Goal: Task Accomplishment & Management: Complete application form

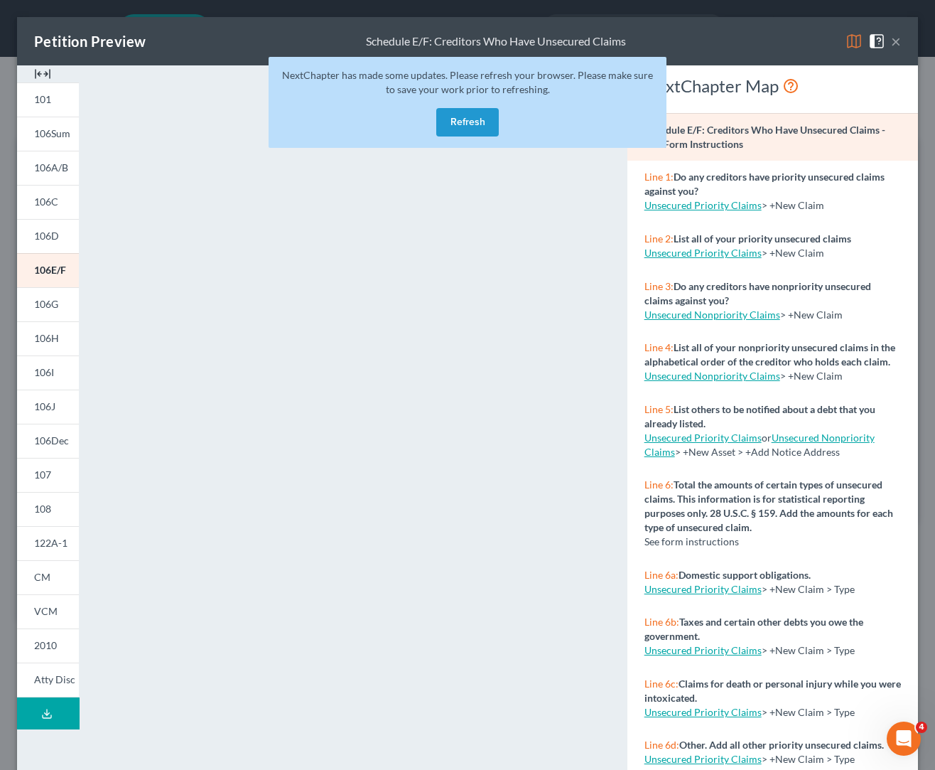
click at [482, 123] on button "Refresh" at bounding box center [467, 122] width 63 height 28
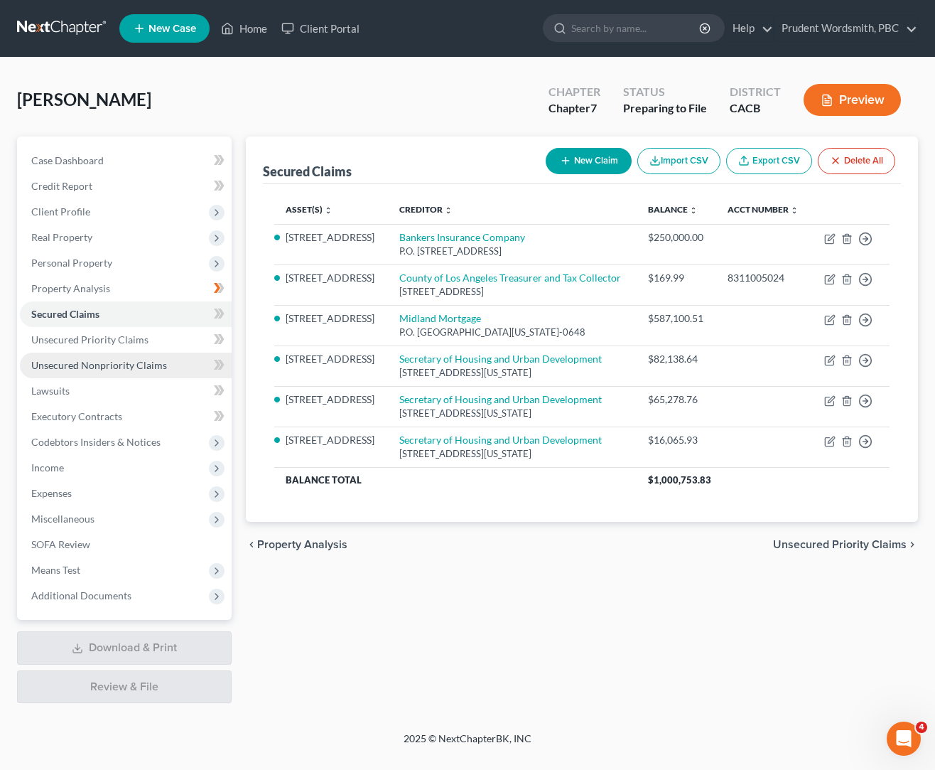
click at [105, 362] on span "Unsecured Nonpriority Claims" at bounding box center [99, 365] width 136 height 12
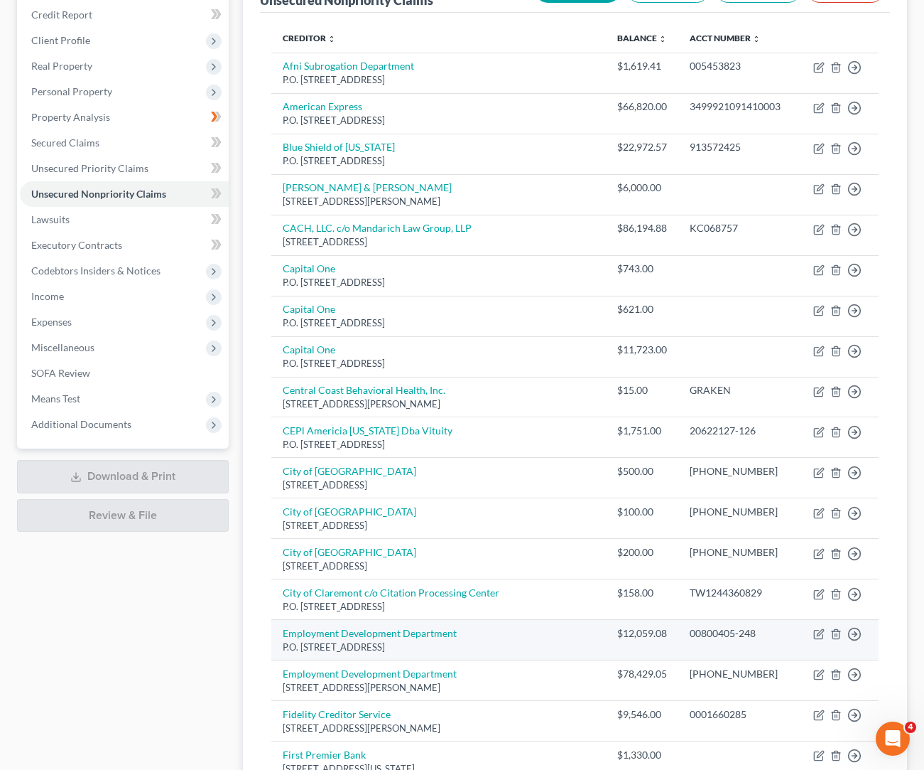
scroll to position [604, 0]
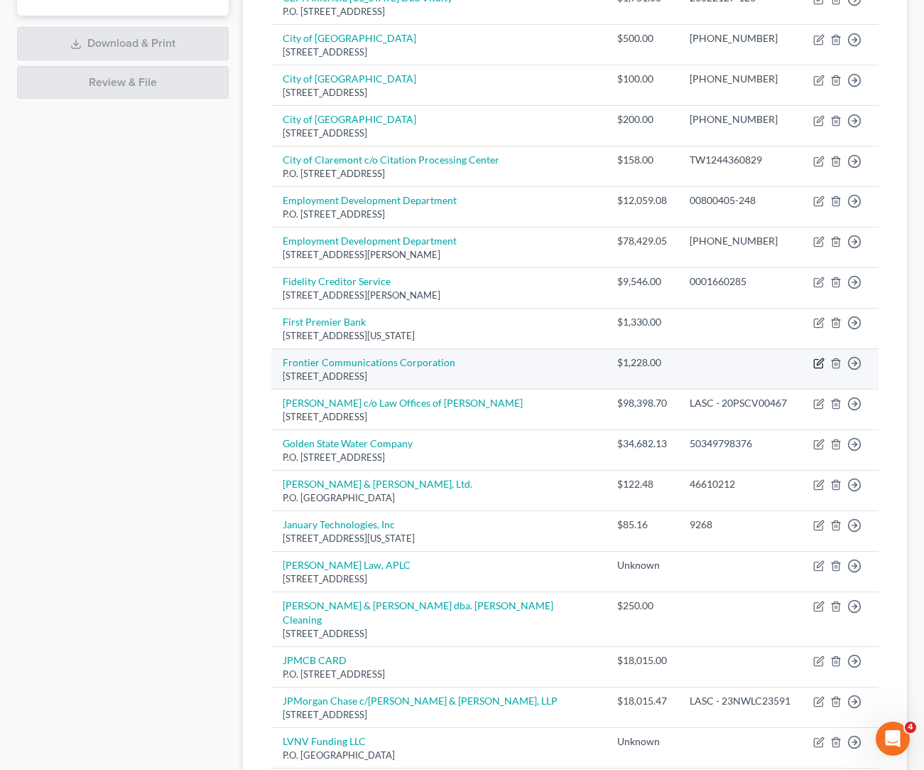
click at [817, 357] on icon "button" at bounding box center [819, 362] width 11 height 11
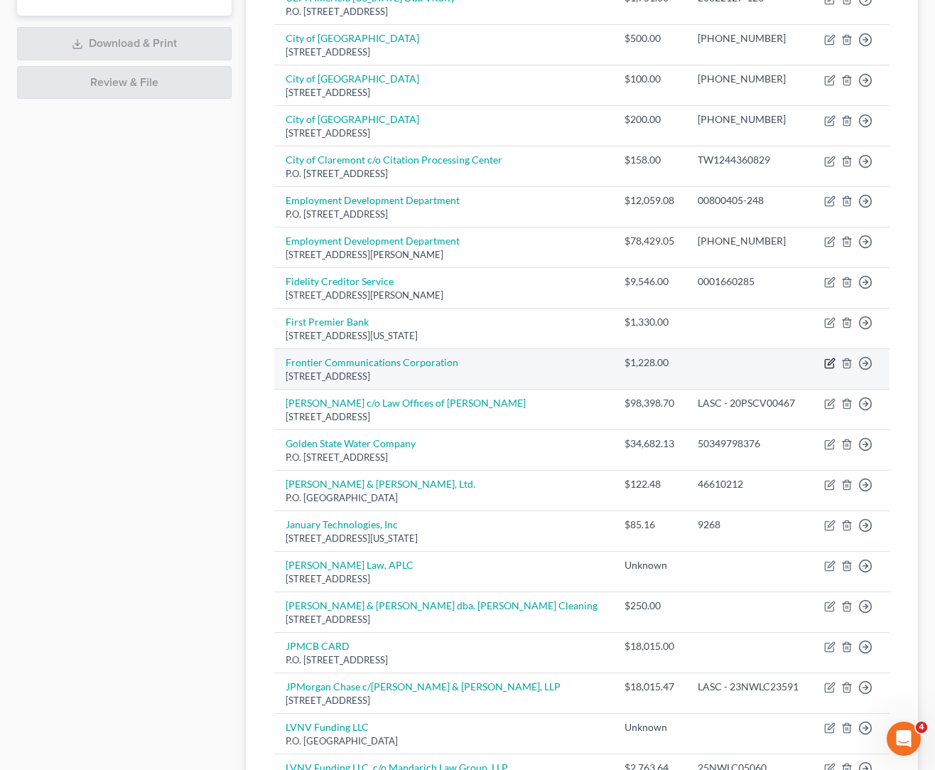
select select "22"
select select "19"
select select "0"
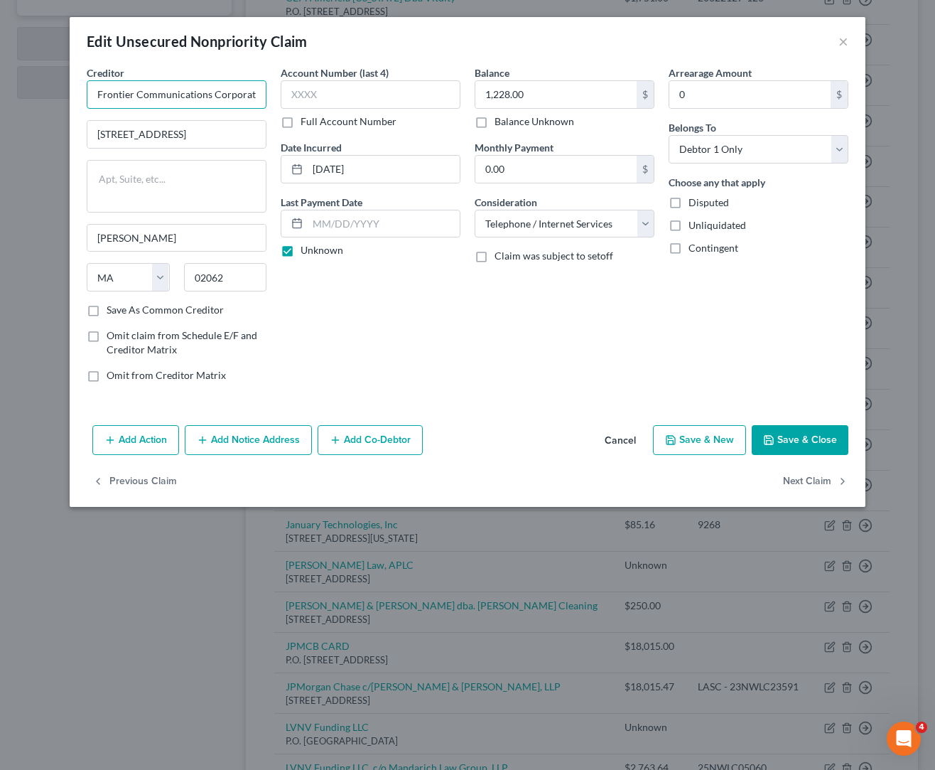
click at [214, 99] on input "Frontier Communications Corporation" at bounding box center [177, 94] width 180 height 28
click at [824, 481] on button "Next Claim" at bounding box center [815, 481] width 65 height 30
select select "4"
select select "8"
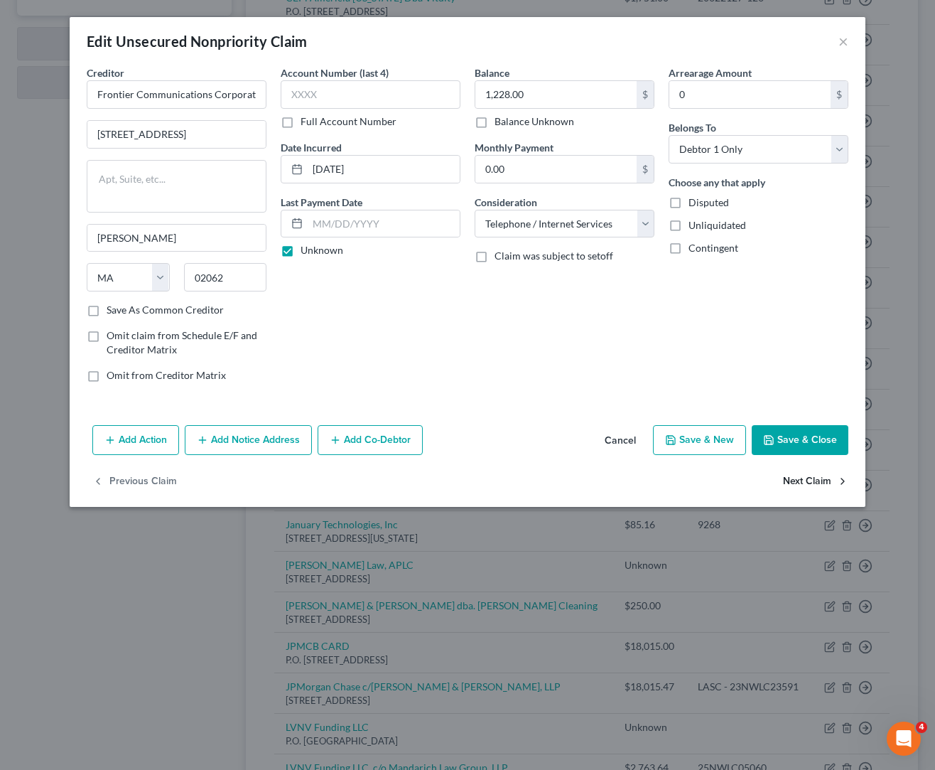
select select "0"
click at [149, 102] on input "[PERSON_NAME] c/o Law Offices of [PERSON_NAME]" at bounding box center [177, 94] width 180 height 28
click at [156, 90] on input "[PERSON_NAME] c/o Law Offices of [PERSON_NAME]" at bounding box center [177, 94] width 180 height 28
click at [803, 479] on button "Next Claim" at bounding box center [815, 481] width 65 height 30
select select "4"
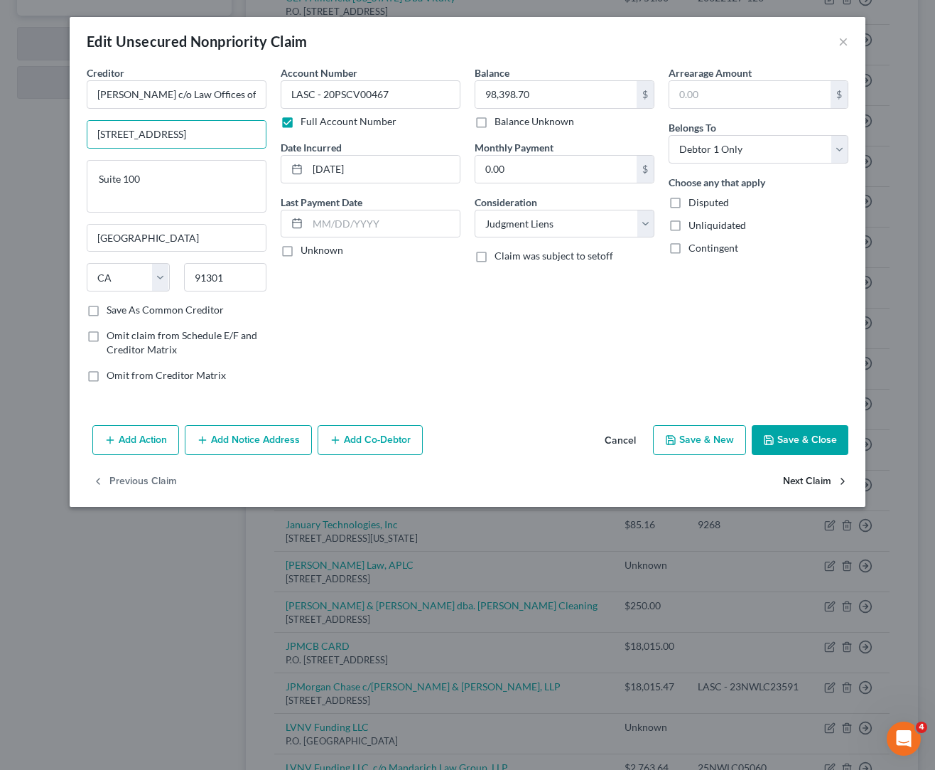
select select "20"
select select "0"
click at [182, 88] on input "Golden State Water Company" at bounding box center [177, 94] width 180 height 28
click at [804, 479] on button "Next Claim" at bounding box center [815, 481] width 65 height 30
select select "14"
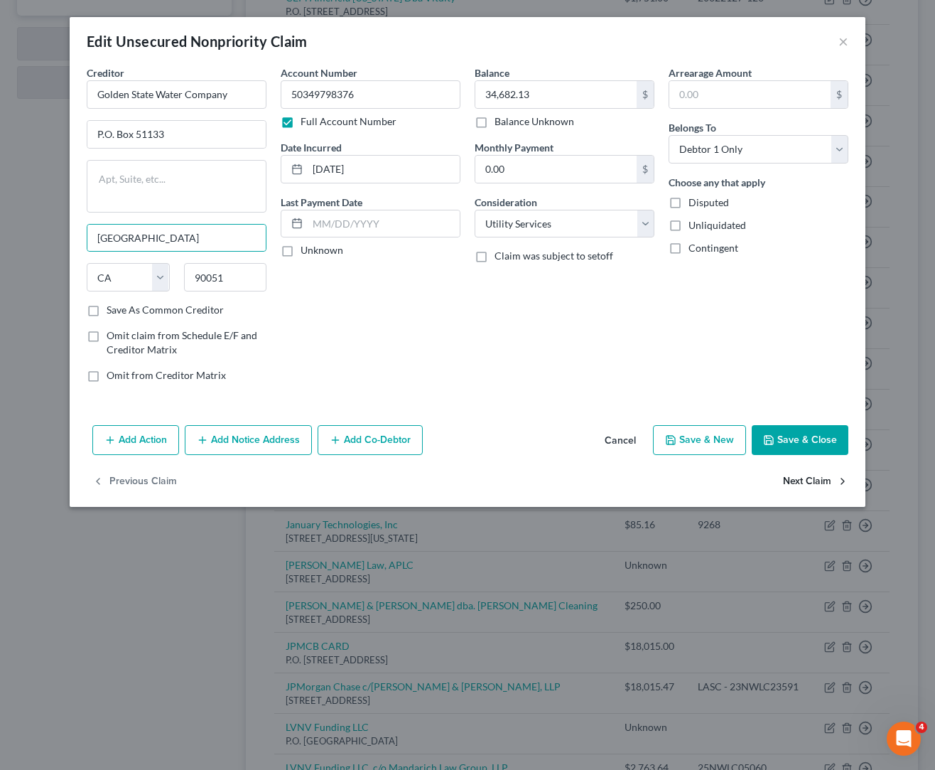
select select "1"
select select "0"
click at [200, 92] on input "[PERSON_NAME] & [PERSON_NAME], Ltd." at bounding box center [177, 94] width 180 height 28
click at [795, 485] on button "Next Claim" at bounding box center [815, 481] width 65 height 30
select select "35"
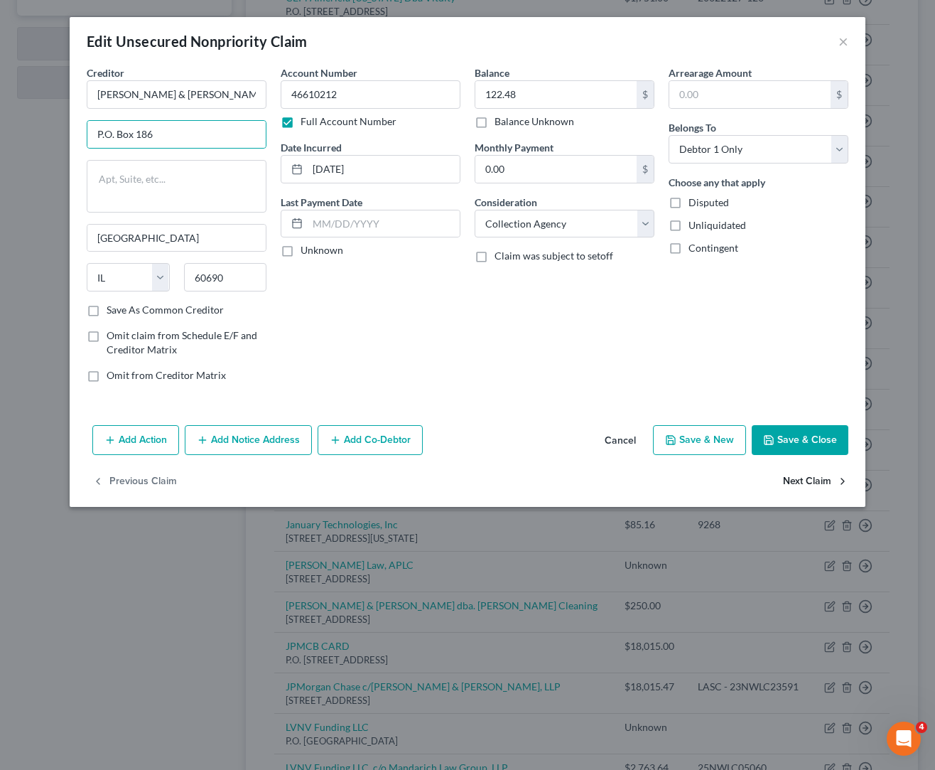
select select "0"
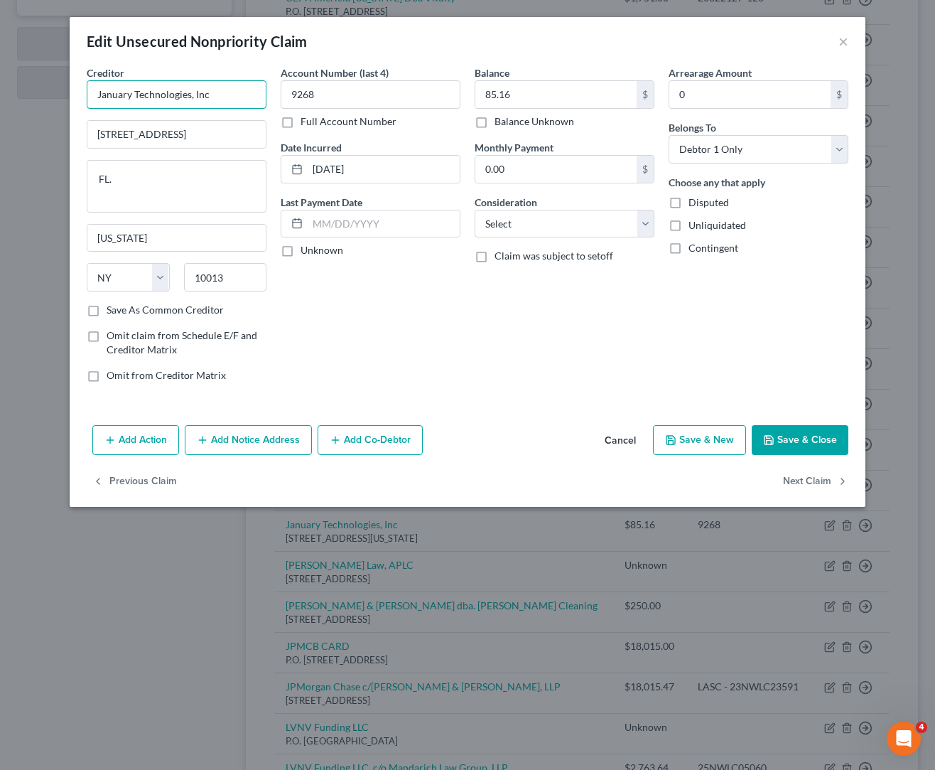
click at [188, 100] on input "January Technologies, Inc" at bounding box center [177, 94] width 180 height 28
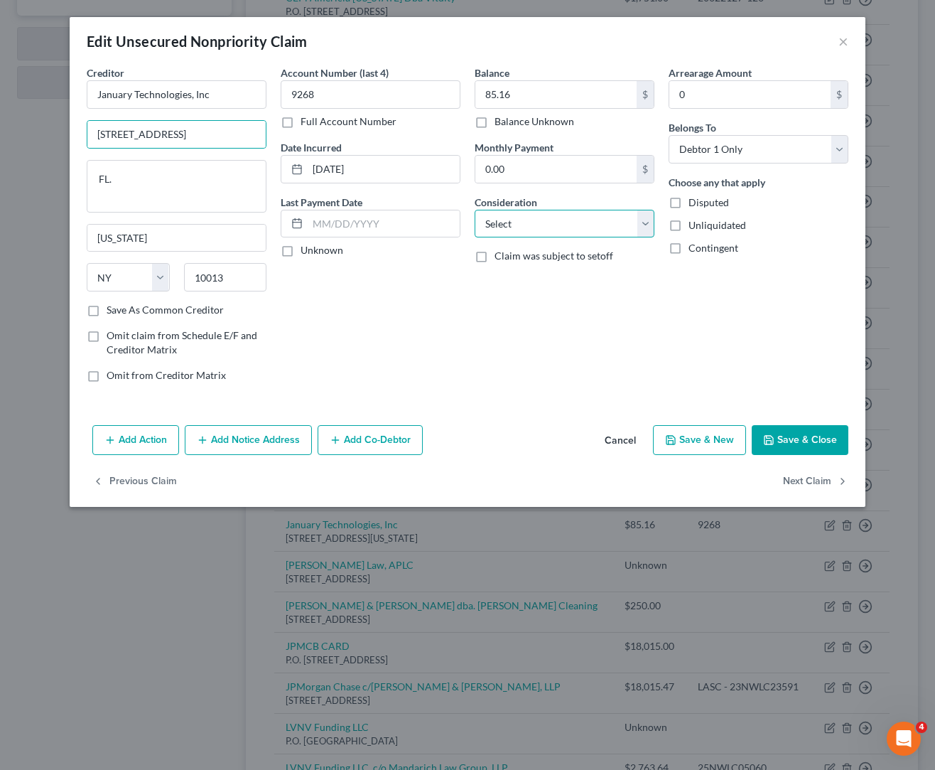
click at [646, 226] on select "Select Cable / Satellite Services Collection Agency Credit Card Debt Debt Couns…" at bounding box center [565, 224] width 180 height 28
click at [810, 482] on button "Next Claim" at bounding box center [815, 481] width 65 height 30
select select "4"
select select "12"
select select "0"
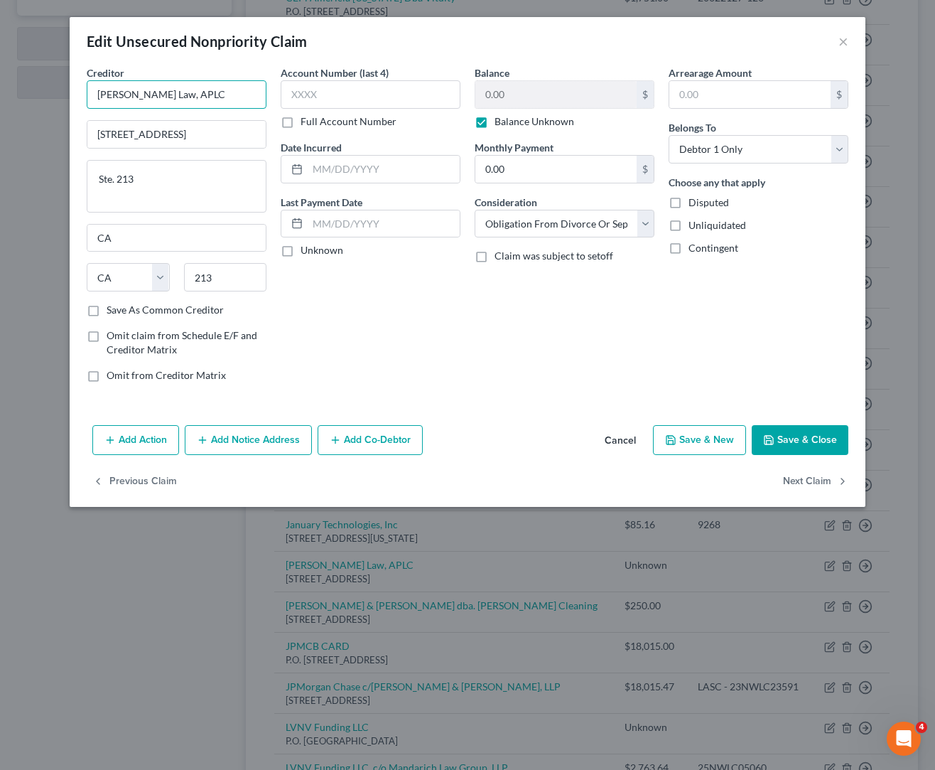
click at [205, 92] on input "[PERSON_NAME] Law, APLC" at bounding box center [177, 94] width 180 height 28
click at [808, 485] on button "Next Claim" at bounding box center [815, 481] width 65 height 30
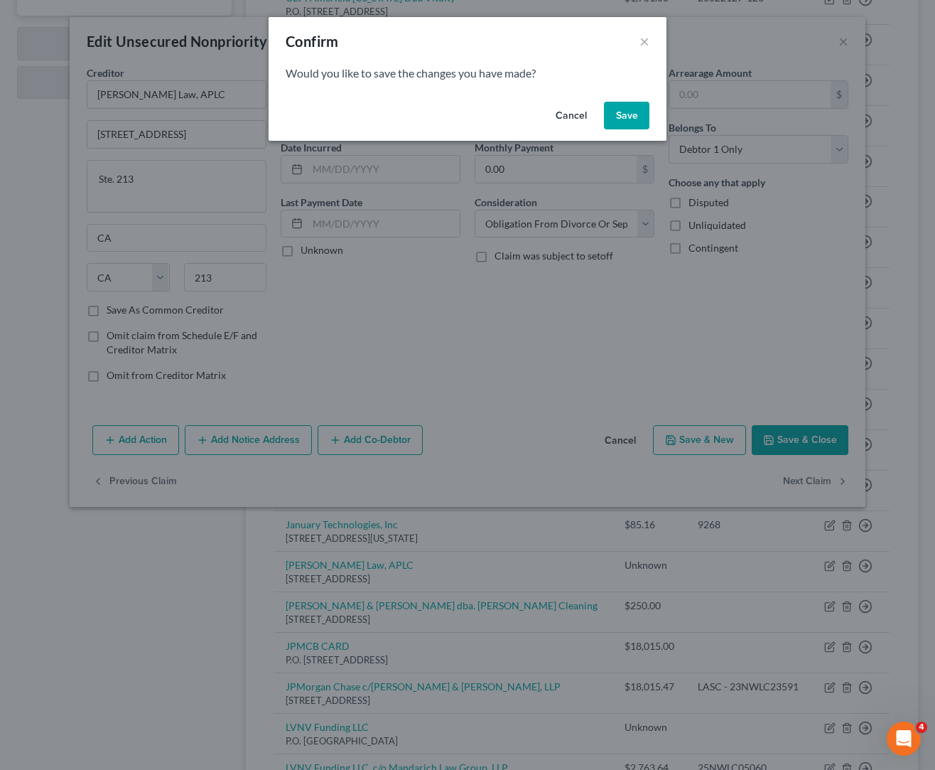
click at [583, 119] on button "Cancel" at bounding box center [571, 116] width 54 height 28
select select "4"
select select "0"
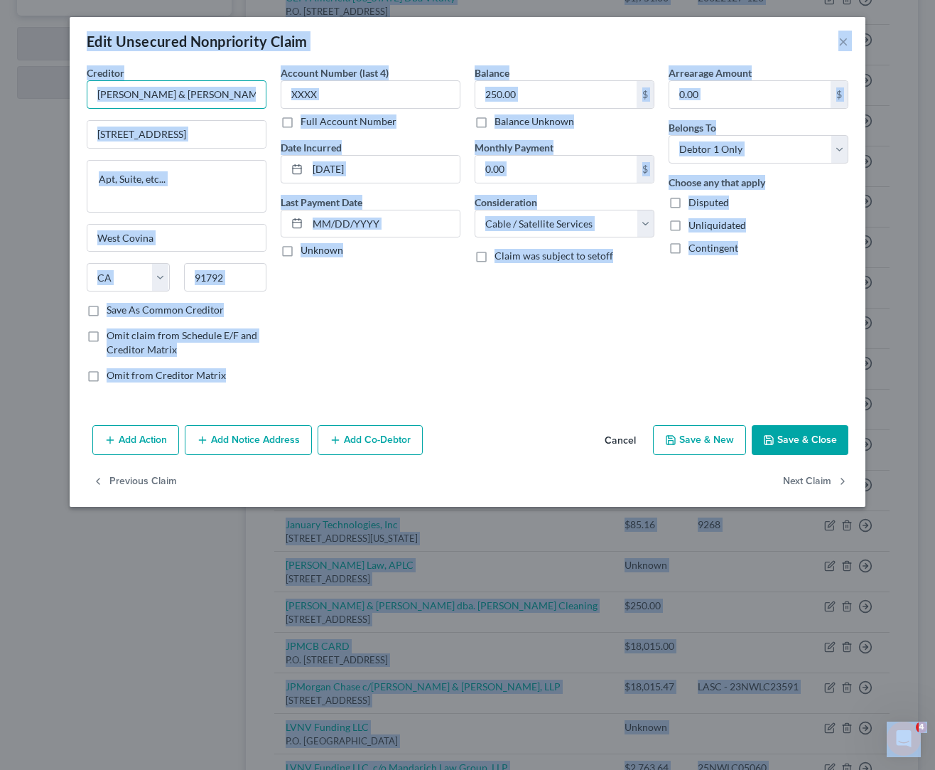
click at [149, 102] on input "[PERSON_NAME] & [PERSON_NAME] dba. [PERSON_NAME] Cleaning" at bounding box center [177, 94] width 180 height 28
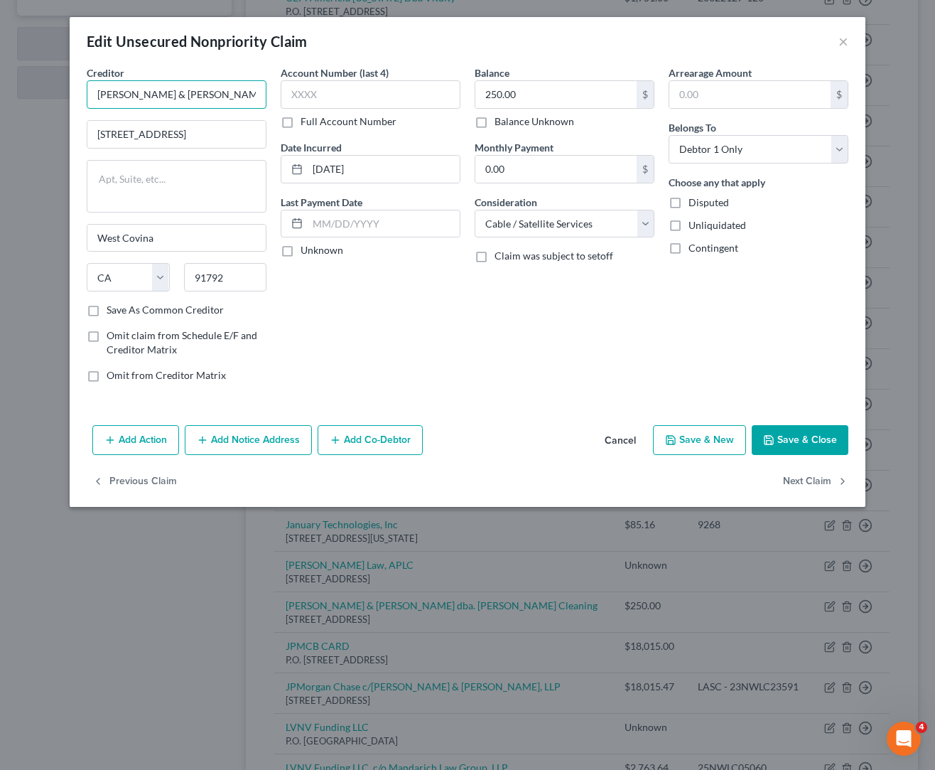
click at [151, 98] on input "[PERSON_NAME] & [PERSON_NAME] dba. [PERSON_NAME] Cleaning" at bounding box center [177, 94] width 180 height 28
click at [215, 240] on input "West Covina" at bounding box center [176, 238] width 178 height 27
click at [791, 481] on button "Next Claim" at bounding box center [815, 481] width 65 height 30
select select "7"
select select "2"
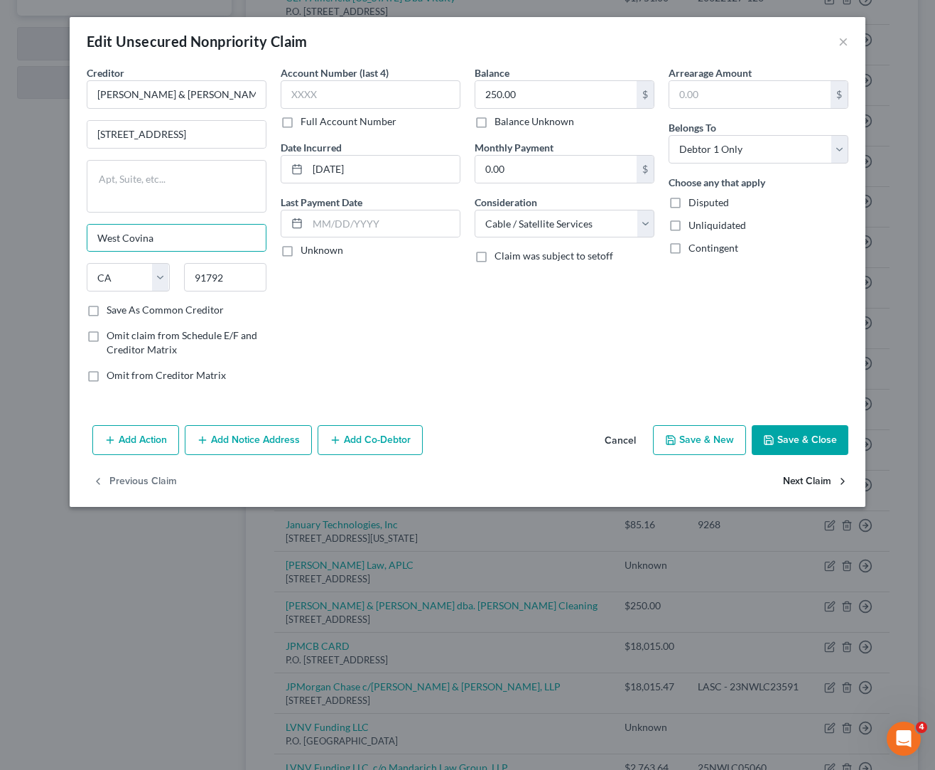
select select "0"
click at [202, 88] on input "JPMCB CARD" at bounding box center [177, 94] width 180 height 28
click at [195, 94] on input "JPMCB CARD" at bounding box center [177, 94] width 180 height 28
click at [804, 481] on button "Next Claim" at bounding box center [815, 481] width 65 height 30
select select "4"
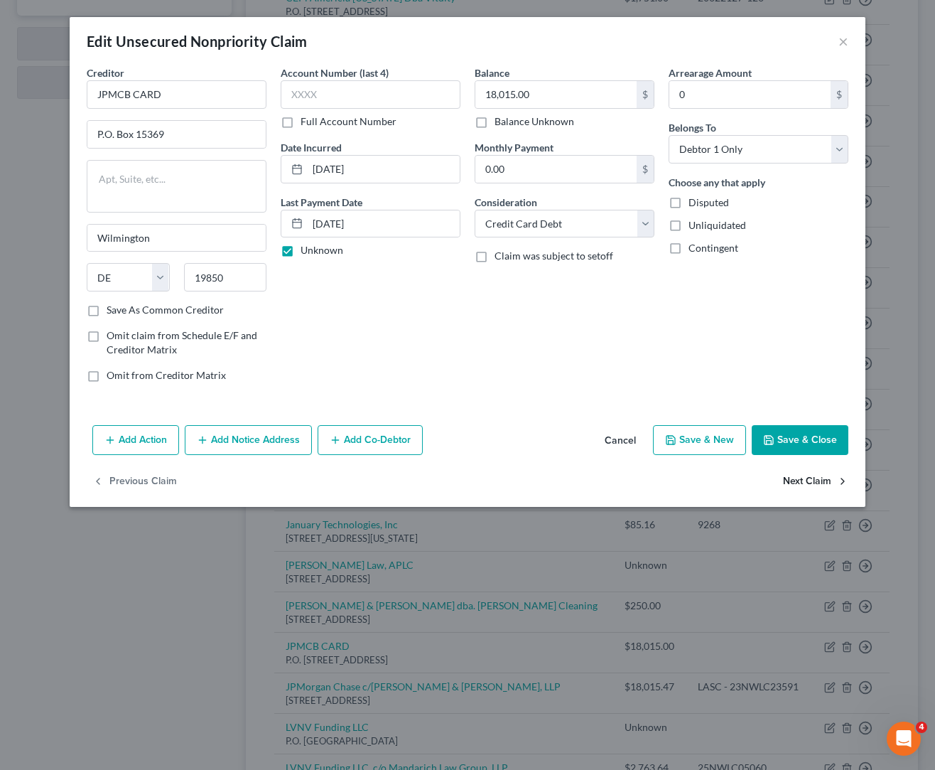
select select "1"
select select "0"
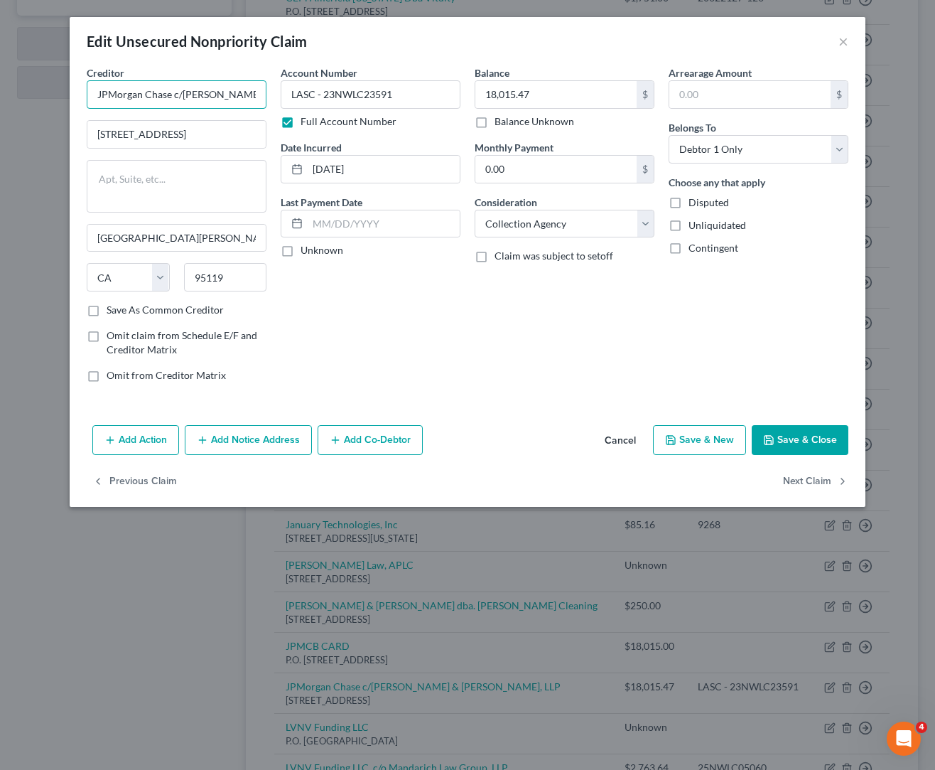
click at [213, 98] on input "JPMorgan Chase c/[PERSON_NAME] & [PERSON_NAME], LLP" at bounding box center [177, 94] width 180 height 28
click at [229, 151] on div "Creditor * JPMorgan Chase c/[PERSON_NAME] & [PERSON_NAME], LLP 7017 Realm Drive…" at bounding box center [177, 183] width 180 height 237
click at [802, 481] on button "Next Claim" at bounding box center [815, 481] width 65 height 30
select select "42"
select select "1"
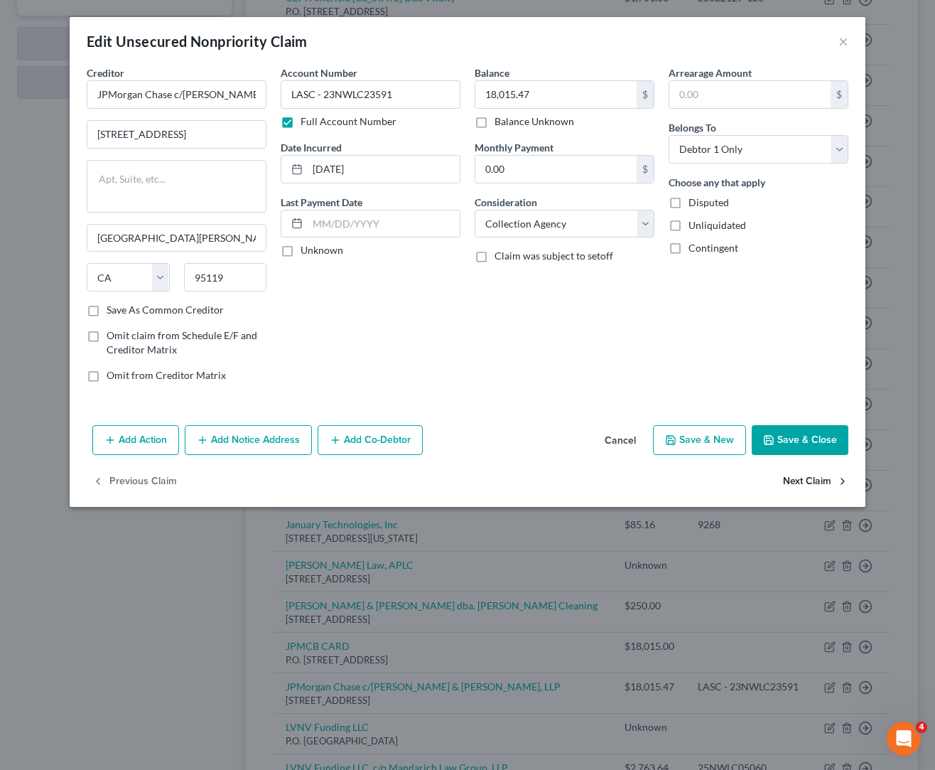
select select "0"
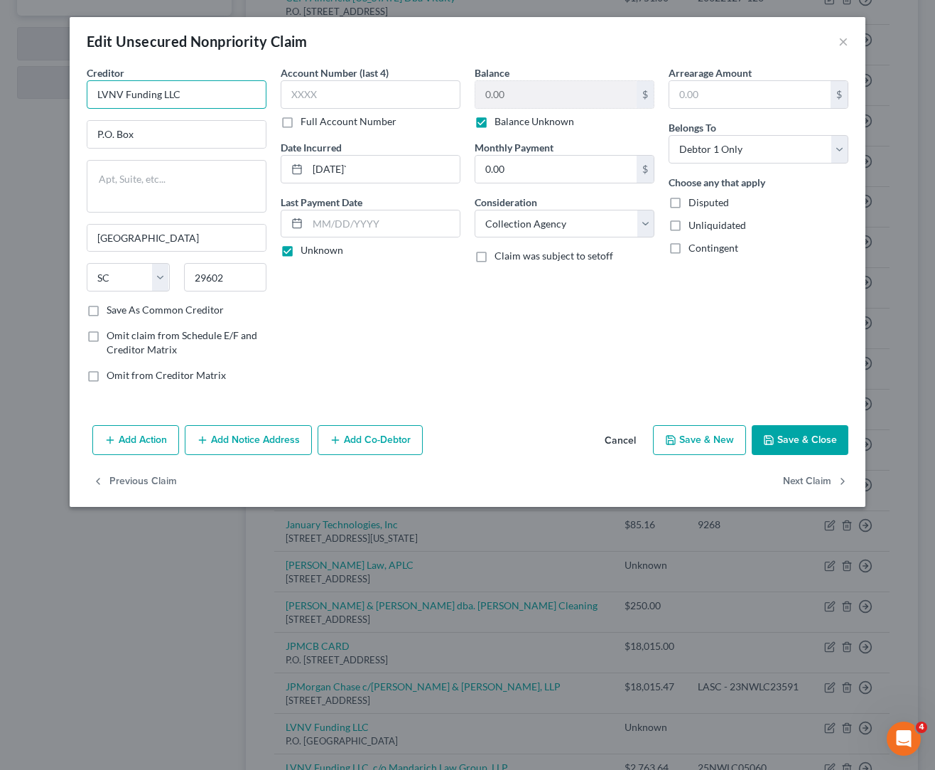
click at [207, 98] on input "LVNV Funding LLC" at bounding box center [177, 94] width 180 height 28
click at [803, 480] on button "Next Claim" at bounding box center [815, 481] width 65 height 30
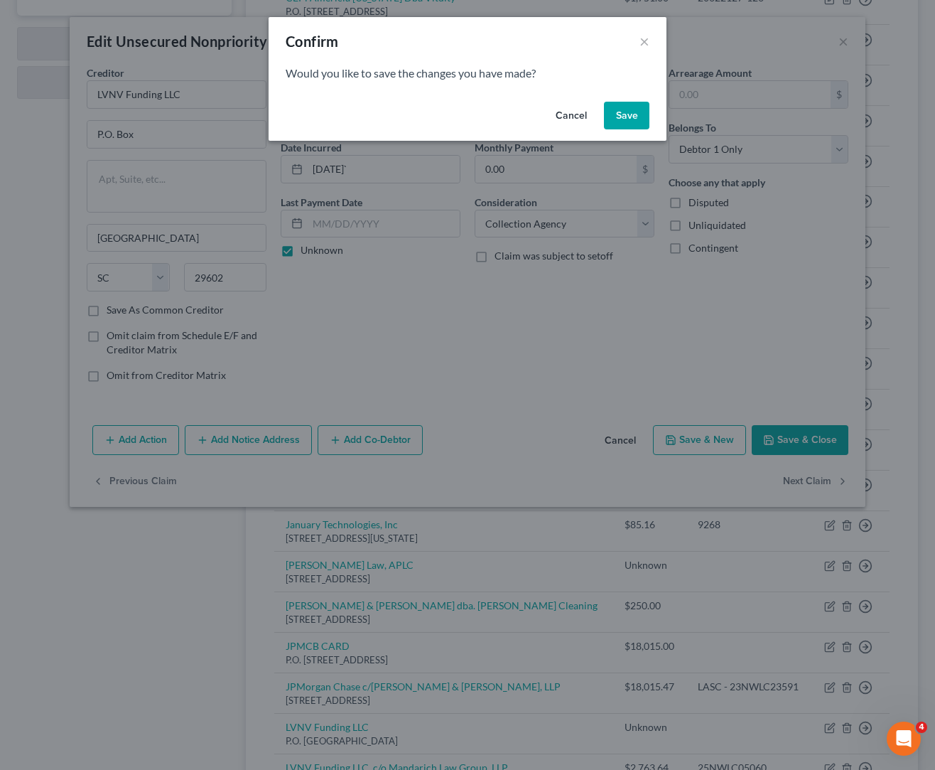
click at [571, 118] on button "Cancel" at bounding box center [571, 116] width 54 height 28
select select "14"
select select "1"
select select "0"
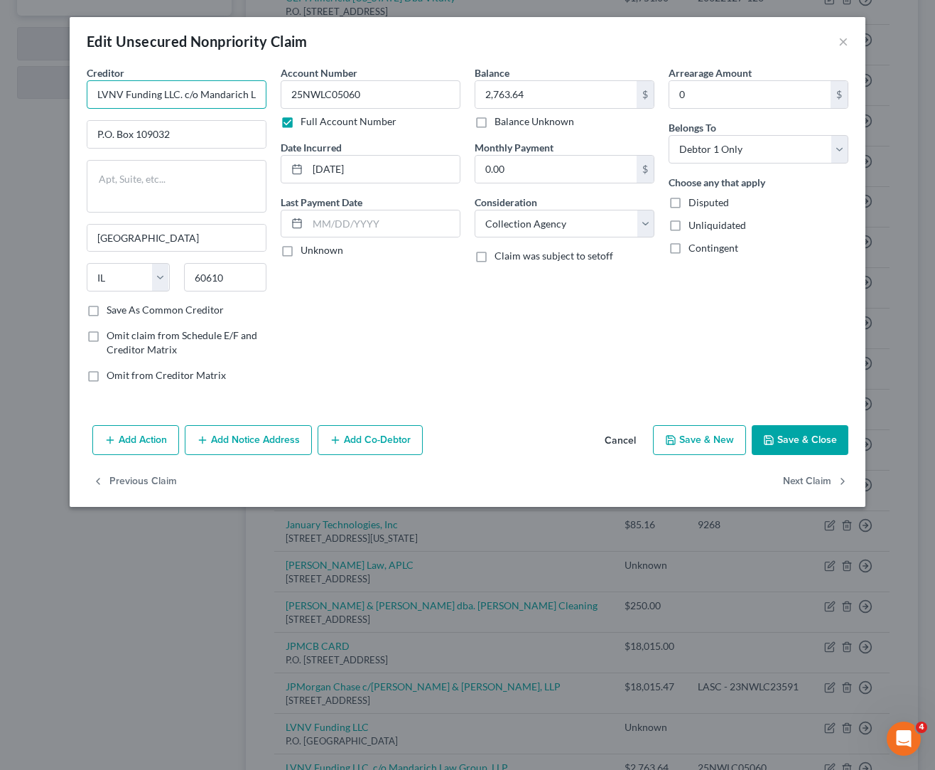
click at [198, 95] on input "LVNV Funding LLC. c/o Mandarich Law Group, LLP" at bounding box center [177, 94] width 180 height 28
click at [157, 94] on input "LVNV Funding LLC. c/o Mandarich Law Group, LLP" at bounding box center [177, 94] width 180 height 28
paste input "P.O. Box 109032"
type input "LVNV Funding LLC. c/o Mandarich Law Group, LLP"
click at [805, 481] on button "Next Claim" at bounding box center [815, 481] width 65 height 30
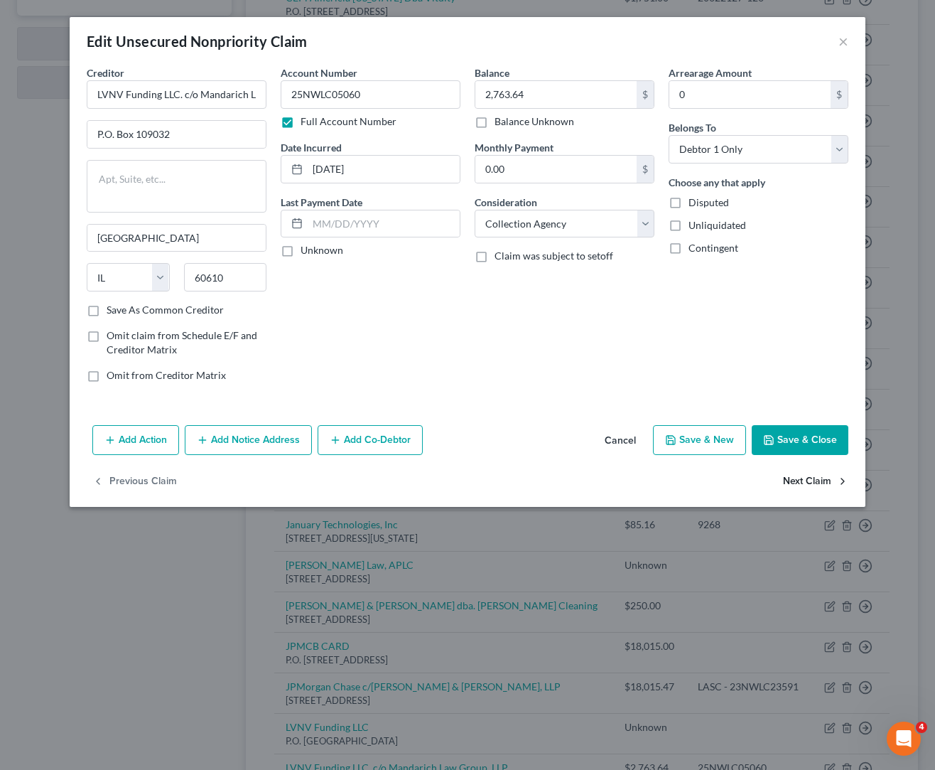
select select "23"
select select "0"
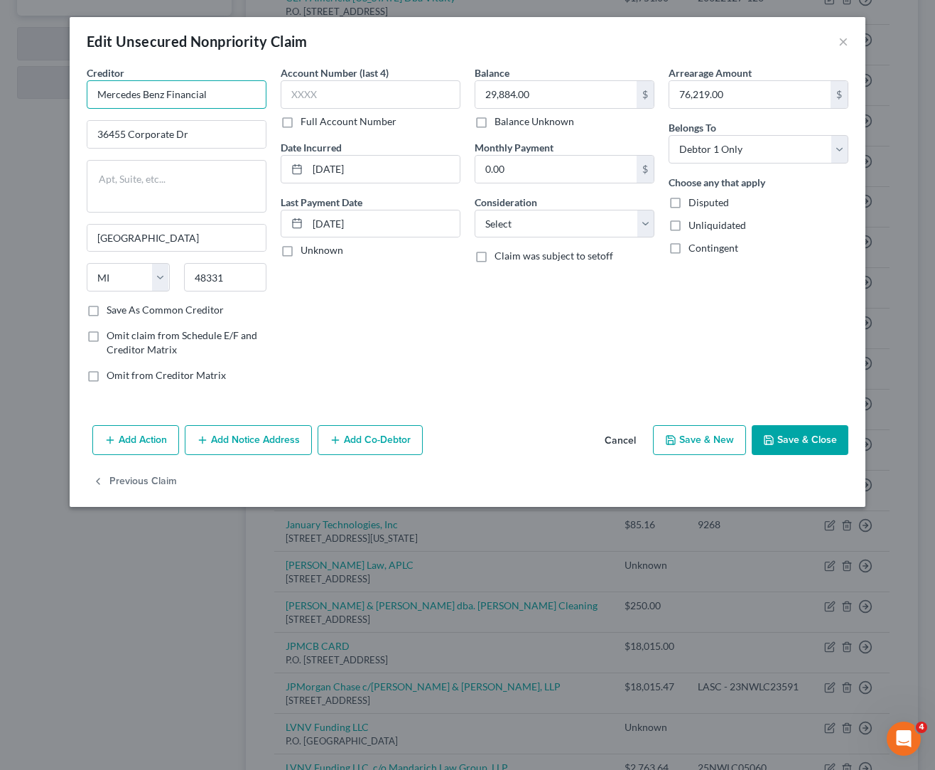
click at [207, 97] on input "Mercedes Benz Financial" at bounding box center [177, 94] width 180 height 28
click at [220, 133] on input "36455 Corporate Dr" at bounding box center [176, 134] width 178 height 27
click at [650, 227] on select "Select Cable / Satellite Services Collection Agency Credit Card Debt Debt Couns…" at bounding box center [565, 224] width 180 height 28
click at [622, 438] on button "Cancel" at bounding box center [620, 440] width 54 height 28
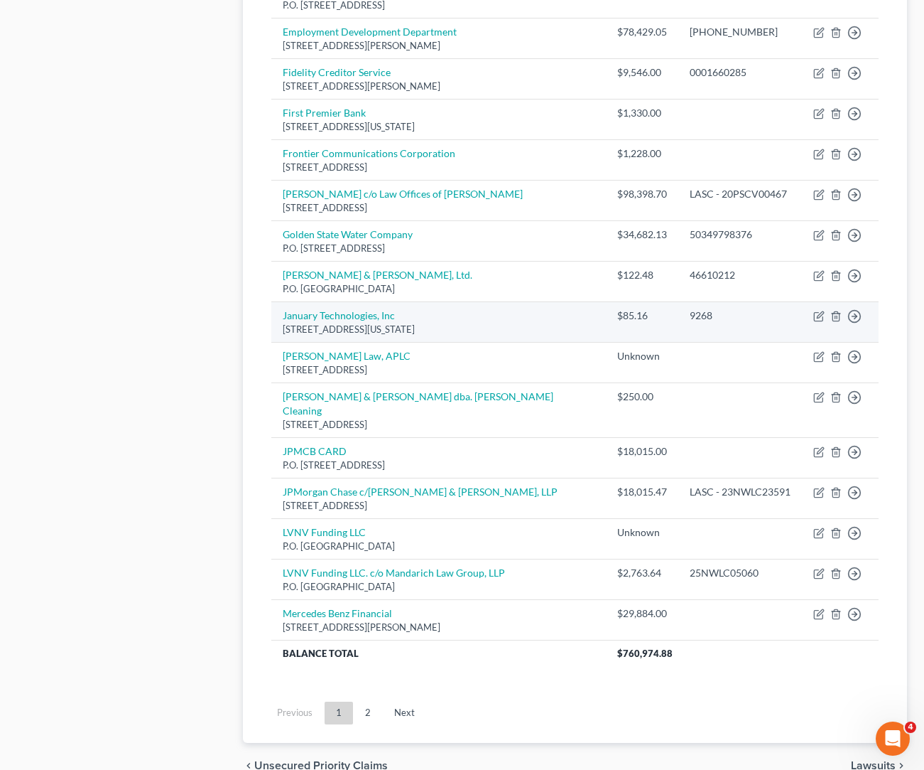
scroll to position [858, 0]
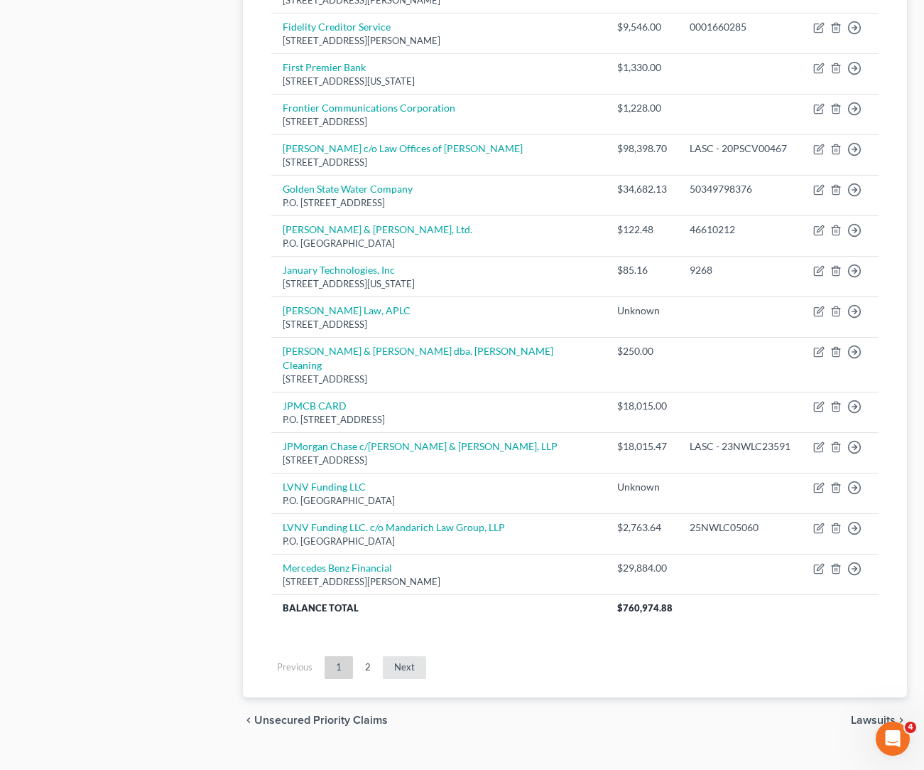
click at [400, 656] on link "Next" at bounding box center [404, 667] width 43 height 23
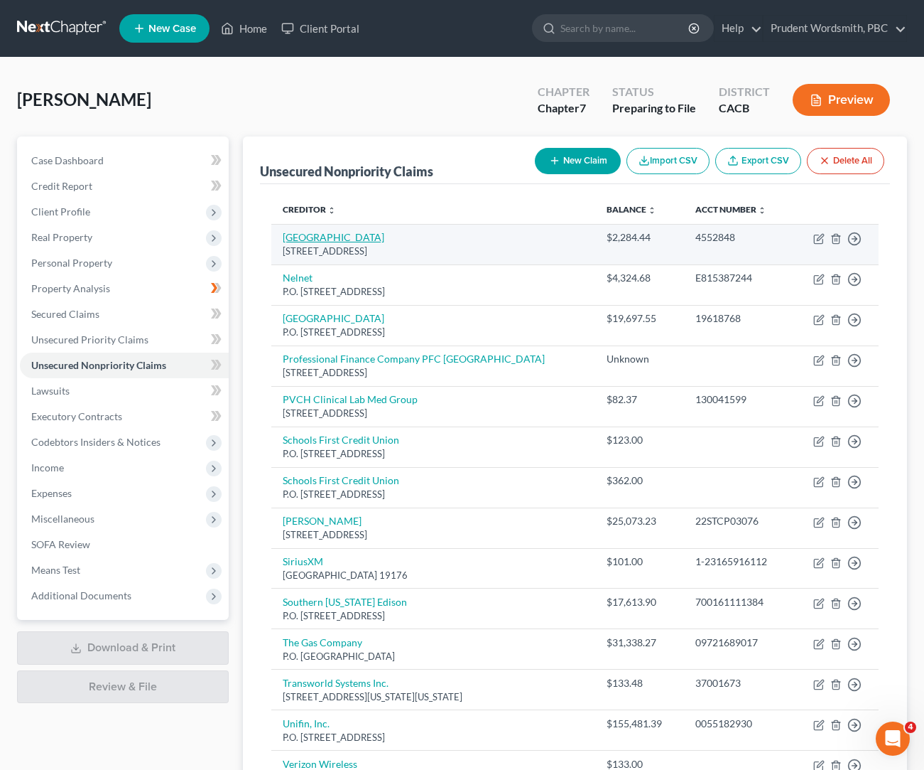
click at [358, 237] on link "[GEOGRAPHIC_DATA]" at bounding box center [334, 237] width 102 height 12
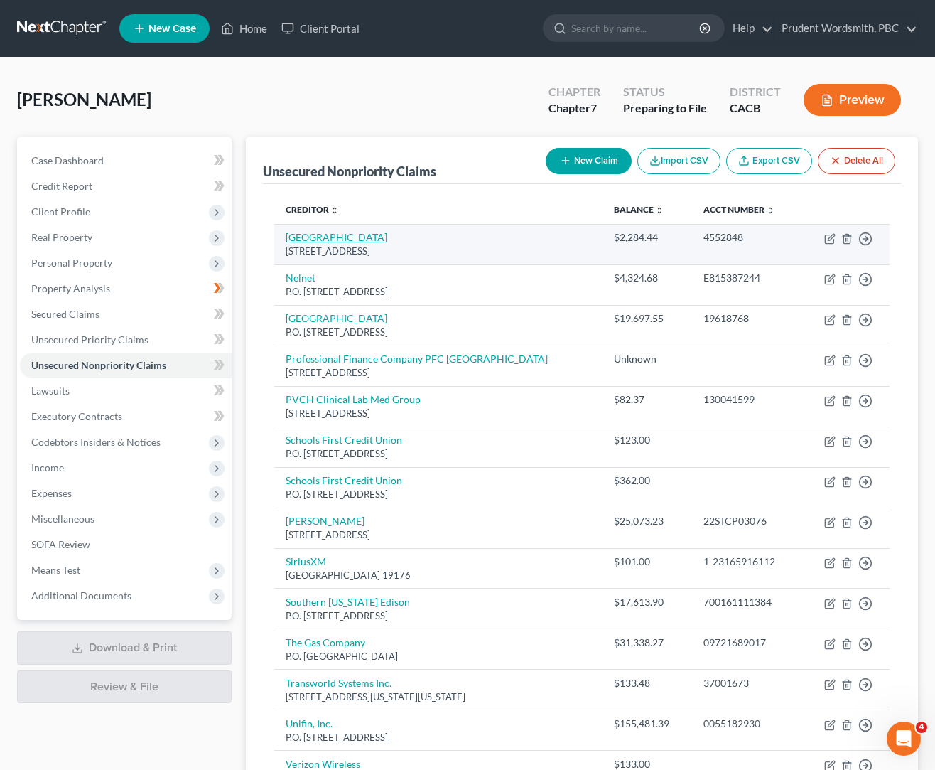
select select "4"
select select "9"
select select "0"
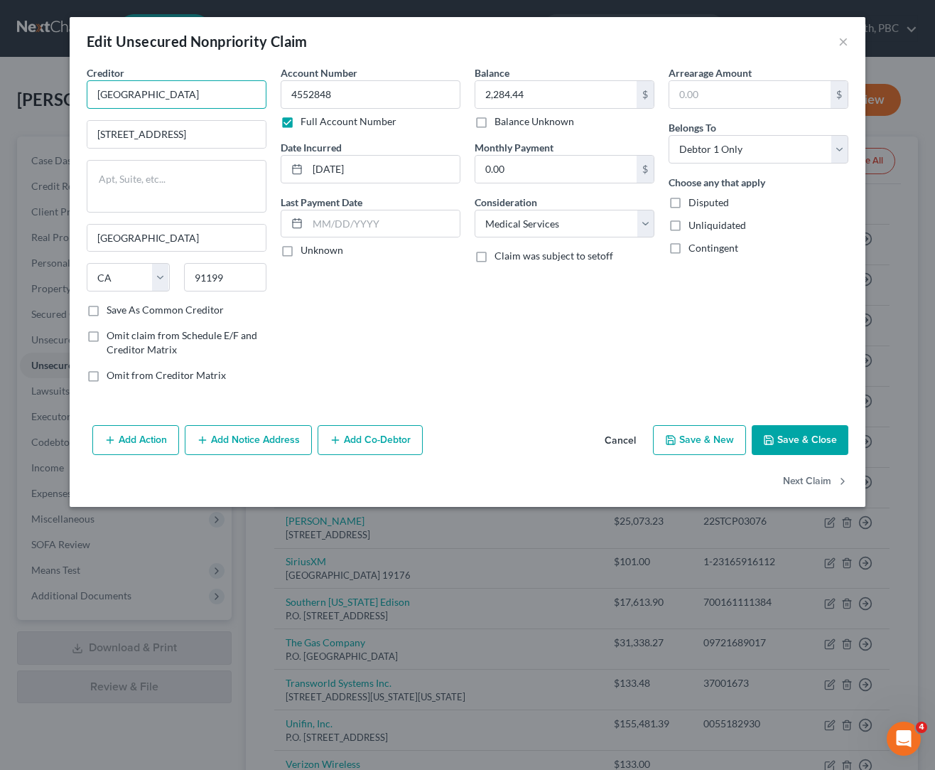
click at [221, 99] on input "[GEOGRAPHIC_DATA]" at bounding box center [177, 94] width 180 height 28
click at [817, 478] on button "Next Claim" at bounding box center [815, 481] width 65 height 30
select select "30"
select select "17"
select select "0"
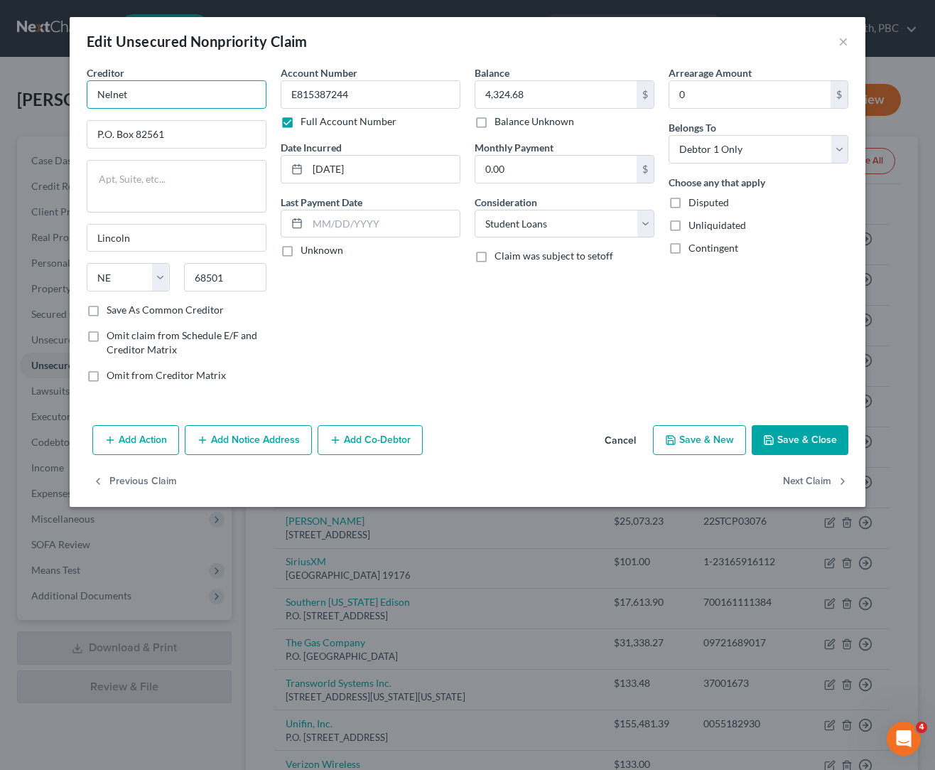
click at [188, 90] on input "Nelnet" at bounding box center [177, 94] width 180 height 28
click at [799, 481] on button "Next Claim" at bounding box center [815, 481] width 65 height 30
select select "4"
select select "9"
select select "0"
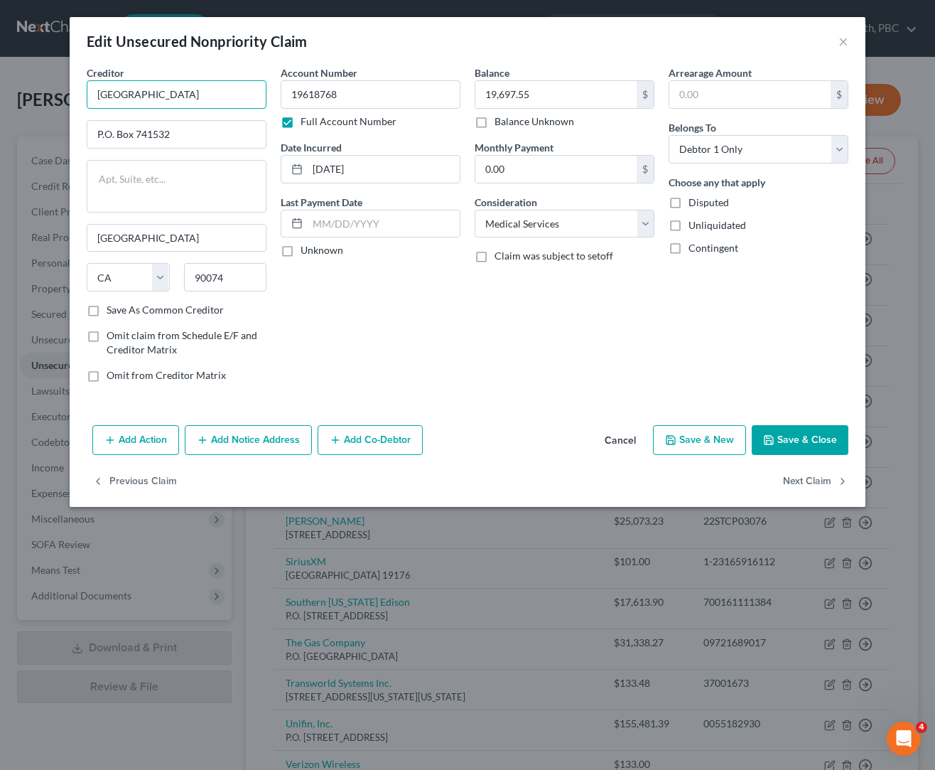
click at [236, 97] on input "[GEOGRAPHIC_DATA]" at bounding box center [177, 94] width 180 height 28
click at [819, 482] on button "Next Claim" at bounding box center [815, 481] width 65 height 30
select select "5"
select select "1"
select select "0"
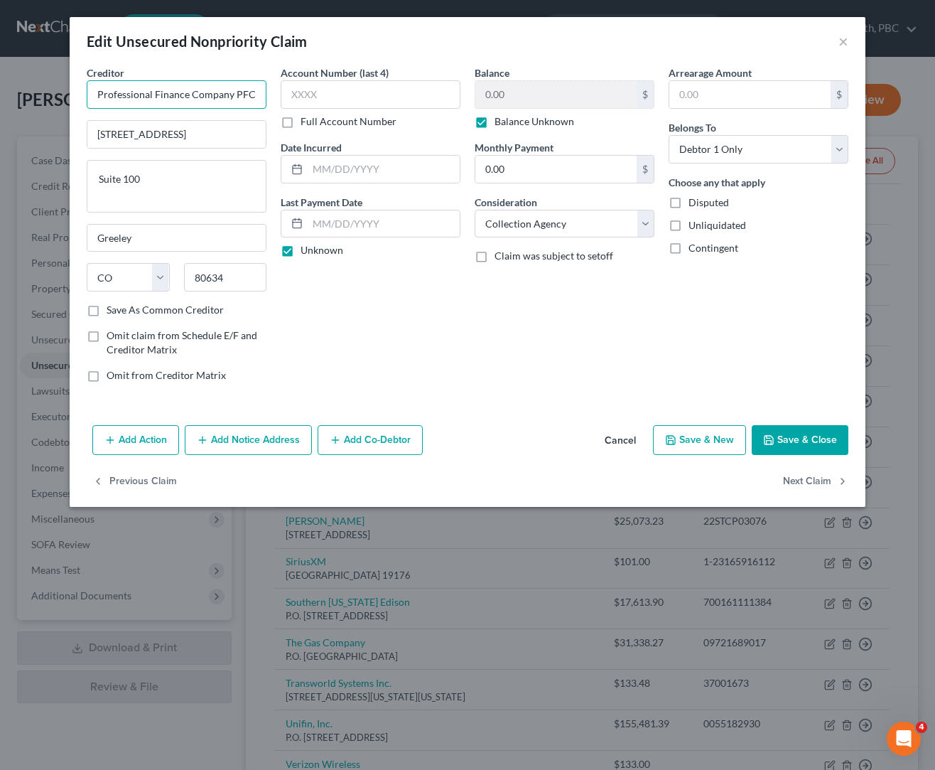
click at [209, 102] on input "Professional Finance Company PFC [GEOGRAPHIC_DATA]" at bounding box center [177, 94] width 180 height 28
click at [217, 102] on input "Professional Finance Company PFC [GEOGRAPHIC_DATA]" at bounding box center [177, 94] width 180 height 28
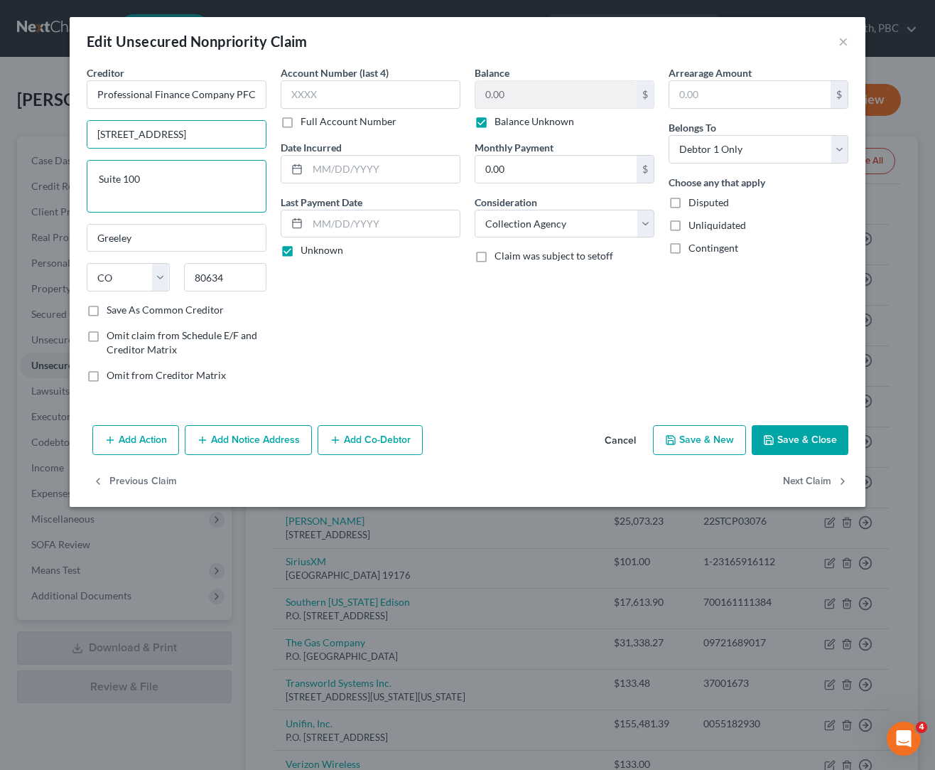
click at [188, 179] on textarea "Suite 100" at bounding box center [177, 186] width 180 height 53
click at [188, 180] on textarea "Suite 100" at bounding box center [177, 186] width 180 height 53
click at [159, 245] on input "Greeley" at bounding box center [176, 238] width 178 height 27
click at [811, 482] on button "Next Claim" at bounding box center [815, 481] width 65 height 30
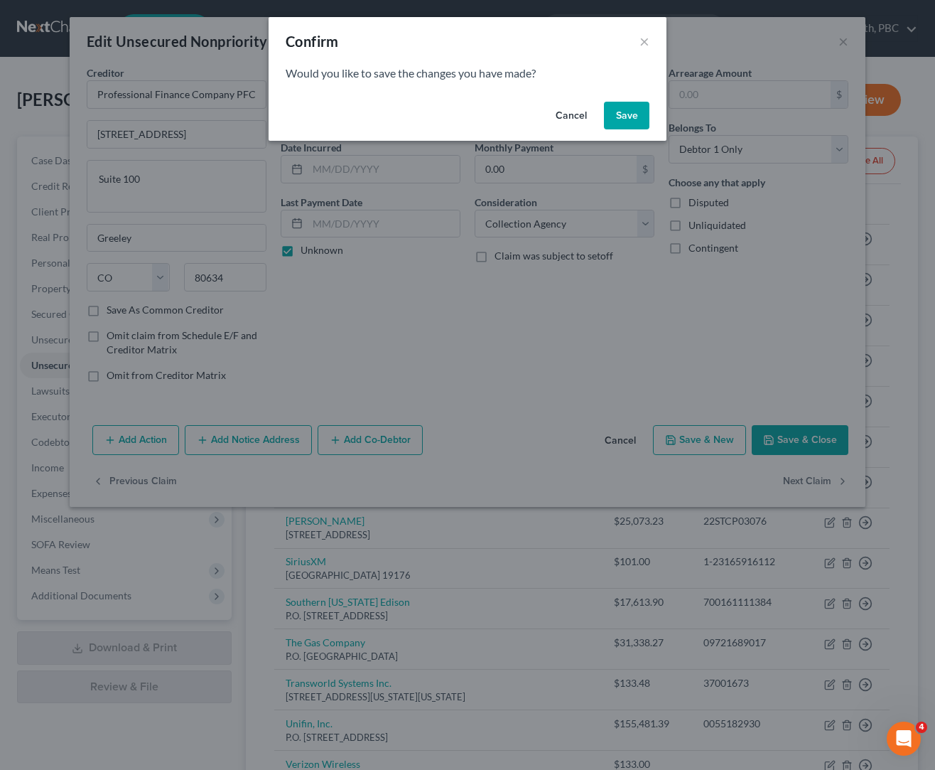
click at [578, 119] on button "Cancel" at bounding box center [571, 116] width 54 height 28
select select "36"
select select "9"
select select "0"
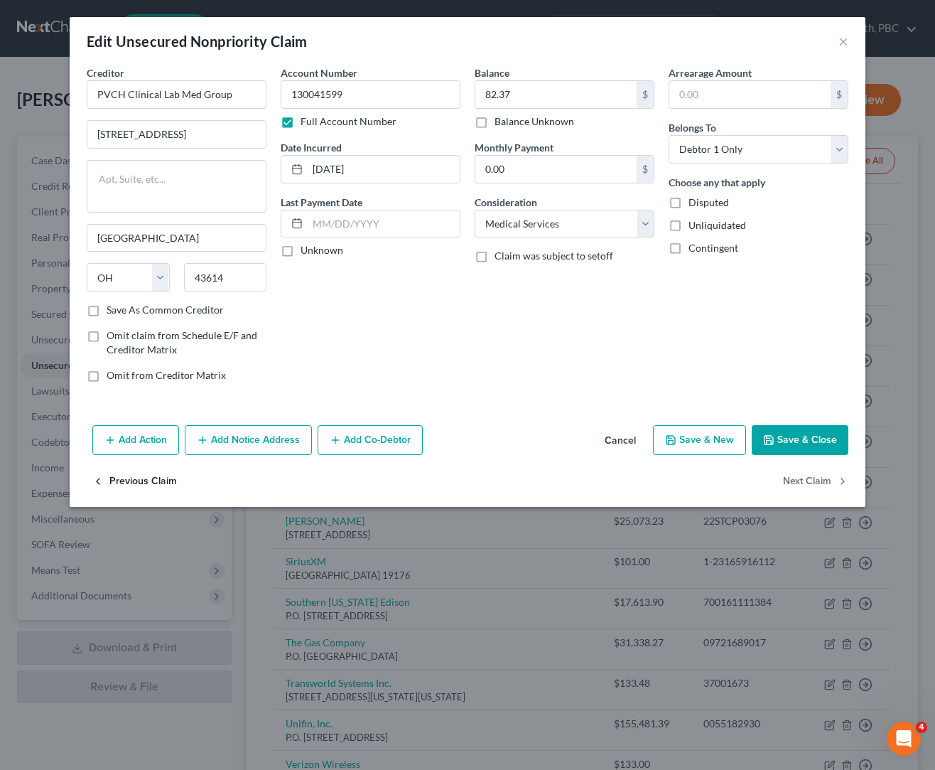
click at [152, 489] on button "Previous Claim" at bounding box center [134, 481] width 85 height 30
select select "5"
select select "1"
select select "0"
click at [793, 475] on button "Next Claim" at bounding box center [815, 481] width 65 height 30
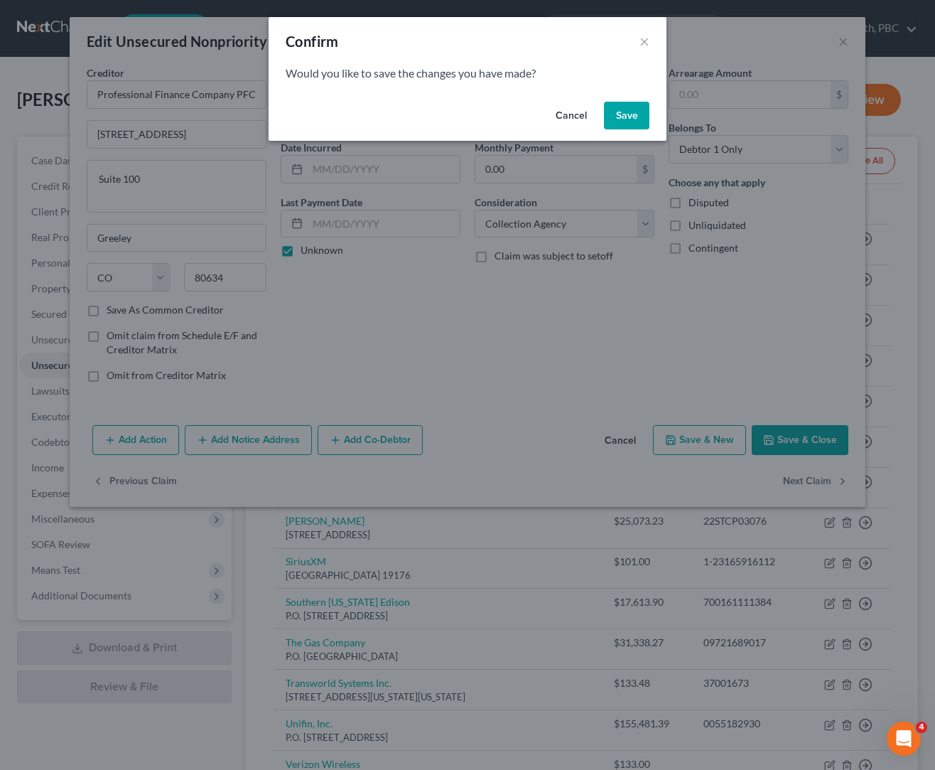
click at [571, 117] on button "Cancel" at bounding box center [571, 116] width 54 height 28
select select "36"
select select "9"
select select "0"
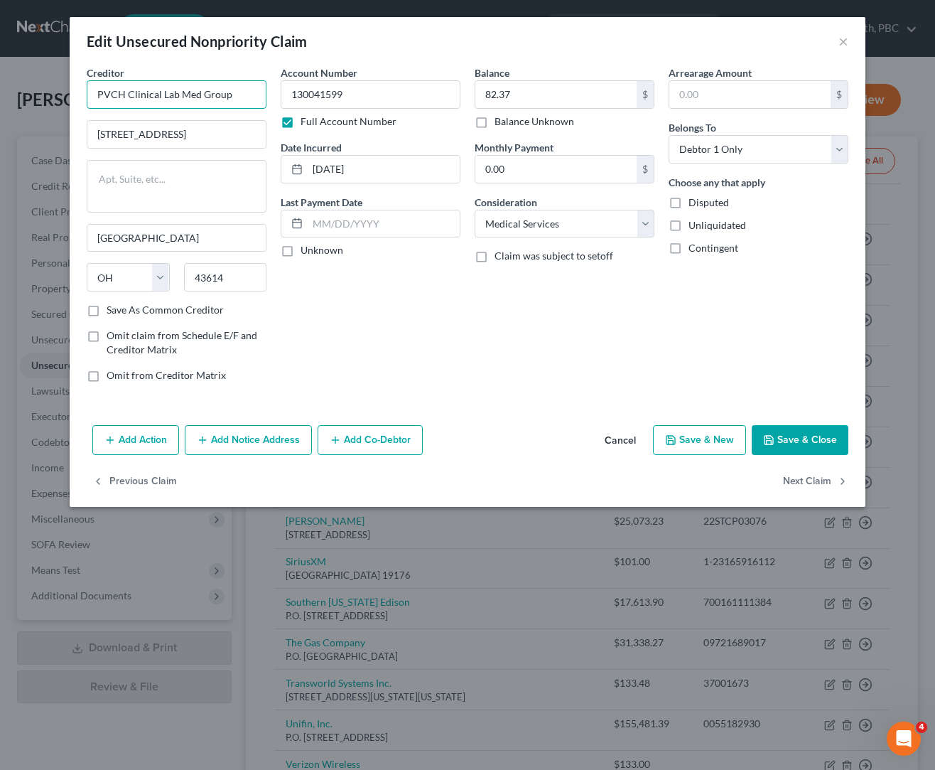
click at [166, 102] on input "PVCH Clinical Lab Med Group" at bounding box center [177, 94] width 180 height 28
click at [814, 480] on button "Next Claim" at bounding box center [815, 481] width 65 height 30
select select "4"
select select "0"
click at [214, 91] on input "Schools First Credit Union" at bounding box center [177, 94] width 180 height 28
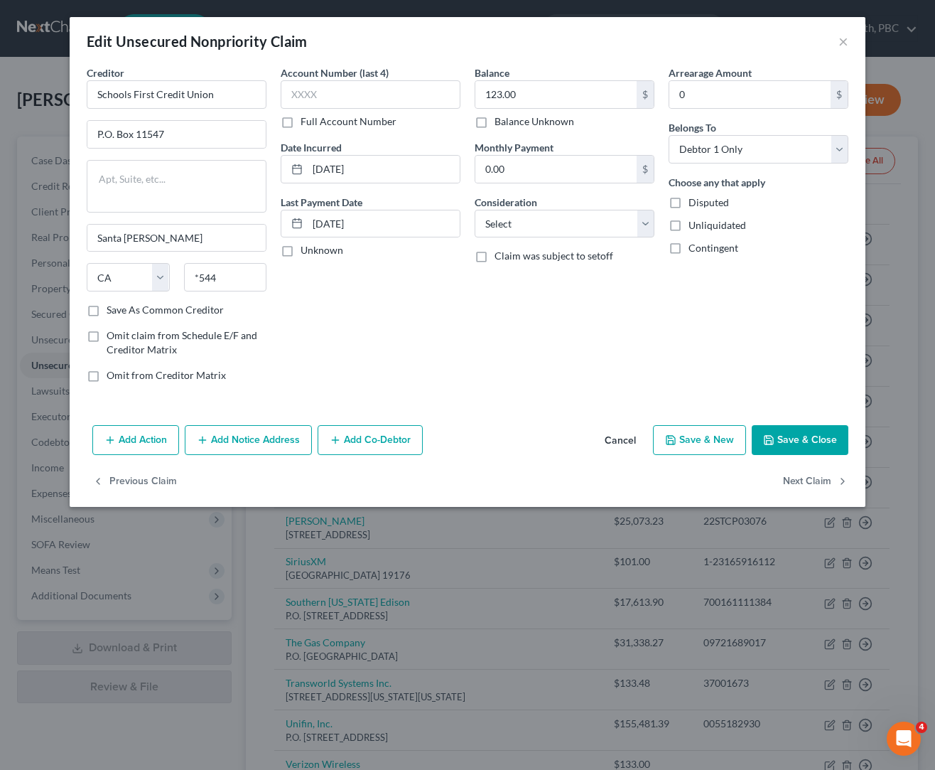
click at [626, 442] on button "Cancel" at bounding box center [620, 440] width 54 height 28
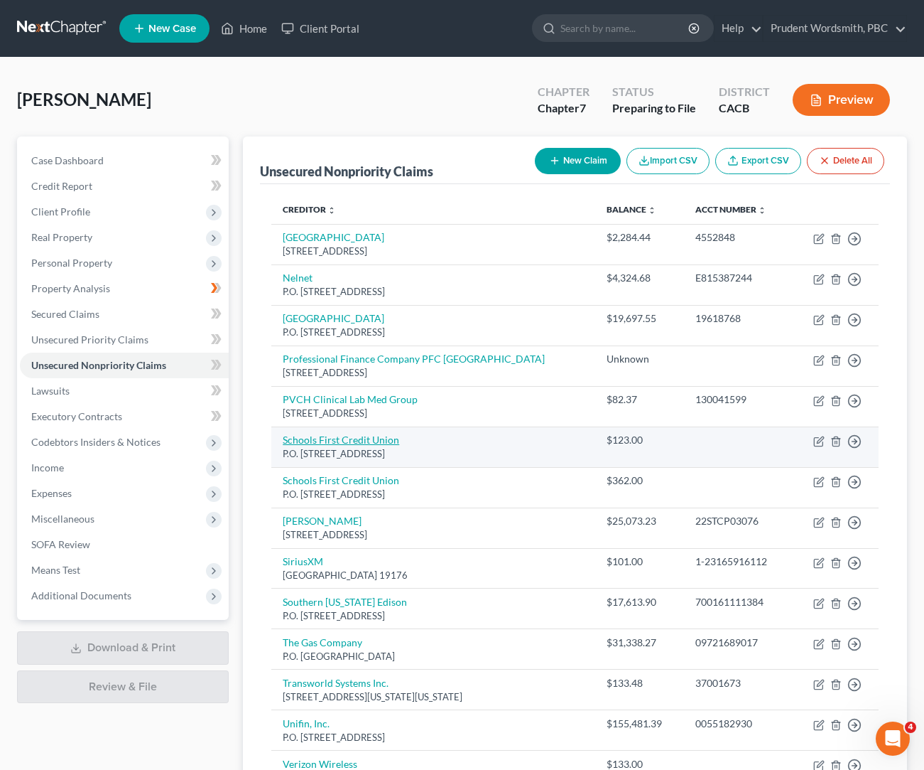
click at [321, 437] on link "Schools First Credit Union" at bounding box center [341, 439] width 117 height 12
select select "4"
select select "0"
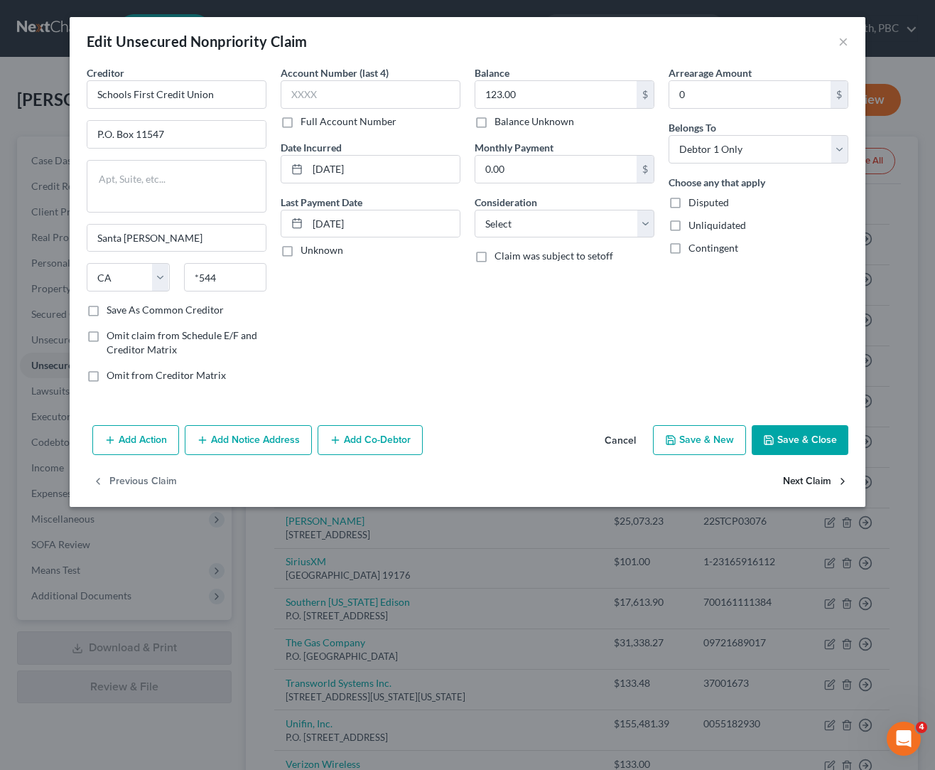
click at [803, 480] on button "Next Claim" at bounding box center [815, 481] width 65 height 30
select select "4"
select select "0"
click at [796, 479] on button "Next Claim" at bounding box center [815, 481] width 65 height 30
select select "4"
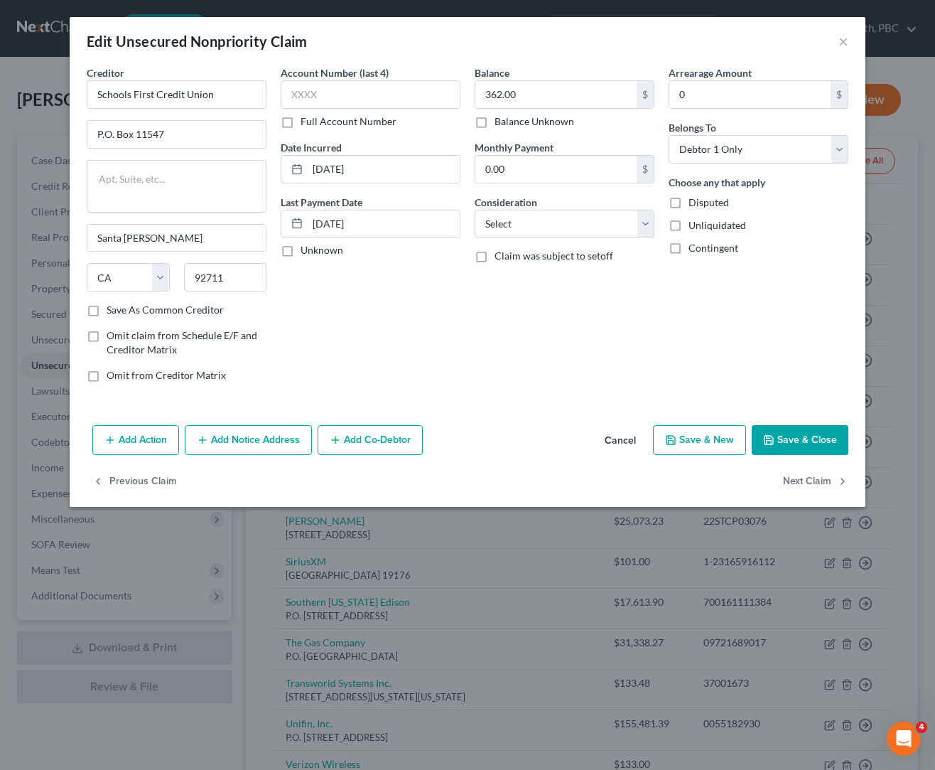
select select "8"
select select "0"
click at [796, 479] on button "Next Claim" at bounding box center [815, 481] width 65 height 30
select select "39"
select select "0"
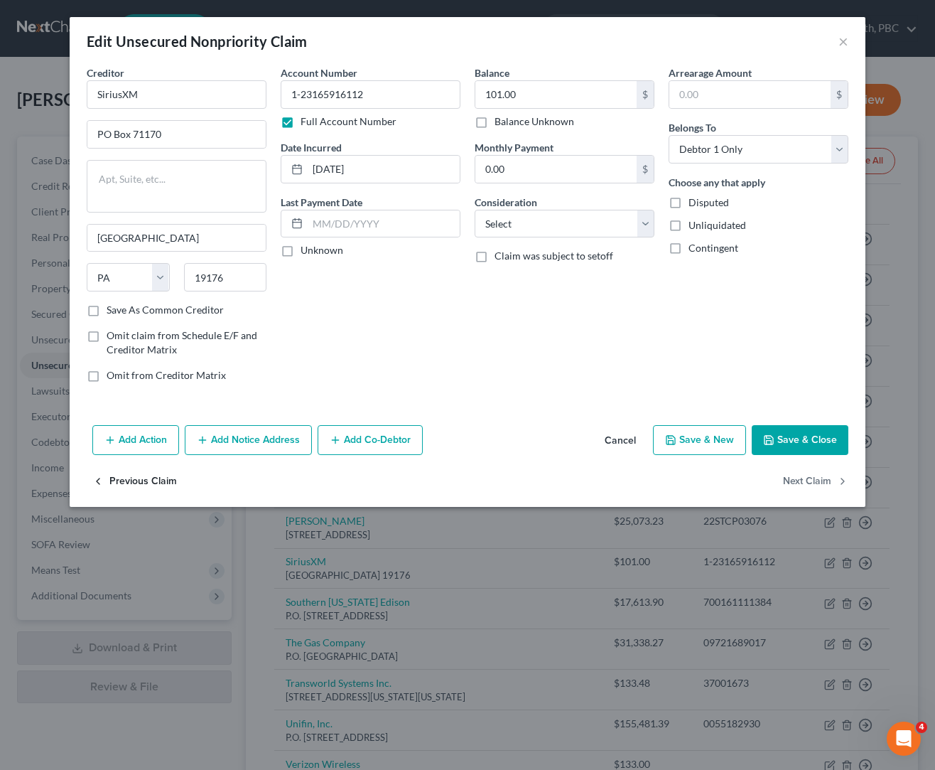
click at [151, 486] on button "Previous Claim" at bounding box center [134, 481] width 85 height 30
select select "4"
select select "8"
select select "0"
click at [186, 91] on input "[PERSON_NAME]" at bounding box center [177, 94] width 180 height 28
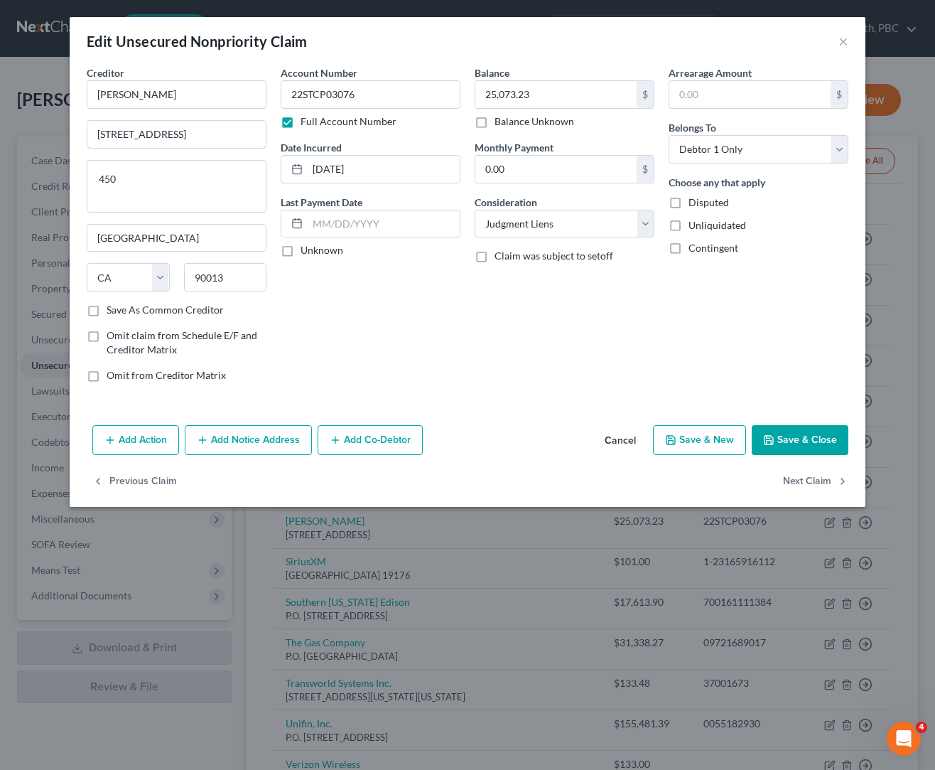
click at [212, 139] on input "[STREET_ADDRESS]" at bounding box center [176, 134] width 178 height 27
click at [134, 184] on textarea "450" at bounding box center [177, 186] width 180 height 53
click at [816, 481] on button "Next Claim" at bounding box center [815, 481] width 65 height 30
select select "39"
select select "0"
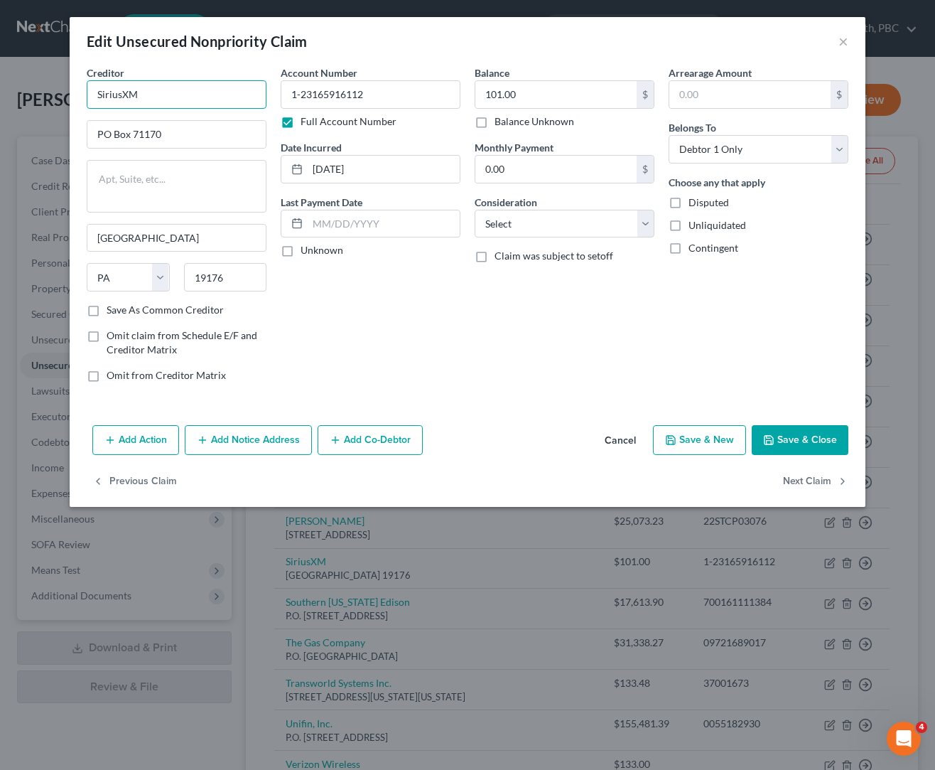
click at [193, 95] on input "SiriusXM" at bounding box center [177, 94] width 180 height 28
click at [232, 232] on input "[GEOGRAPHIC_DATA]" at bounding box center [176, 238] width 178 height 27
click at [817, 482] on button "Next Claim" at bounding box center [815, 481] width 65 height 30
select select "4"
select select "20"
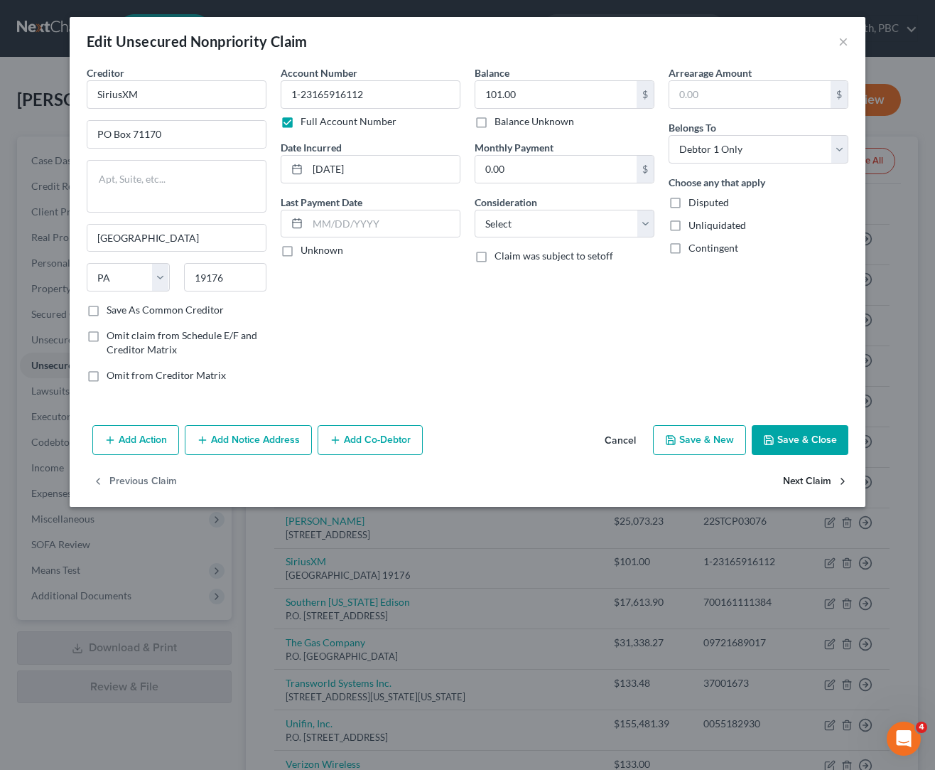
select select "0"
click at [240, 99] on input "Southern [US_STATE] Edison" at bounding box center [177, 94] width 180 height 28
click at [809, 482] on button "Next Claim" at bounding box center [815, 481] width 65 height 30
select select "4"
select select "20"
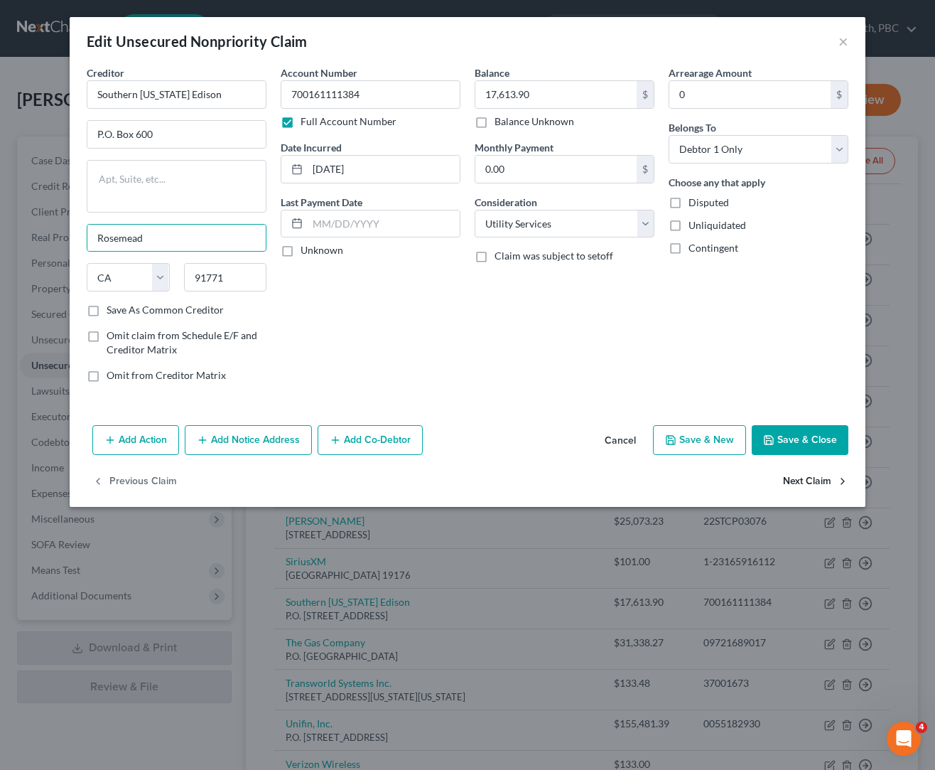
select select "0"
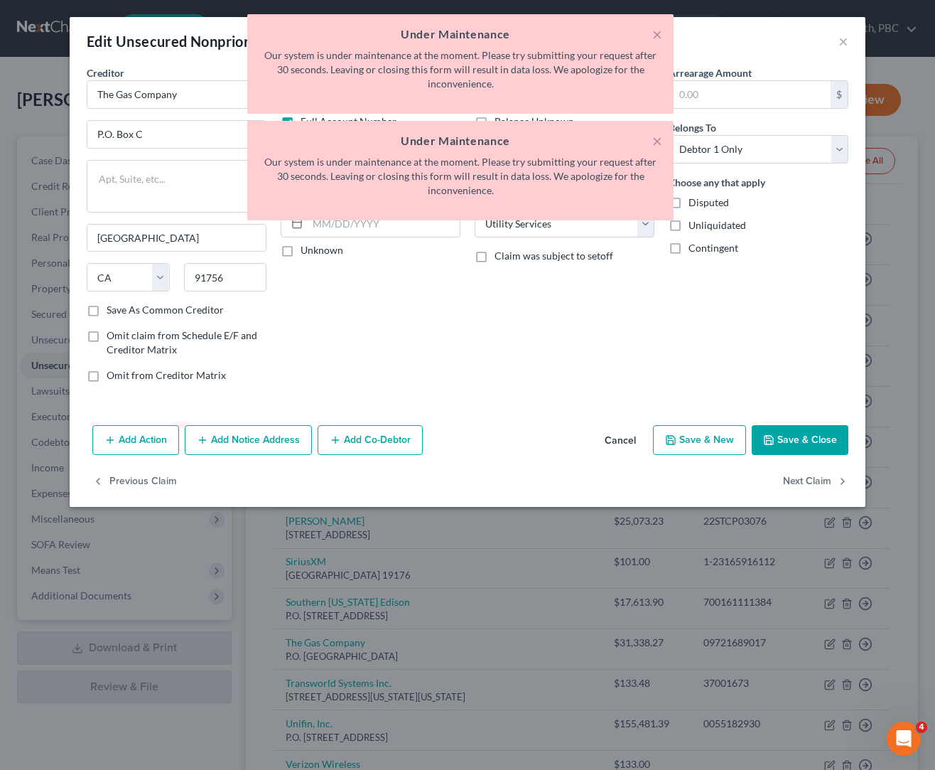
click at [655, 138] on button "×" at bounding box center [657, 140] width 10 height 17
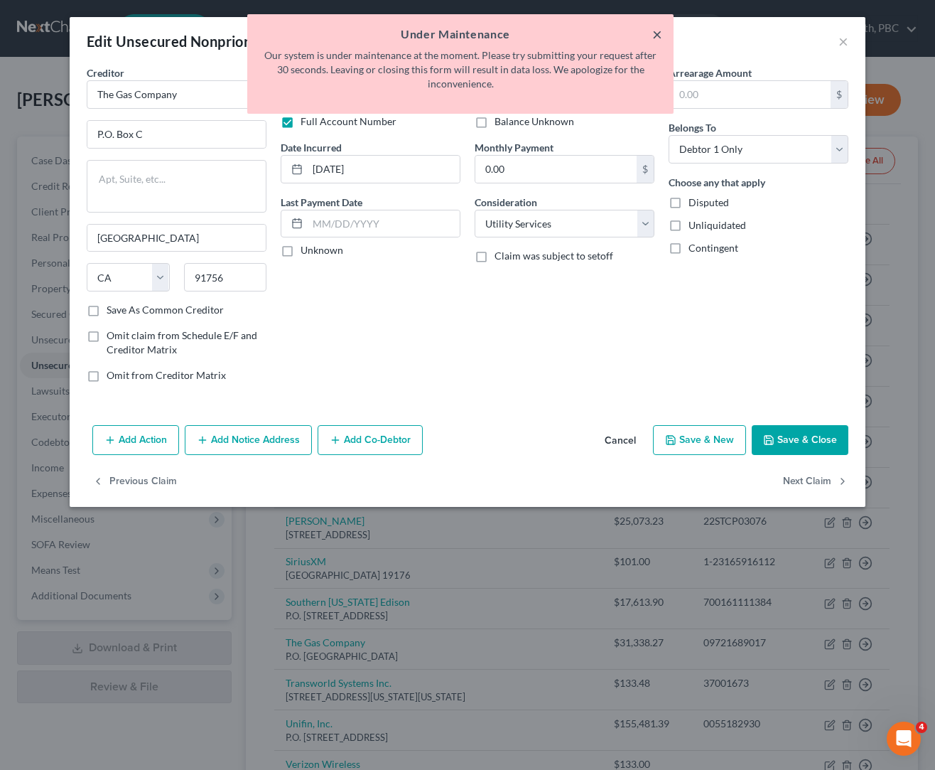
click at [660, 36] on button "×" at bounding box center [657, 34] width 10 height 17
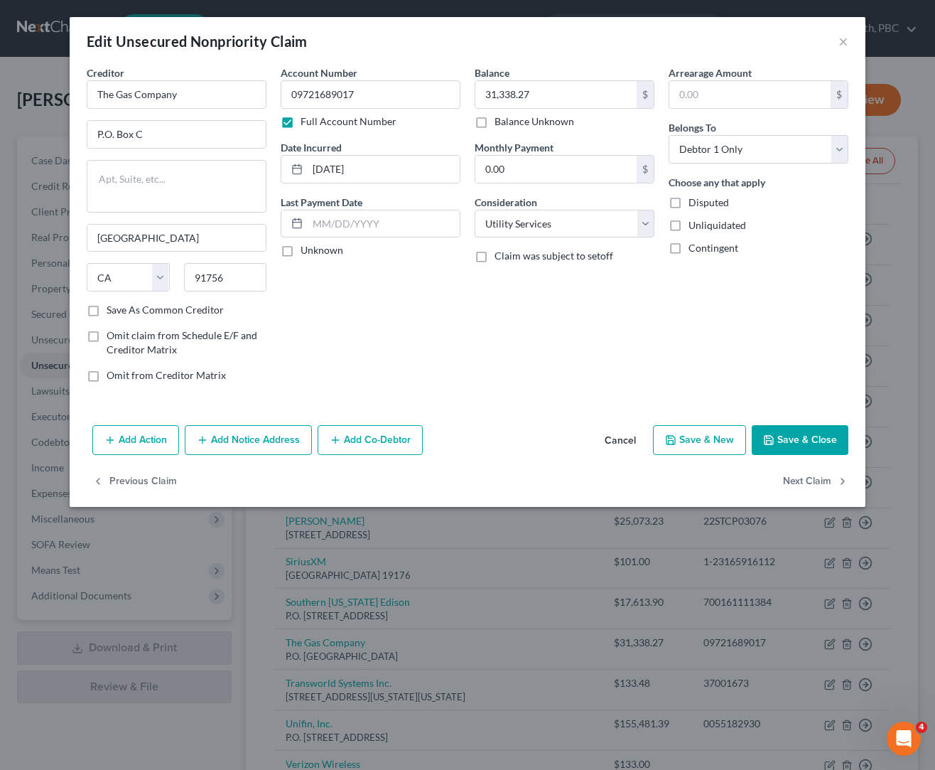
click at [244, 111] on div "Creditor * The Gas Company P.O. [GEOGRAPHIC_DATA] [US_STATE] AK AR AZ CA CO [GE…" at bounding box center [177, 183] width 180 height 237
click at [239, 99] on input "The Gas Company" at bounding box center [177, 94] width 180 height 28
click at [814, 481] on button "Next Claim" at bounding box center [815, 481] width 65 height 30
select select "39"
select select "1"
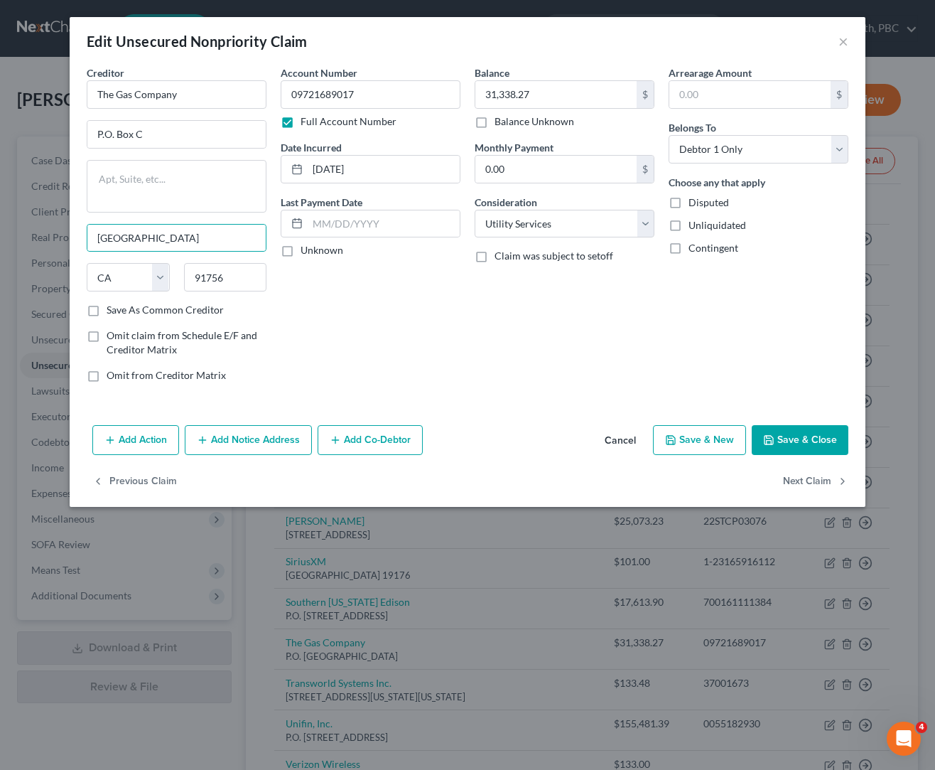
select select "0"
click at [814, 481] on div "Edit Unsecured Nonpriority Claim × Creditor * Transworld Systems Inc. [STREET_A…" at bounding box center [467, 385] width 935 height 770
click at [234, 95] on input "Transworld Systems Inc." at bounding box center [177, 94] width 180 height 28
click at [129, 184] on textarea "Suite 514" at bounding box center [177, 186] width 180 height 53
click at [141, 240] on input "[GEOGRAPHIC_DATA][US_STATE]" at bounding box center [176, 238] width 178 height 27
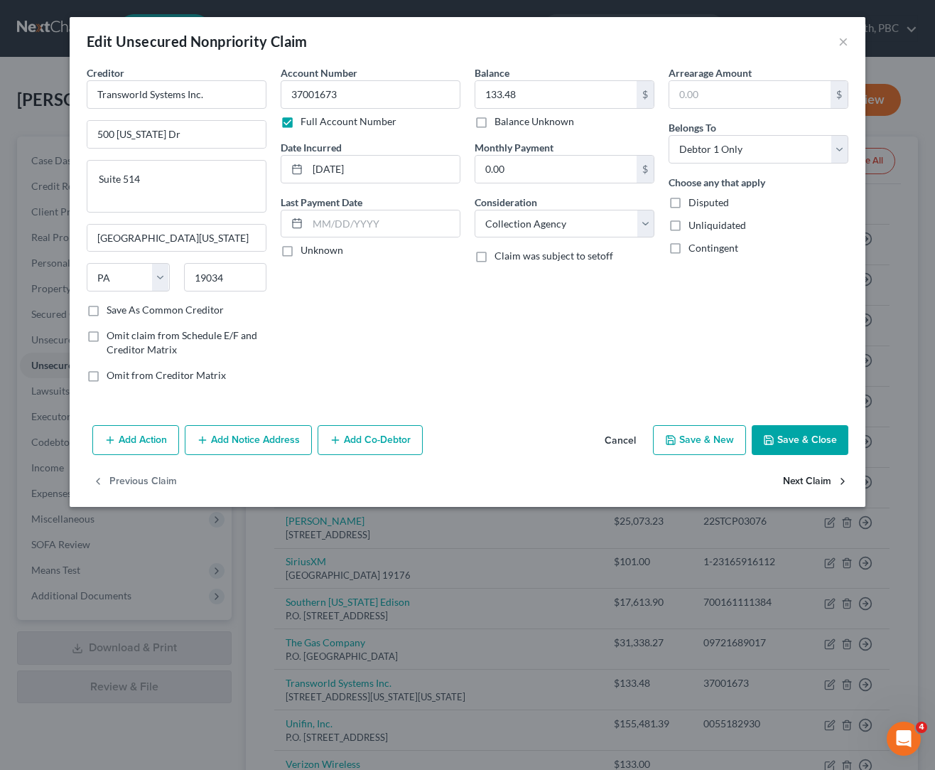
click at [805, 484] on button "Next Claim" at bounding box center [815, 481] width 65 height 30
select select "14"
select select "1"
select select "0"
click at [200, 97] on input "Unifin, Inc." at bounding box center [177, 94] width 180 height 28
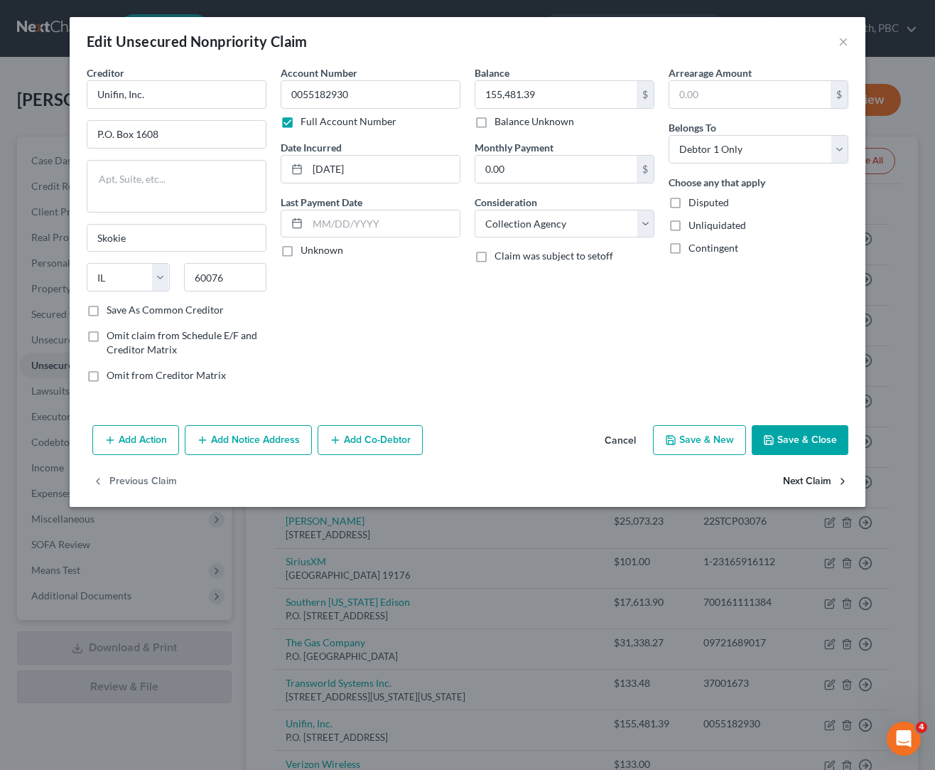
click at [788, 481] on button "Next Claim" at bounding box center [815, 481] width 65 height 30
select select "45"
select select "19"
select select "0"
click at [222, 95] on input "Verizon Wireless" at bounding box center [177, 94] width 180 height 28
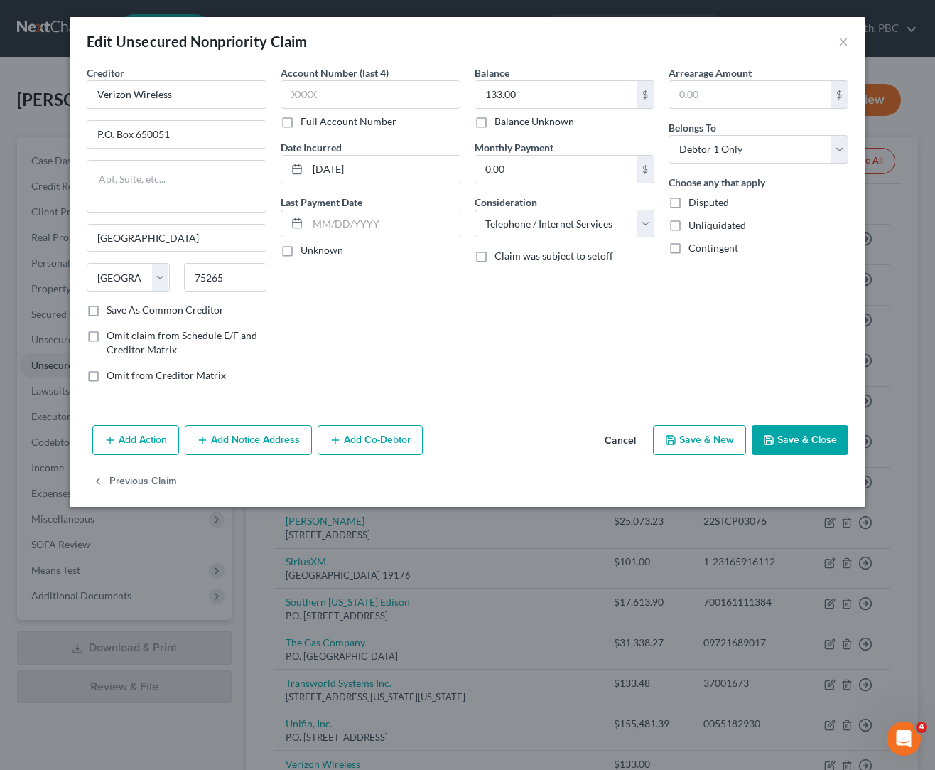
click at [617, 444] on button "Cancel" at bounding box center [620, 440] width 54 height 28
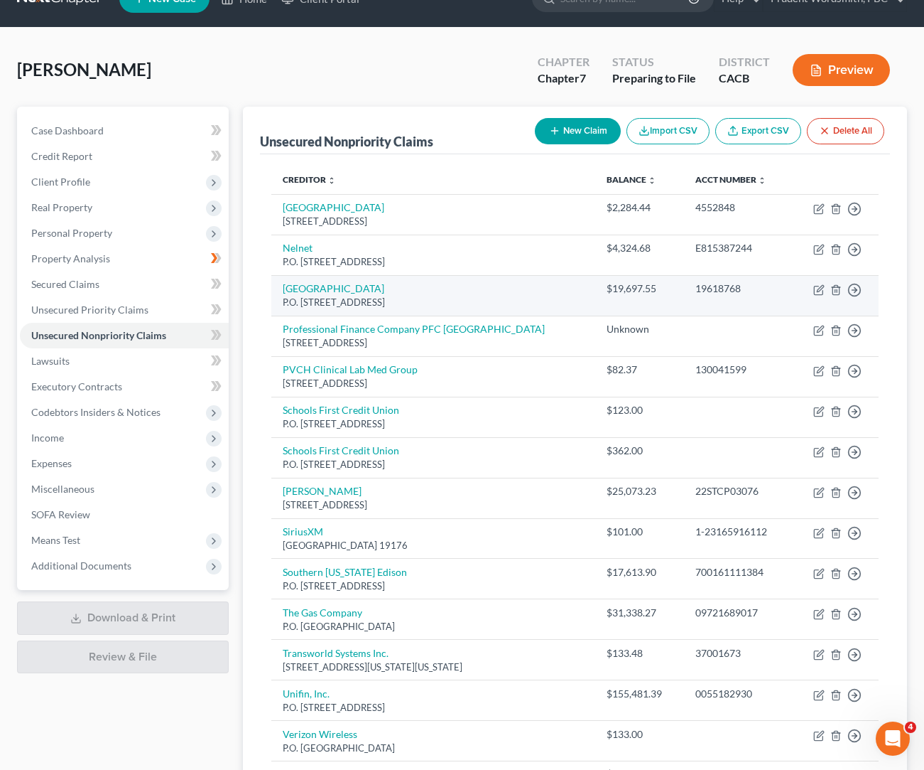
scroll to position [154, 0]
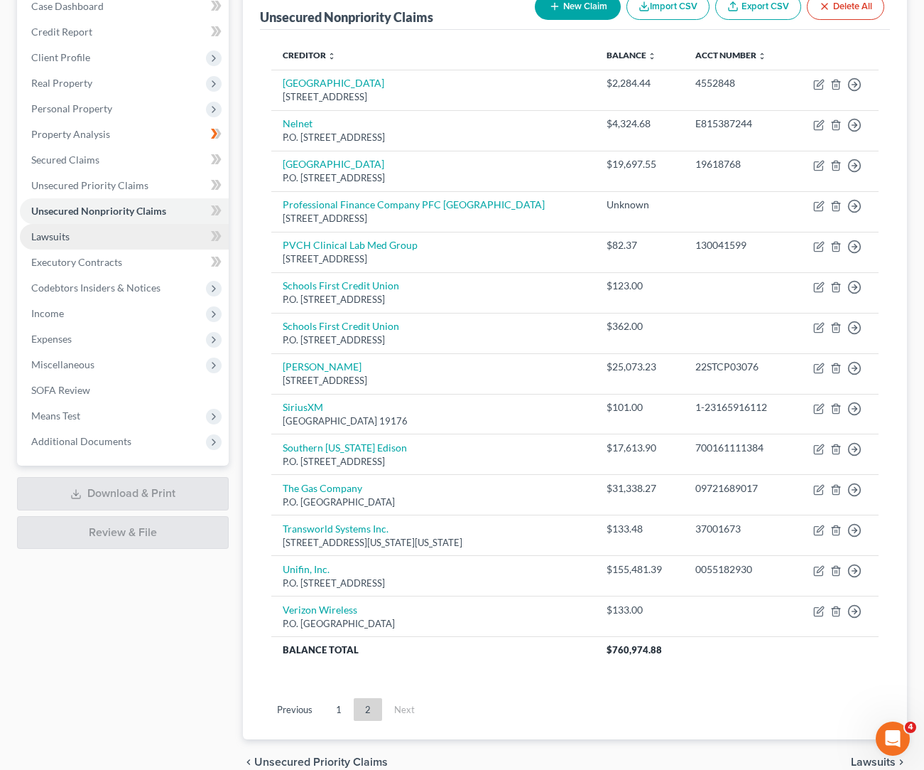
click at [55, 235] on span "Lawsuits" at bounding box center [50, 236] width 38 height 12
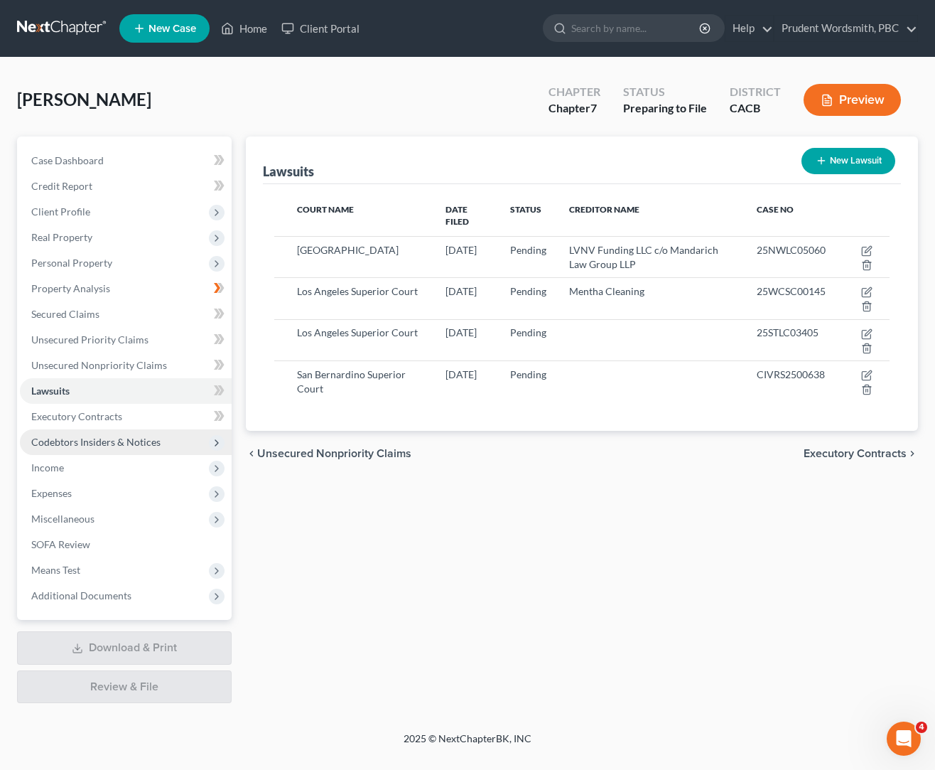
click at [121, 443] on span "Codebtors Insiders & Notices" at bounding box center [95, 442] width 129 height 12
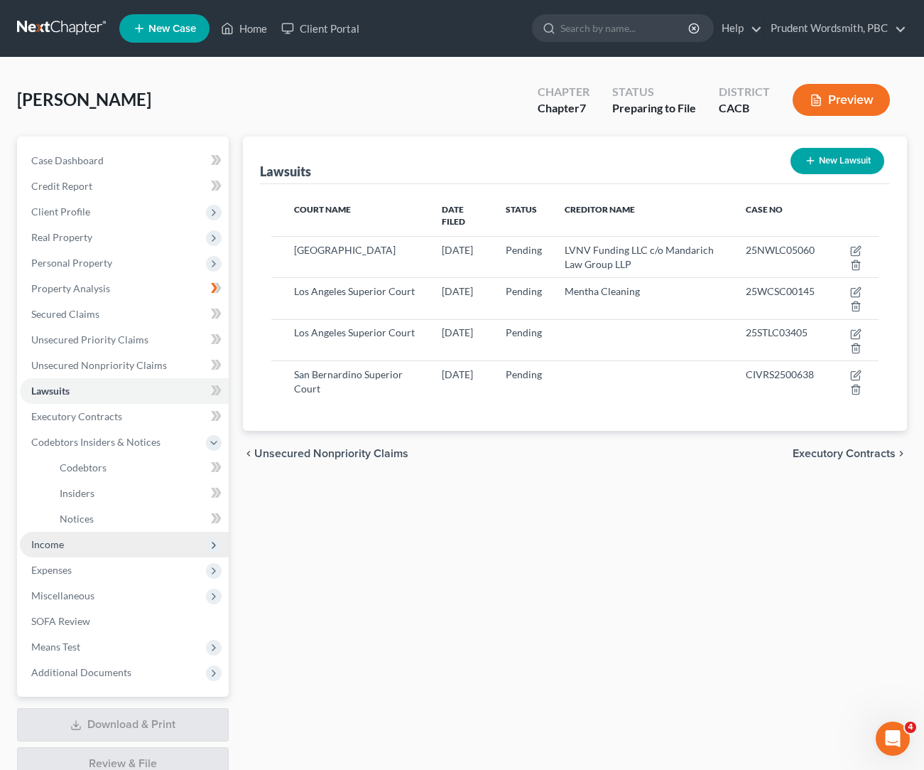
click at [69, 546] on span "Income" at bounding box center [124, 544] width 209 height 26
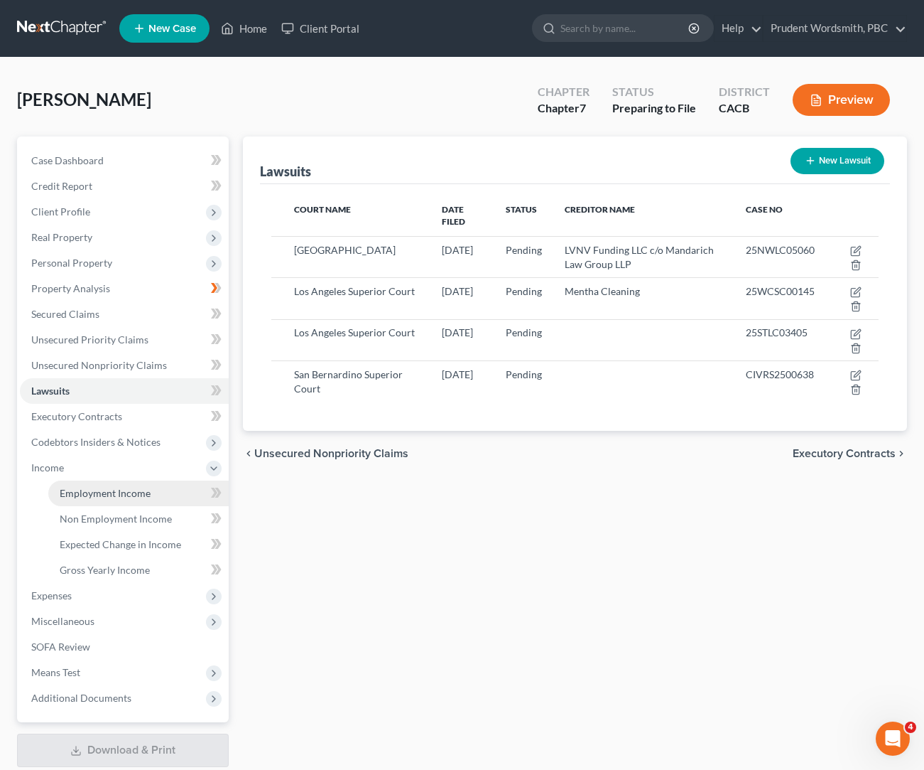
click at [141, 491] on span "Employment Income" at bounding box center [105, 493] width 91 height 12
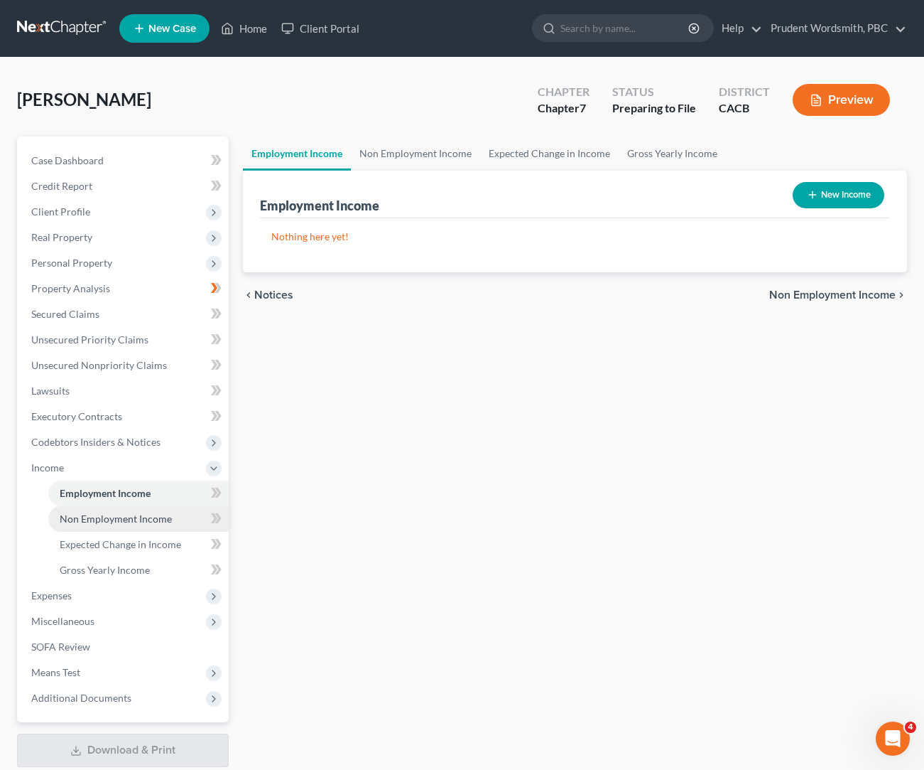
click at [126, 510] on link "Non Employment Income" at bounding box center [138, 519] width 180 height 26
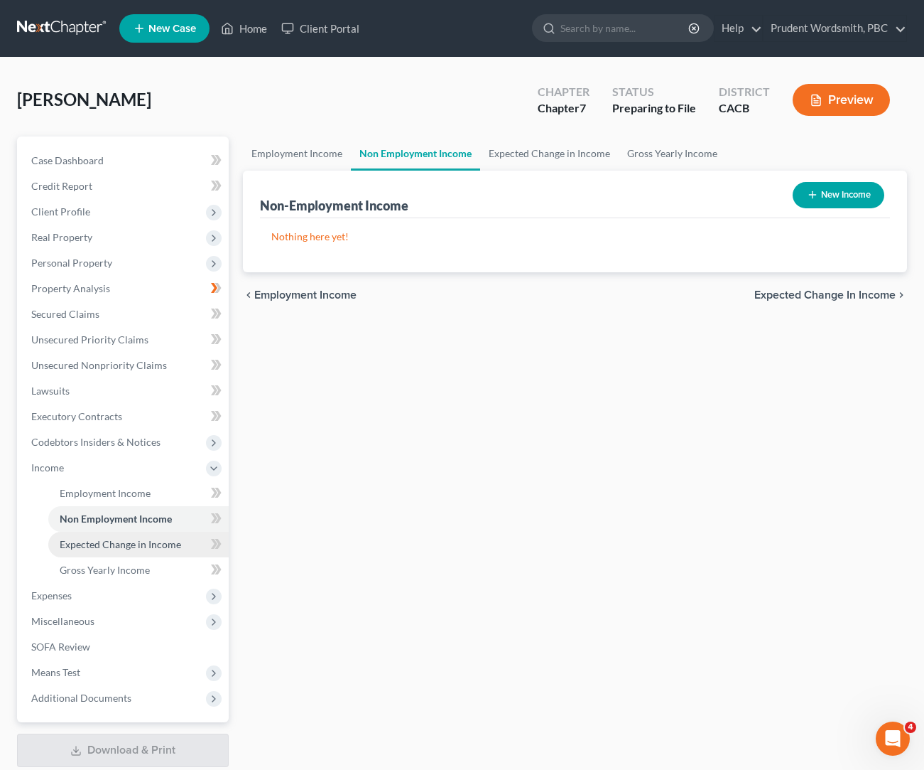
click at [125, 538] on span "Expected Change in Income" at bounding box center [121, 544] width 122 height 12
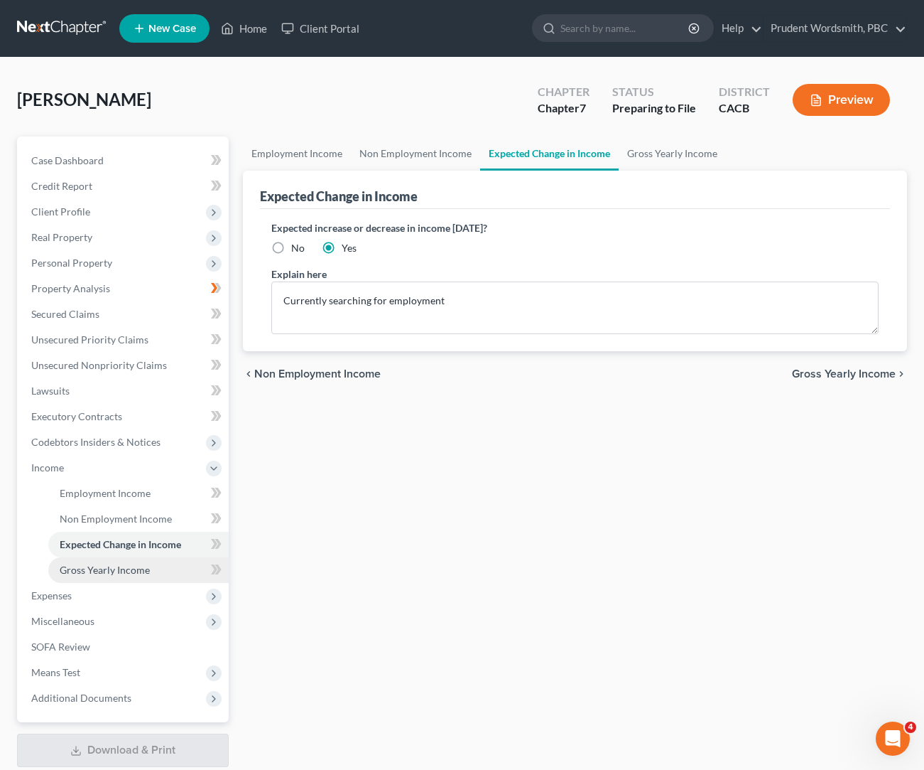
click at [133, 571] on span "Gross Yearly Income" at bounding box center [105, 569] width 90 height 12
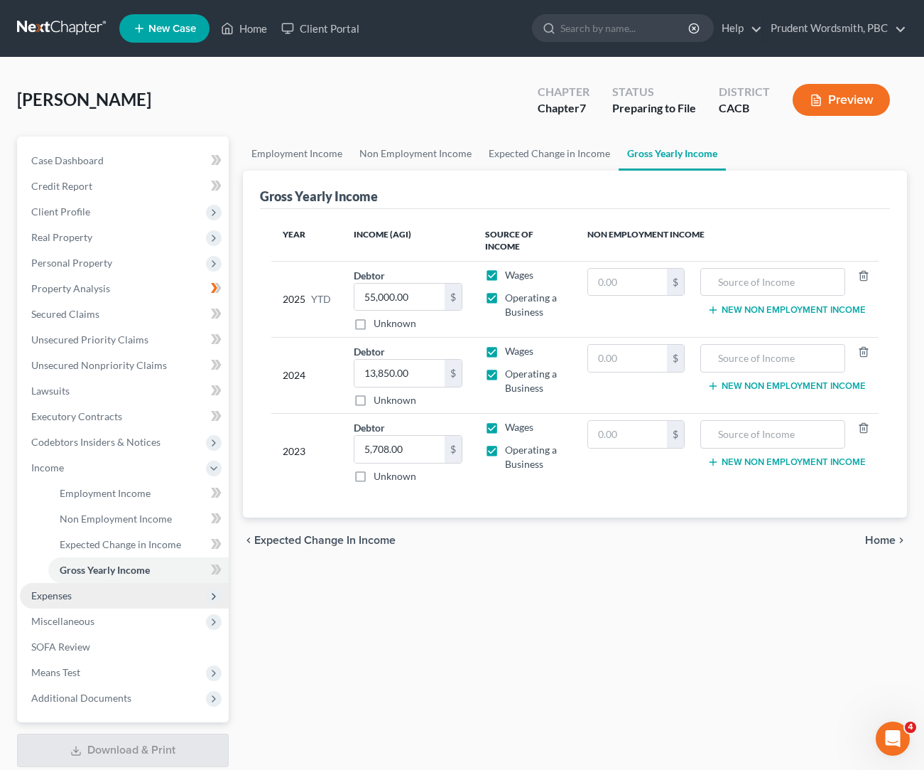
click at [105, 598] on span "Expenses" at bounding box center [124, 596] width 209 height 26
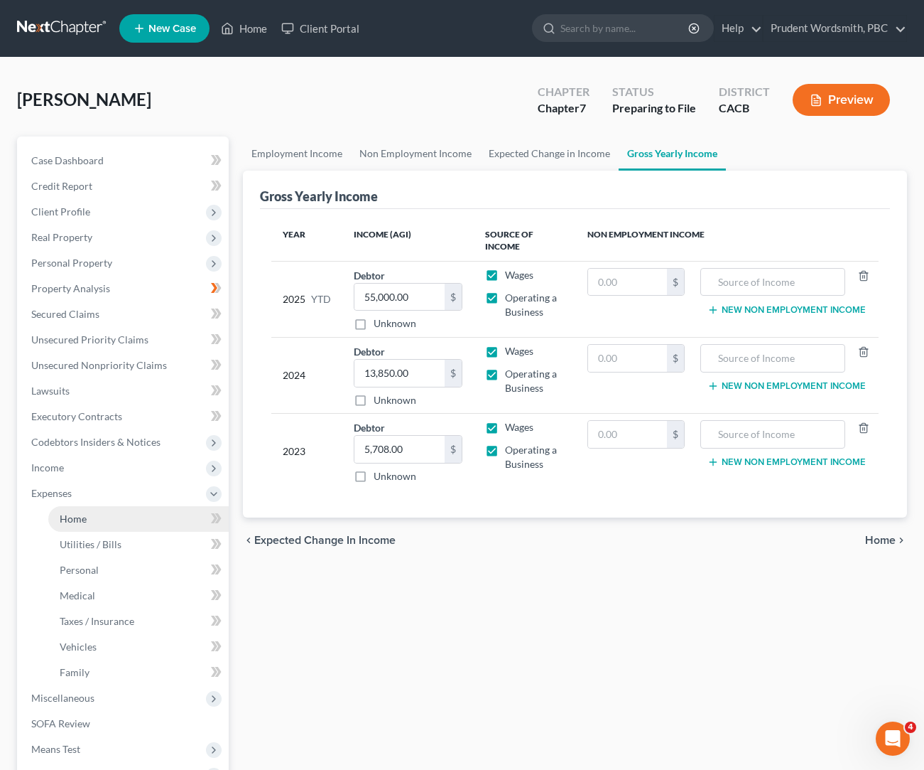
click at [144, 522] on link "Home" at bounding box center [138, 519] width 180 height 26
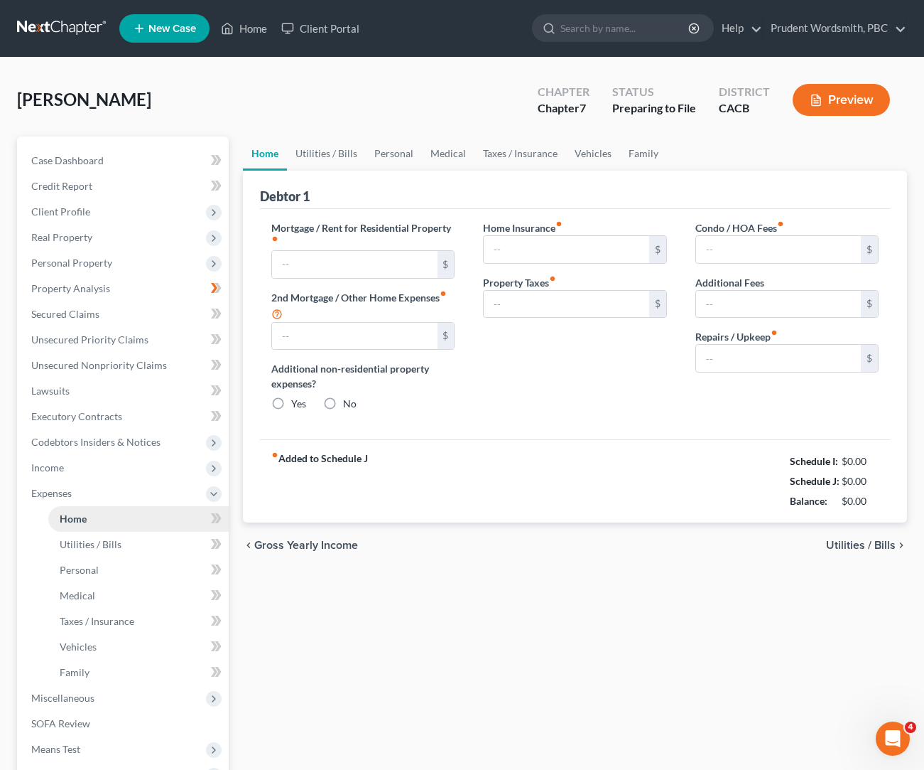
type input "2,352.78"
type input "0.00"
radio input "true"
type input "549.01"
type input "1,401.93"
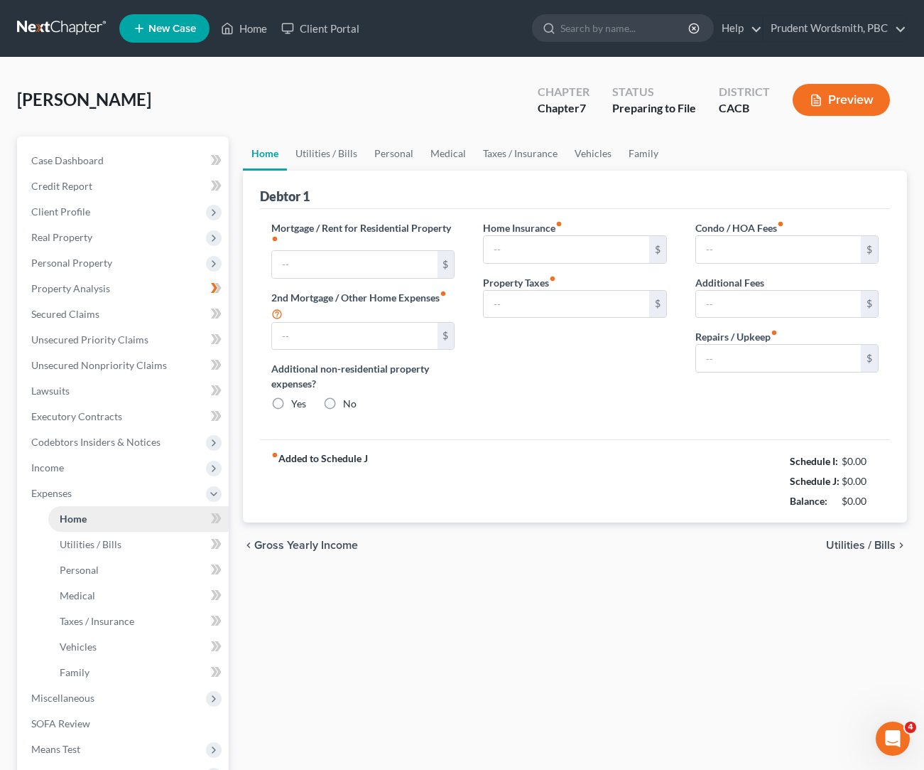
type input "0.00"
click at [171, 520] on link "Home" at bounding box center [138, 519] width 180 height 26
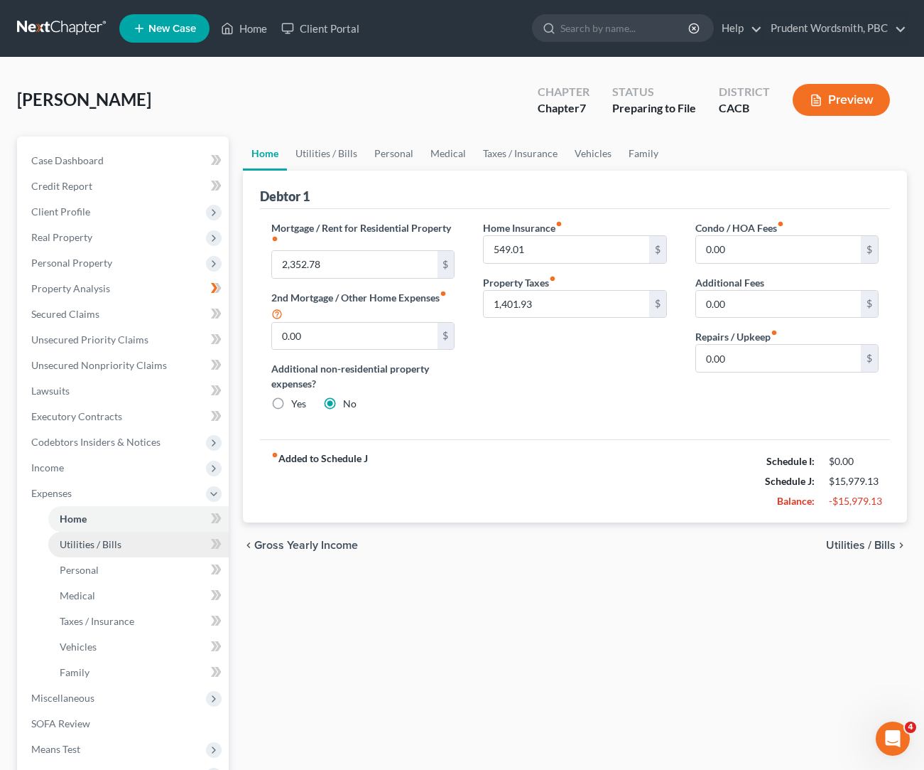
click at [86, 545] on span "Utilities / Bills" at bounding box center [91, 544] width 62 height 12
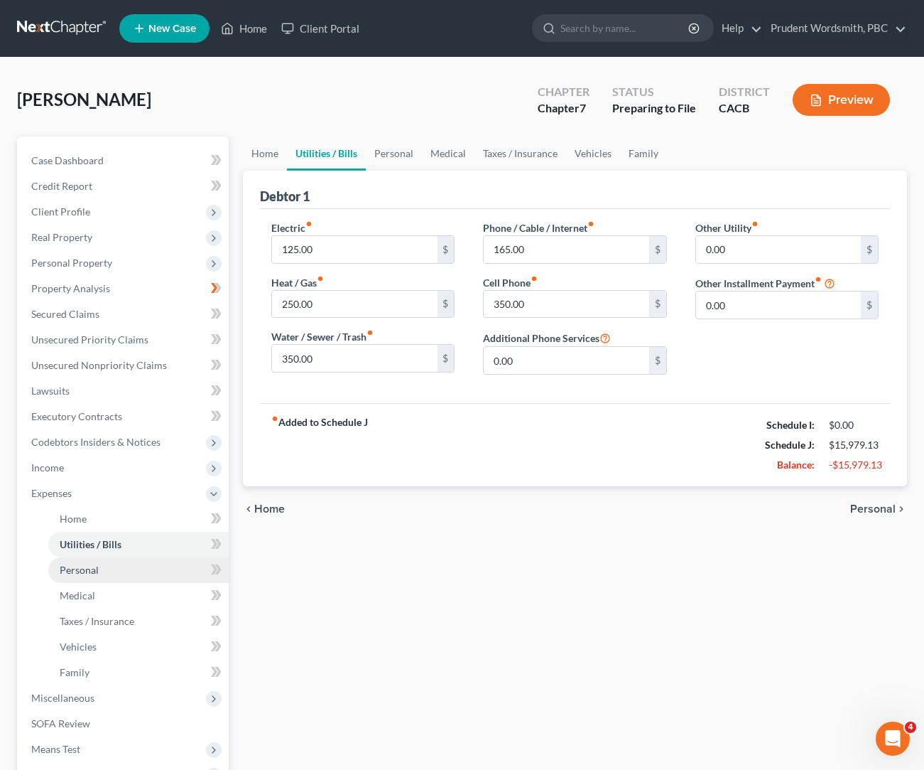
click at [116, 567] on link "Personal" at bounding box center [138, 570] width 180 height 26
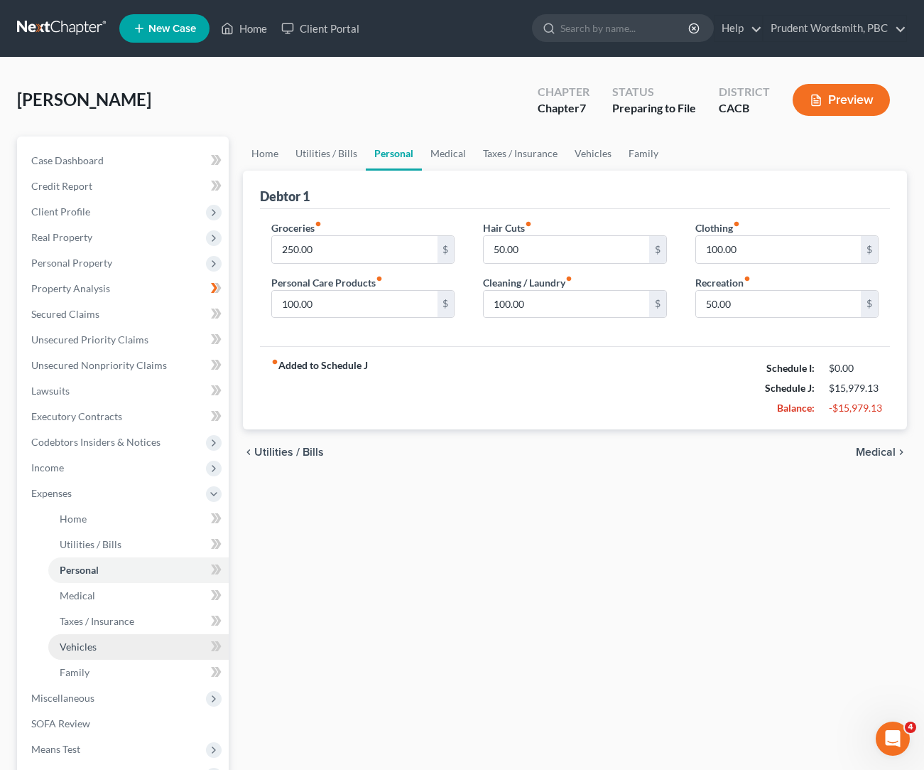
click at [86, 654] on link "Vehicles" at bounding box center [138, 647] width 180 height 26
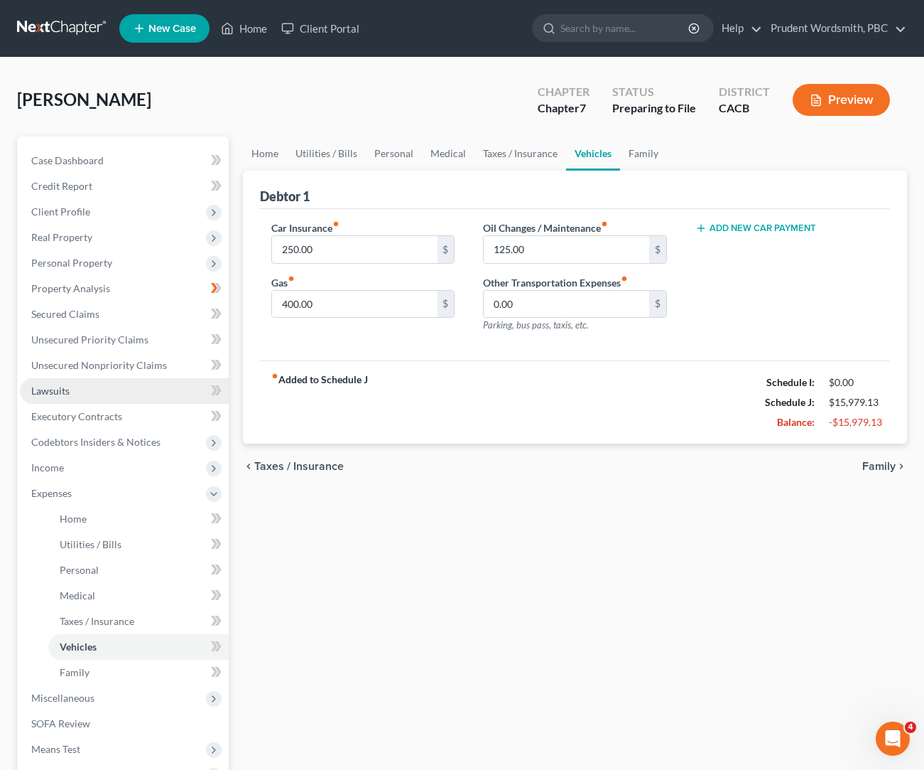
click at [67, 395] on span "Lawsuits" at bounding box center [50, 390] width 38 height 12
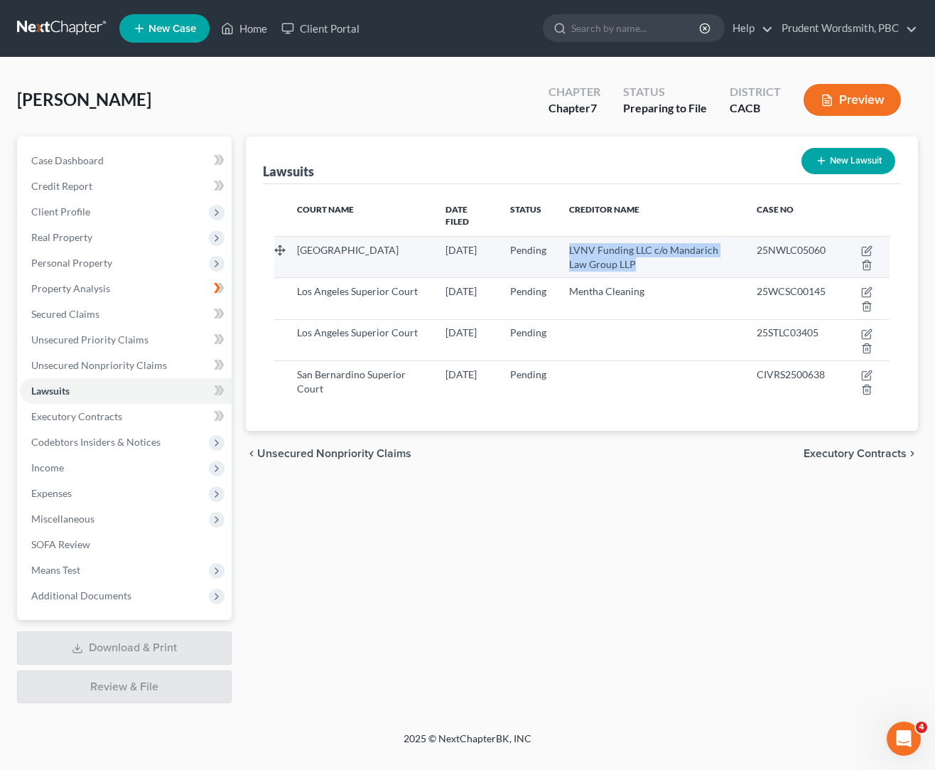
drag, startPoint x: 624, startPoint y: 254, endPoint x: 602, endPoint y: 244, distance: 23.9
click at [571, 243] on div "LVNV Funding LLC c/o Mandarich Law Group LLP" at bounding box center [651, 257] width 164 height 28
copy span "LVNV Funding LLC c/o Mandarich Law Group LLP"
drag, startPoint x: 842, startPoint y: 240, endPoint x: 770, endPoint y: 238, distance: 71.8
click at [770, 238] on td "25NWLC05060" at bounding box center [791, 256] width 92 height 41
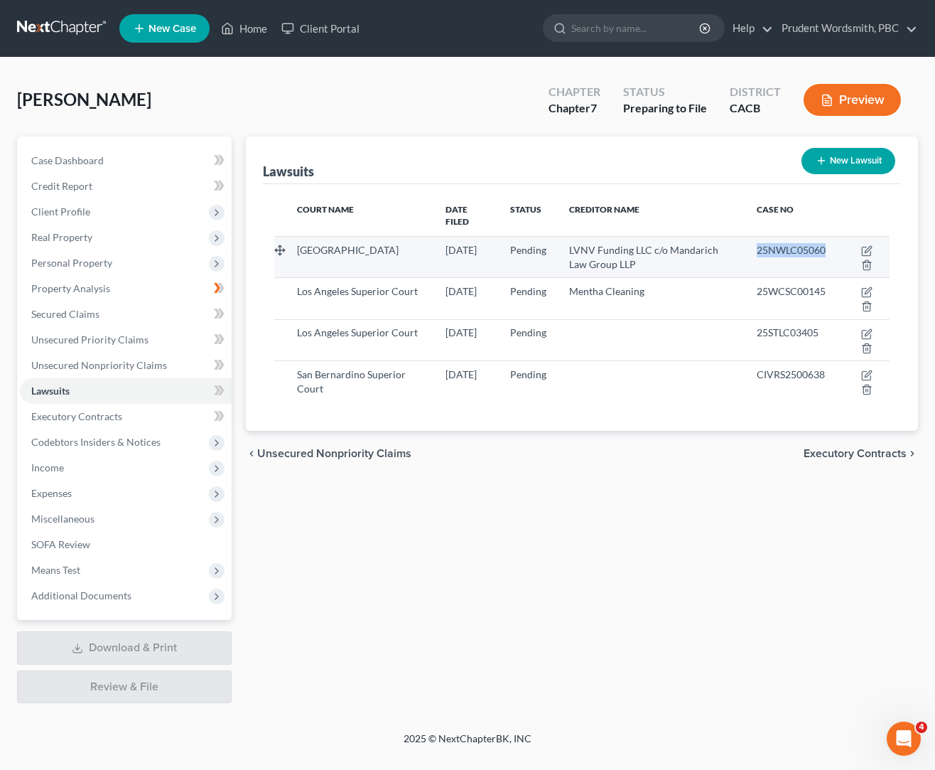
copy span "25NWLC05060"
click at [865, 245] on icon "button" at bounding box center [866, 250] width 11 height 11
select select "4"
select select "0"
select select "4"
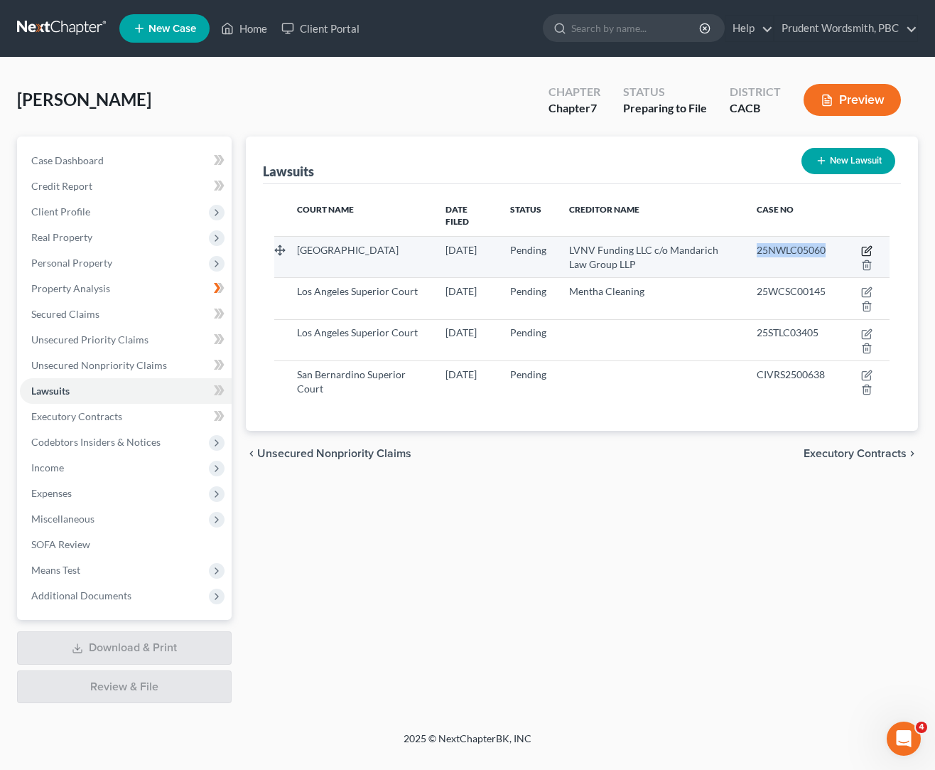
select select "14"
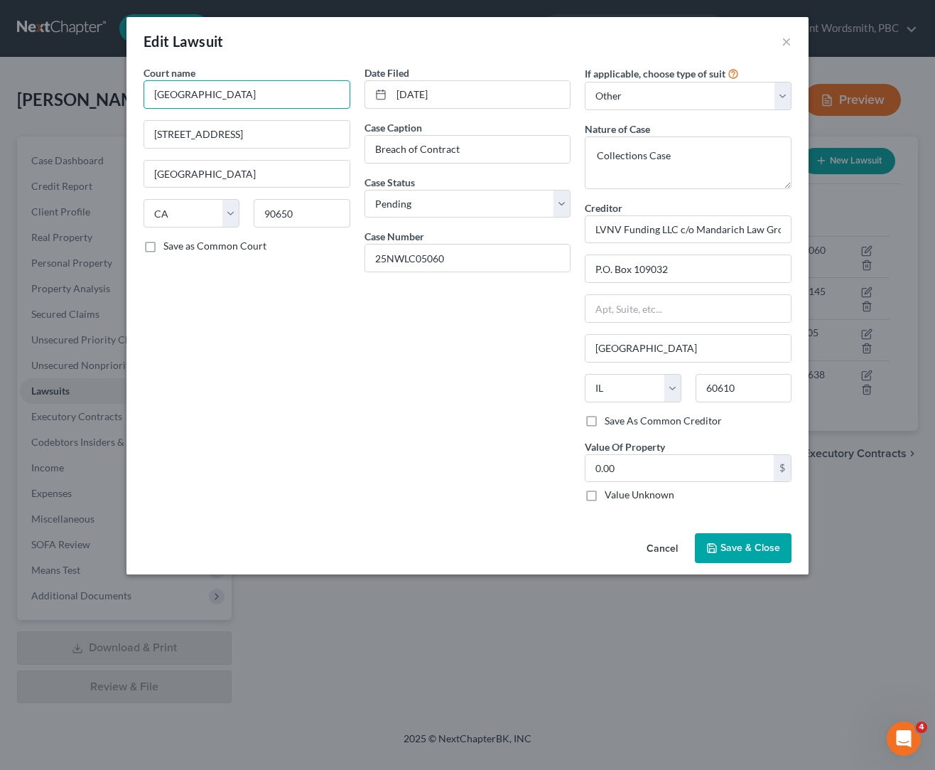
click at [280, 104] on input "[GEOGRAPHIC_DATA]" at bounding box center [247, 94] width 207 height 28
click at [665, 546] on button "Cancel" at bounding box center [662, 548] width 54 height 28
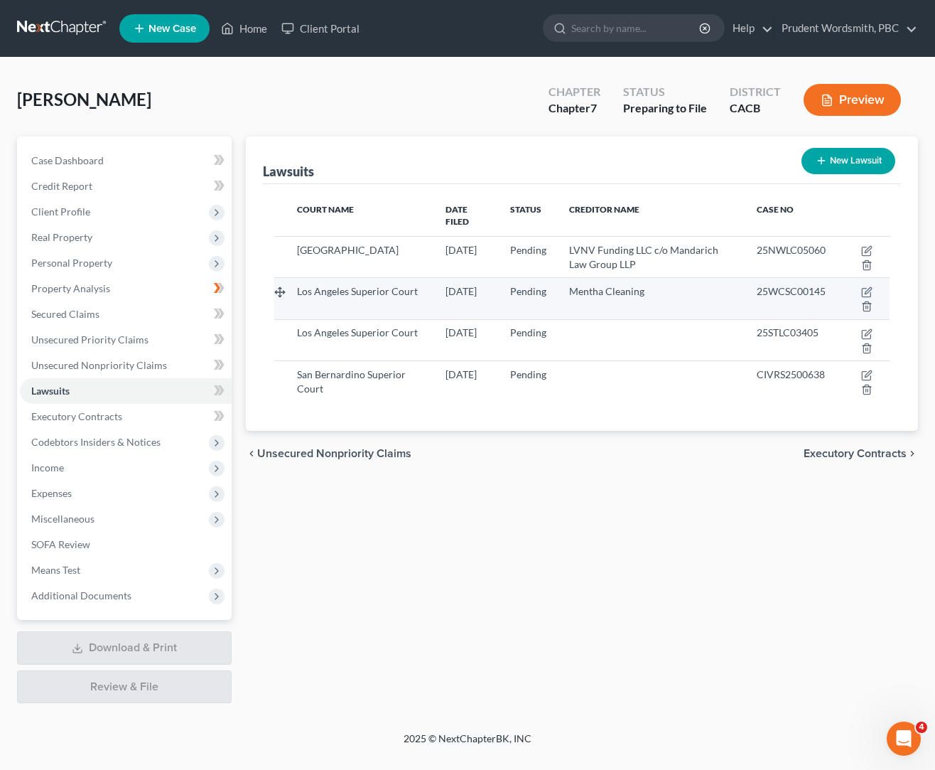
click at [354, 288] on div "Los Angeles Superior Court" at bounding box center [360, 291] width 126 height 14
click at [328, 295] on div "Los Angeles Superior Court" at bounding box center [360, 291] width 126 height 14
click at [870, 288] on icon "button" at bounding box center [868, 291] width 6 height 6
select select "4"
select select "0"
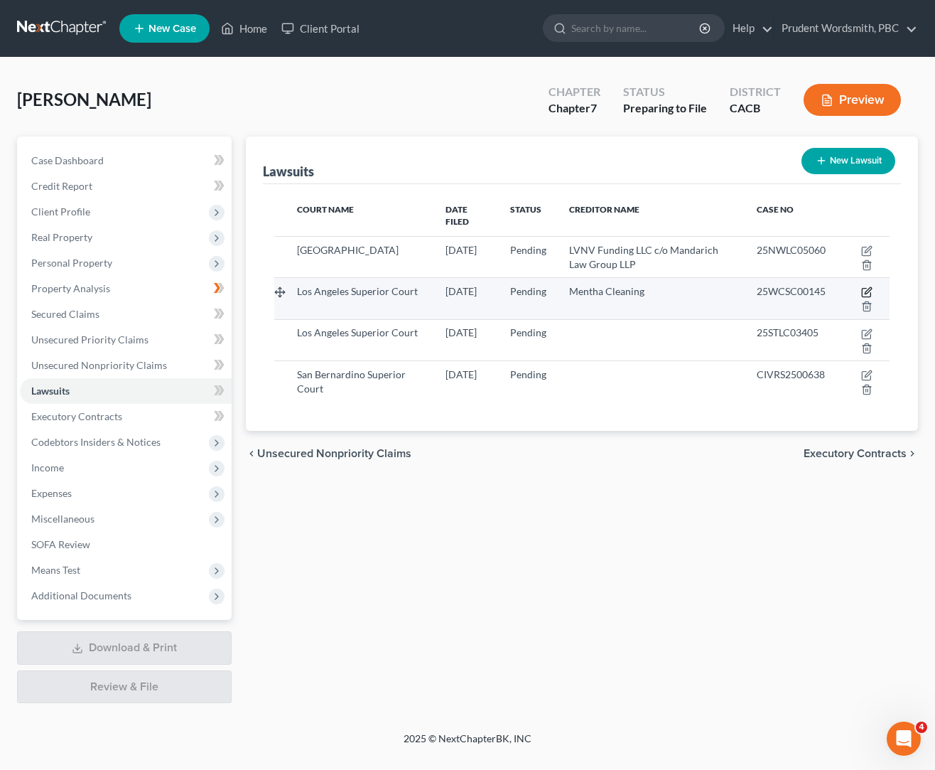
select select "4"
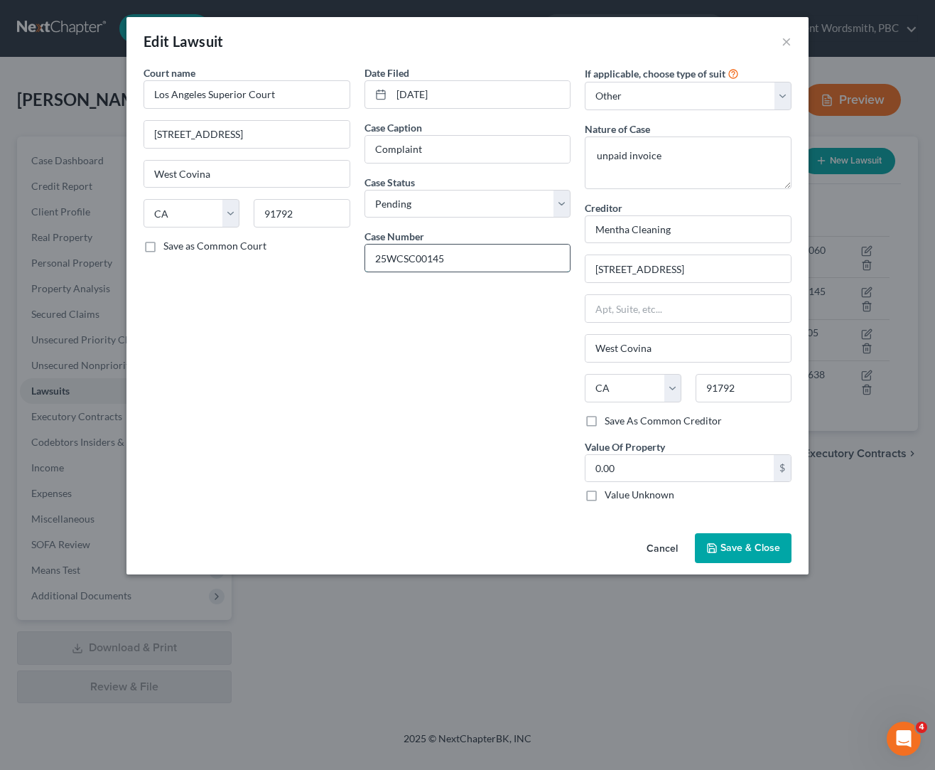
click at [463, 260] on input "25WCSC00145" at bounding box center [467, 257] width 205 height 27
click at [276, 92] on input "Los Angeles Superior Court" at bounding box center [247, 94] width 207 height 28
click at [660, 550] on button "Cancel" at bounding box center [662, 548] width 54 height 28
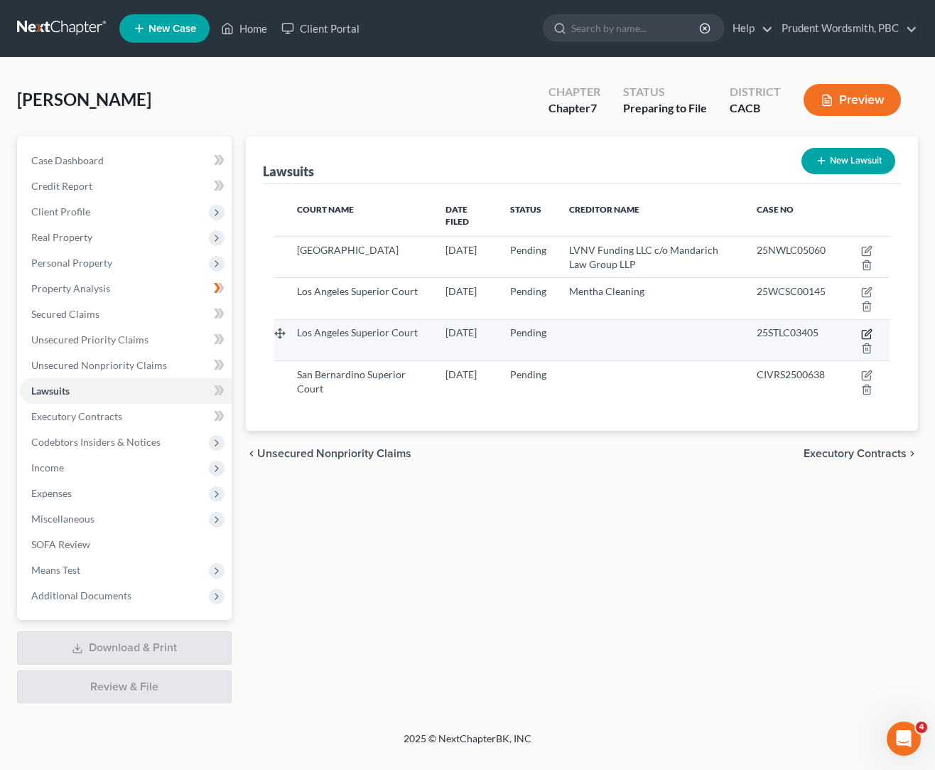
click at [863, 328] on icon "button" at bounding box center [866, 333] width 11 height 11
select select "4"
select select "0"
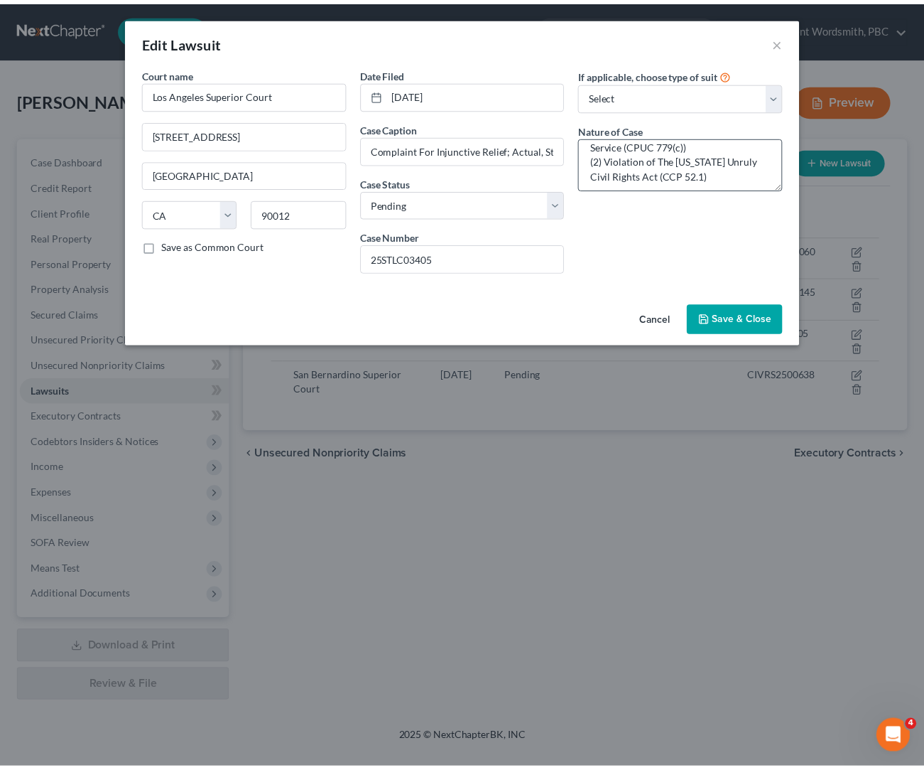
scroll to position [30, 0]
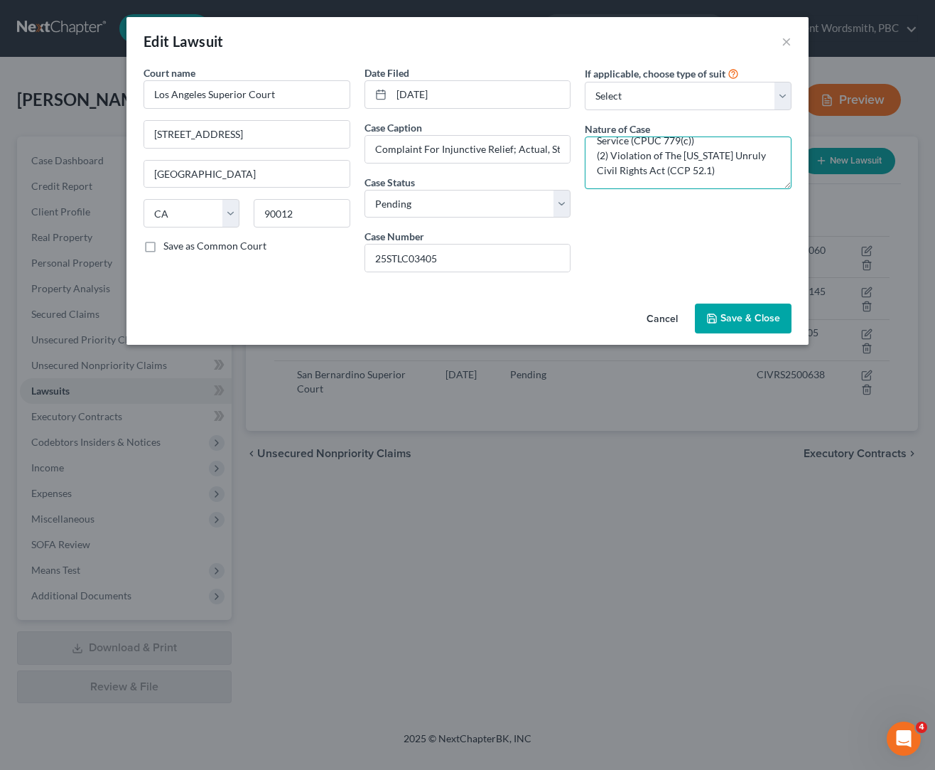
click at [718, 167] on textarea "(1) Intentional Interruption of Utility Service (CPUC 779(c)) (2) Violation of …" at bounding box center [688, 162] width 207 height 53
click at [485, 262] on input "25STLC03405" at bounding box center [467, 257] width 205 height 27
click at [318, 98] on input "Los Angeles Superior Court" at bounding box center [247, 94] width 207 height 28
click at [659, 319] on button "Cancel" at bounding box center [662, 319] width 54 height 28
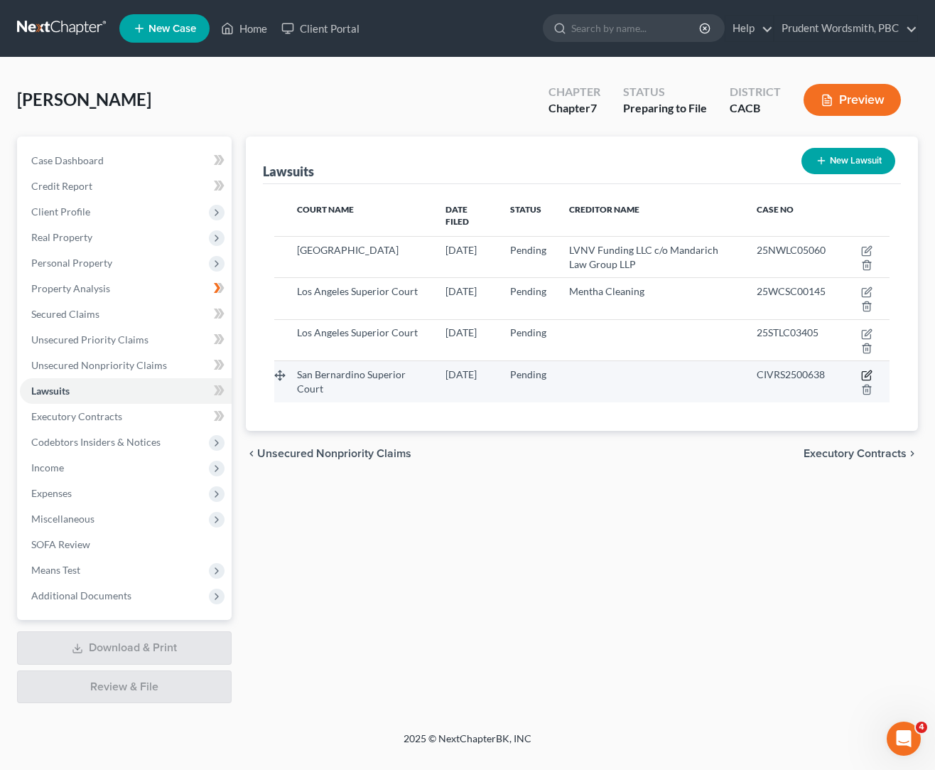
click at [868, 371] on icon "button" at bounding box center [868, 374] width 6 height 6
select select "4"
select select "0"
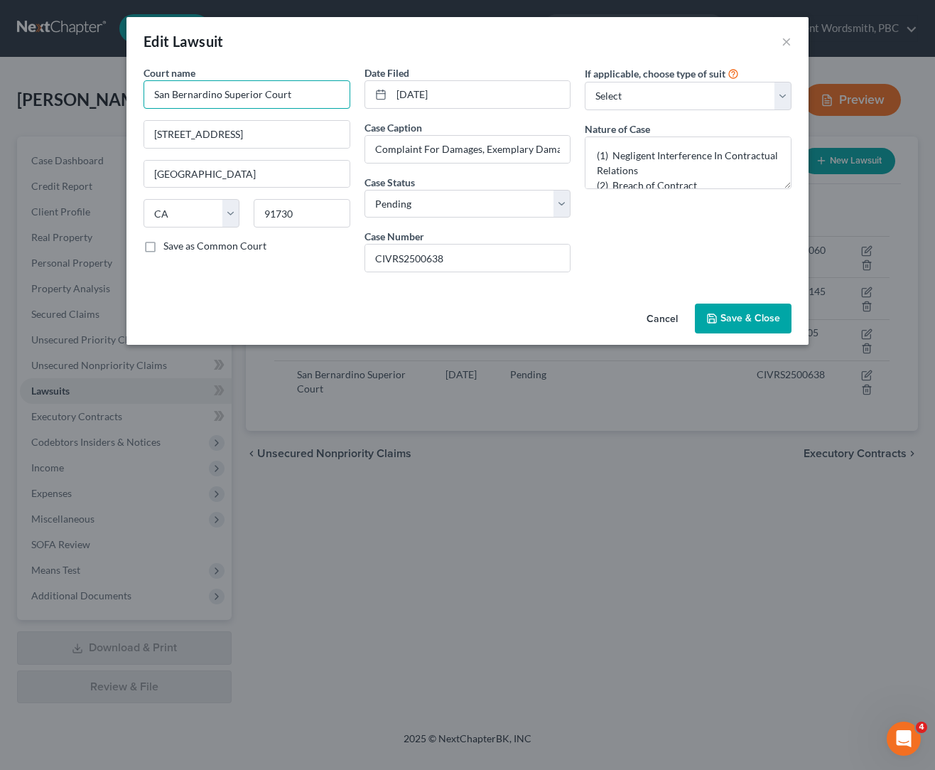
click at [289, 95] on input "San Bernardino Superior Court" at bounding box center [247, 94] width 207 height 28
click at [258, 144] on input "[STREET_ADDRESS]" at bounding box center [246, 134] width 205 height 27
paste input "San Bernardino Superior Court"
type input "[STREET_ADDRESS]"
click at [663, 322] on button "Cancel" at bounding box center [662, 319] width 54 height 28
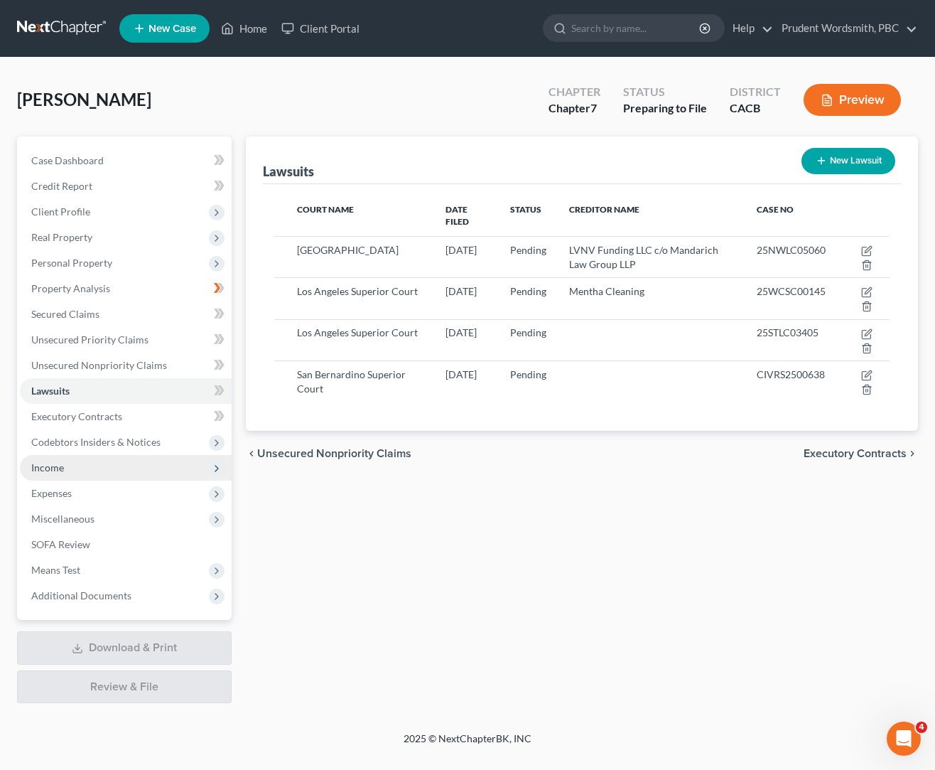
click at [102, 466] on span "Income" at bounding box center [126, 468] width 212 height 26
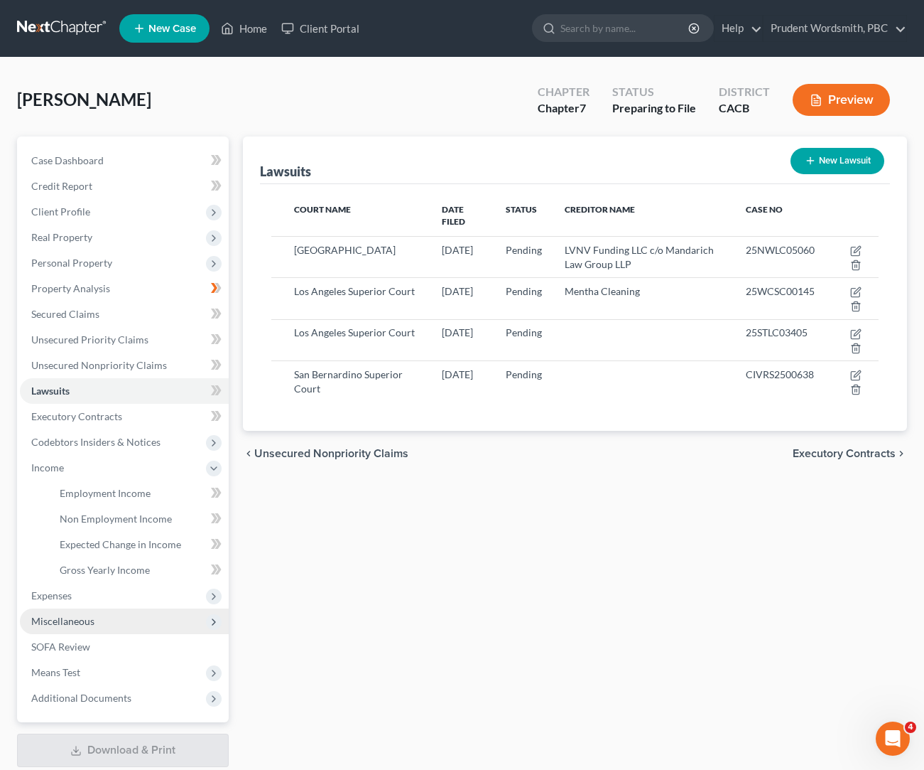
click at [127, 620] on span "Miscellaneous" at bounding box center [124, 621] width 209 height 26
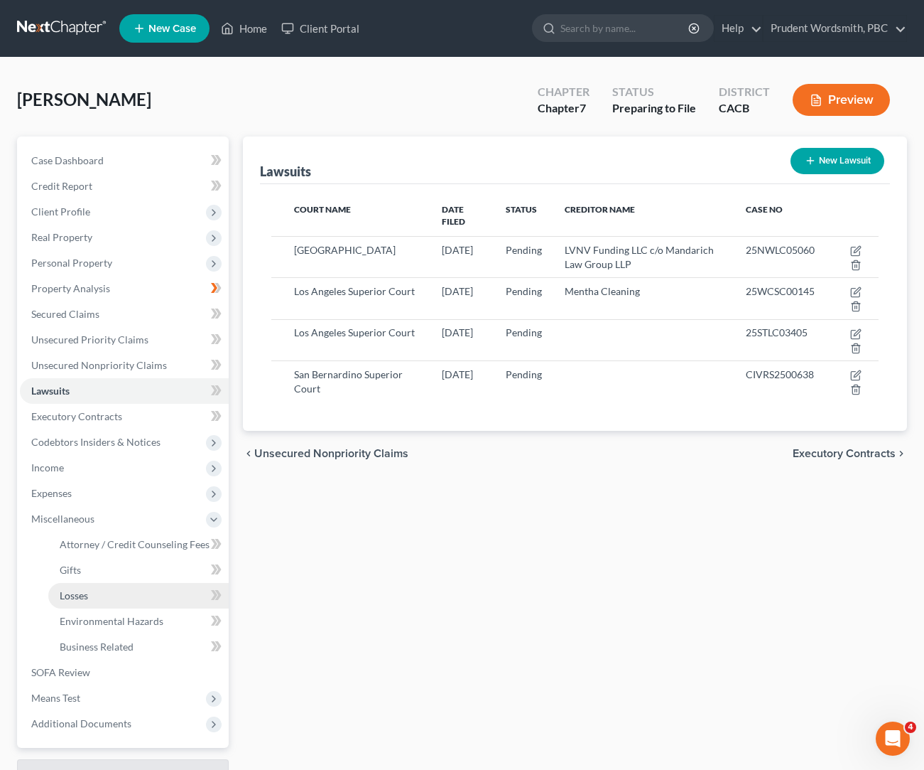
click at [125, 593] on link "Losses" at bounding box center [138, 596] width 180 height 26
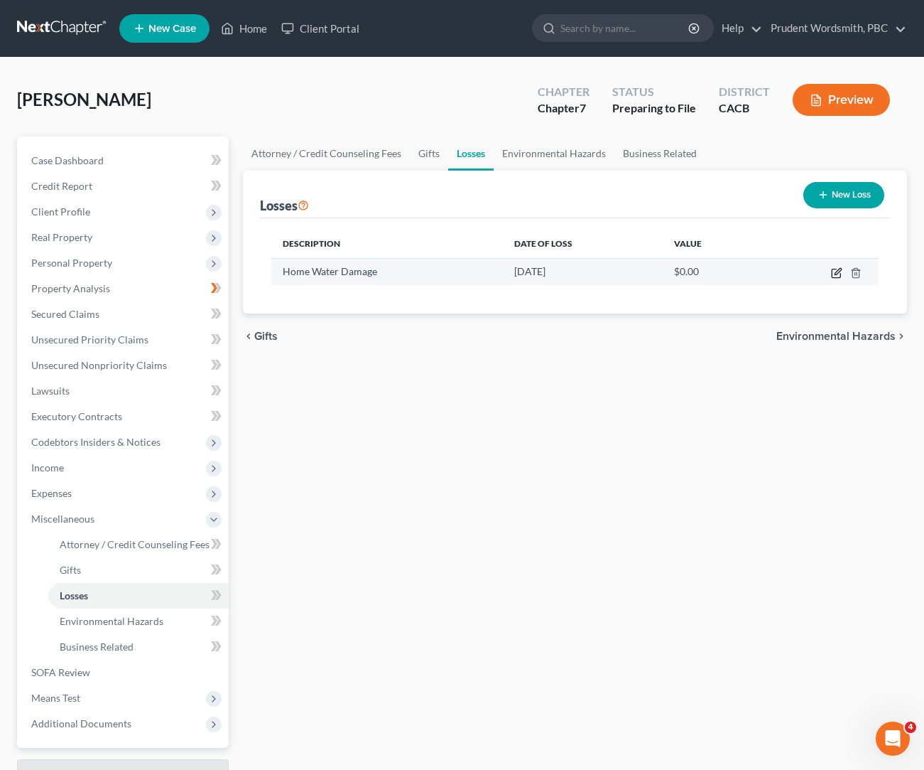
click at [839, 275] on icon "button" at bounding box center [836, 272] width 11 height 11
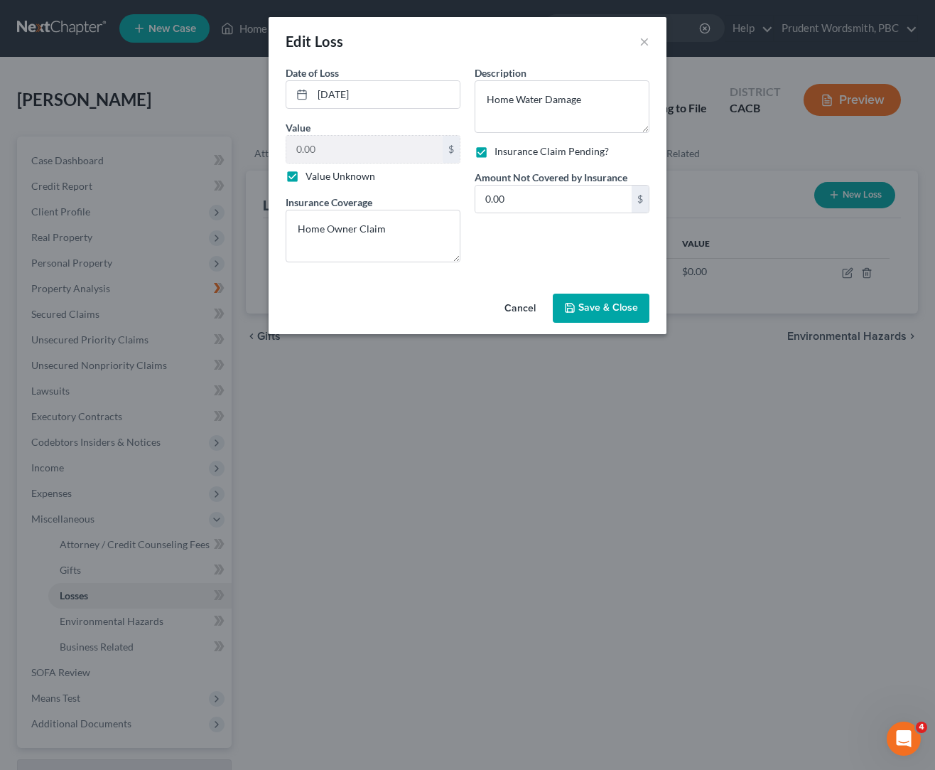
click at [514, 313] on button "Cancel" at bounding box center [520, 309] width 54 height 28
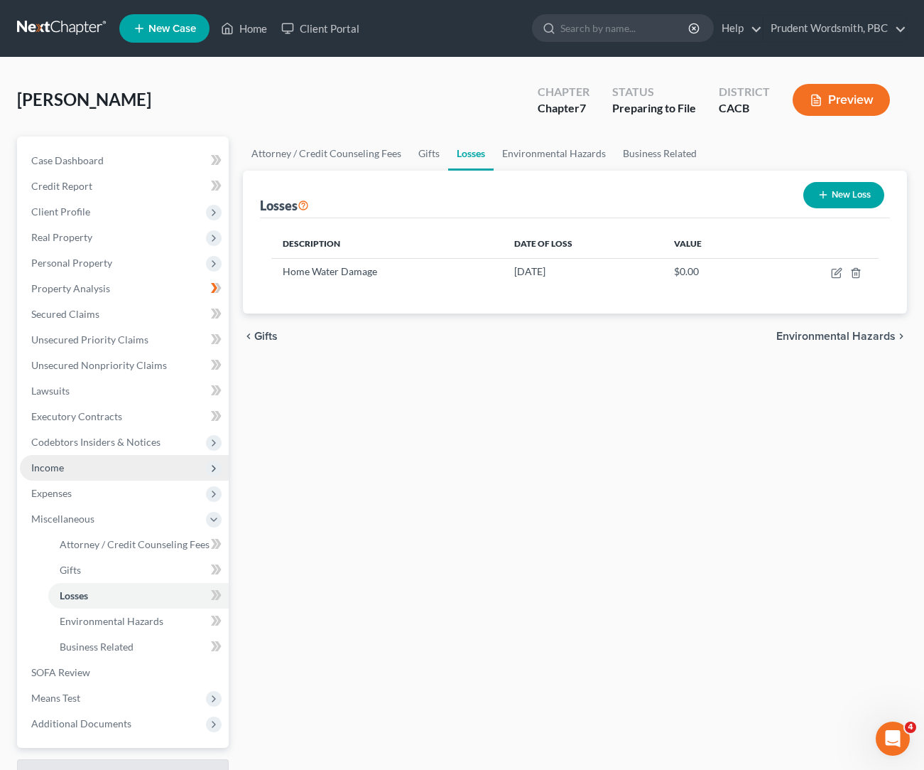
click at [73, 463] on span "Income" at bounding box center [124, 468] width 209 height 26
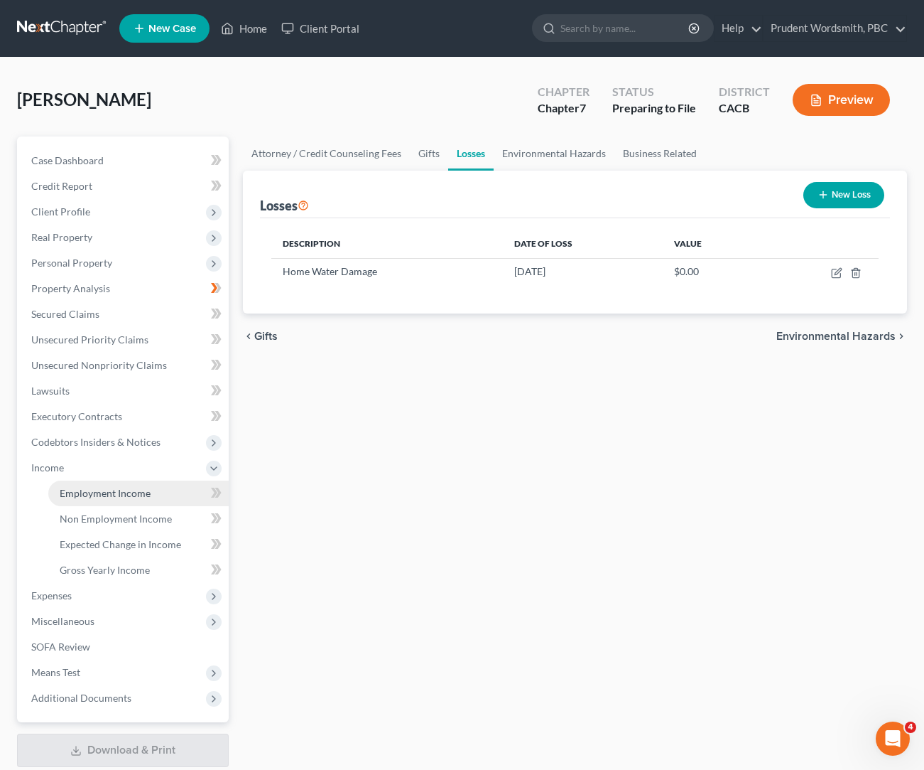
click at [139, 497] on span "Employment Income" at bounding box center [105, 493] width 91 height 12
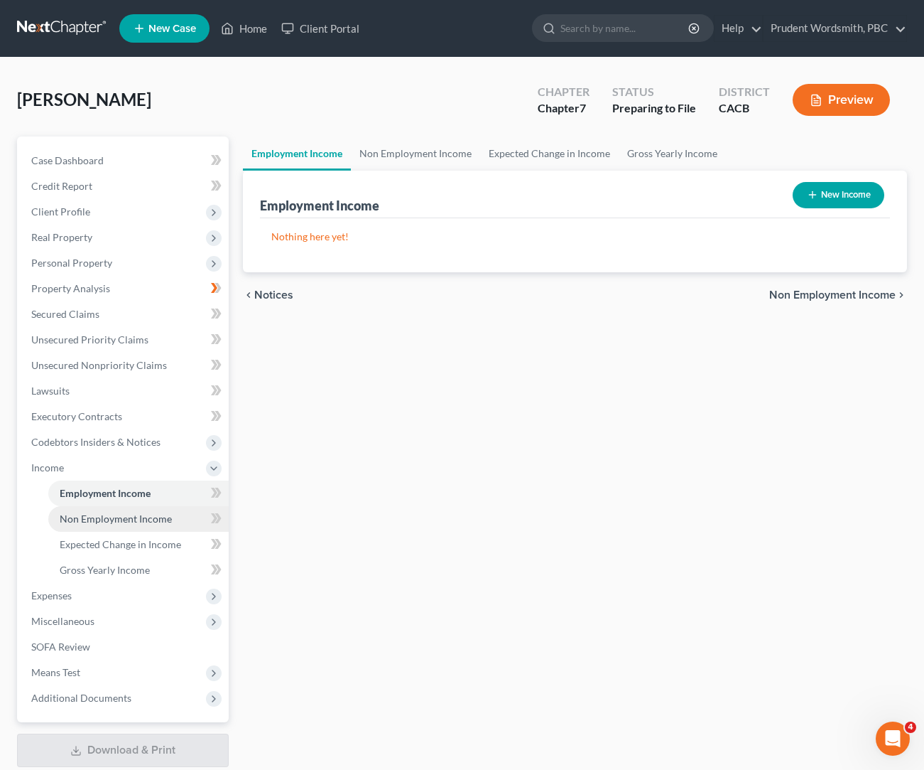
click at [122, 521] on span "Non Employment Income" at bounding box center [116, 518] width 112 height 12
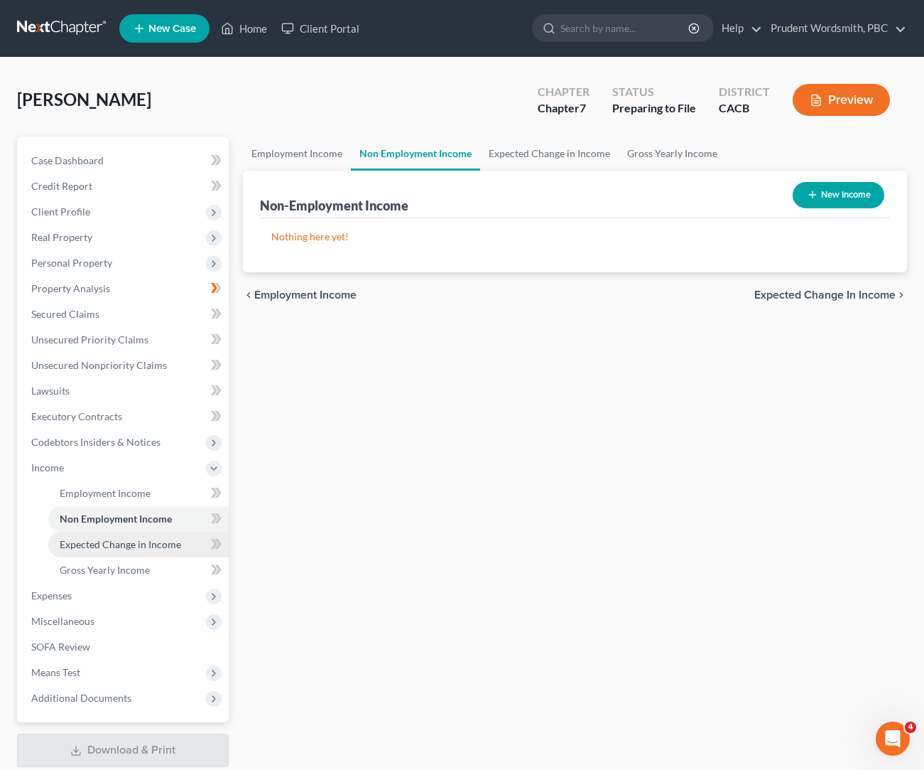
click at [117, 541] on span "Expected Change in Income" at bounding box center [121, 544] width 122 height 12
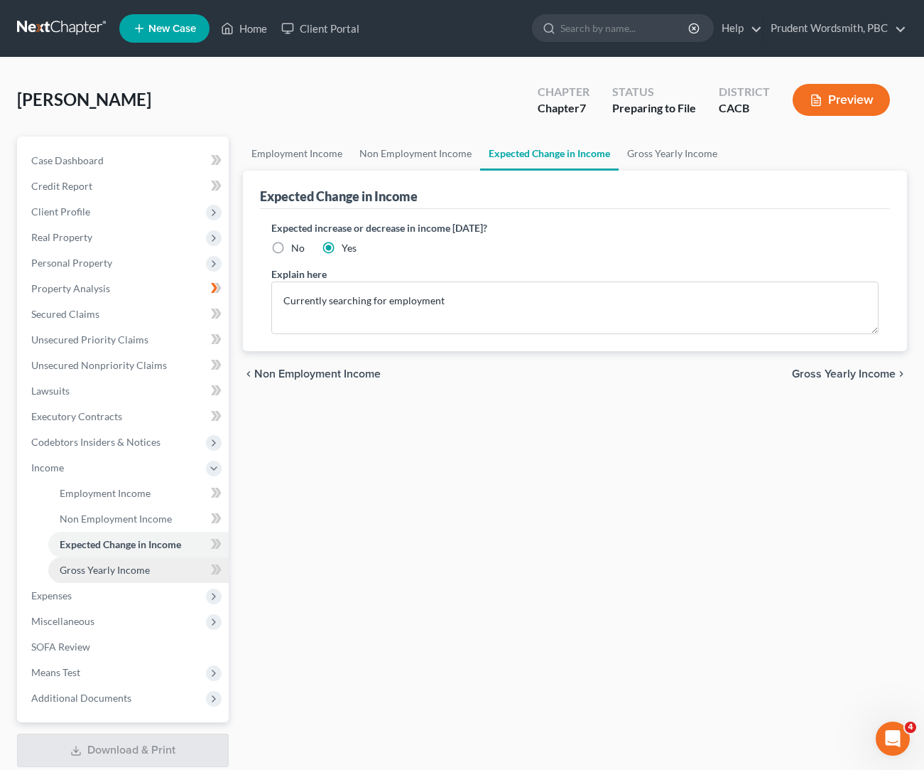
click at [116, 567] on span "Gross Yearly Income" at bounding box center [105, 569] width 90 height 12
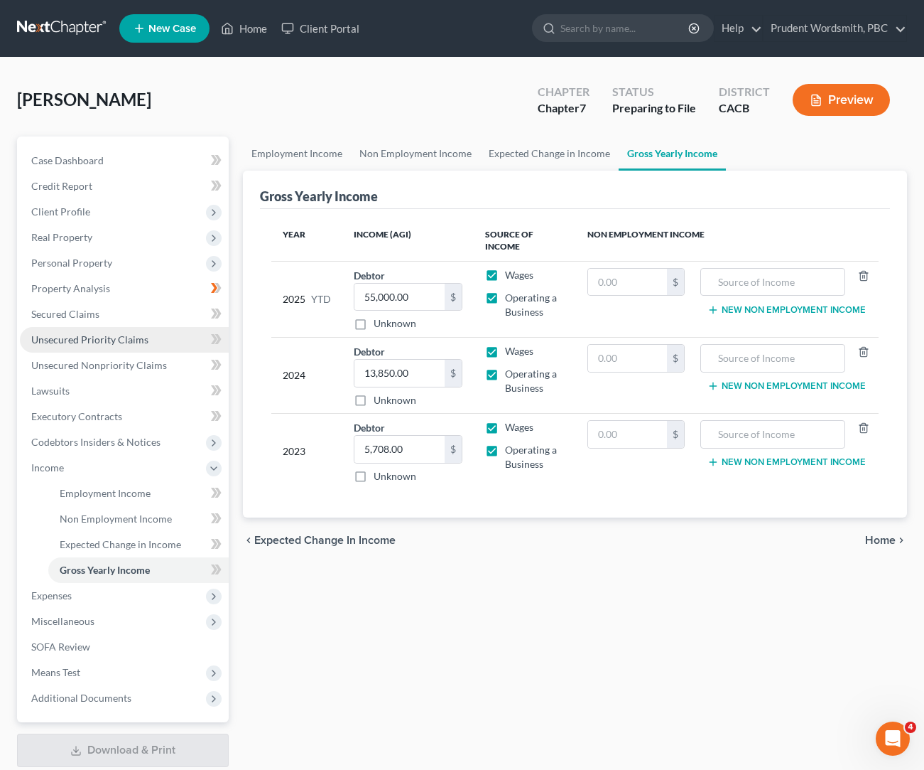
click at [107, 342] on span "Unsecured Priority Claims" at bounding box center [89, 339] width 117 height 12
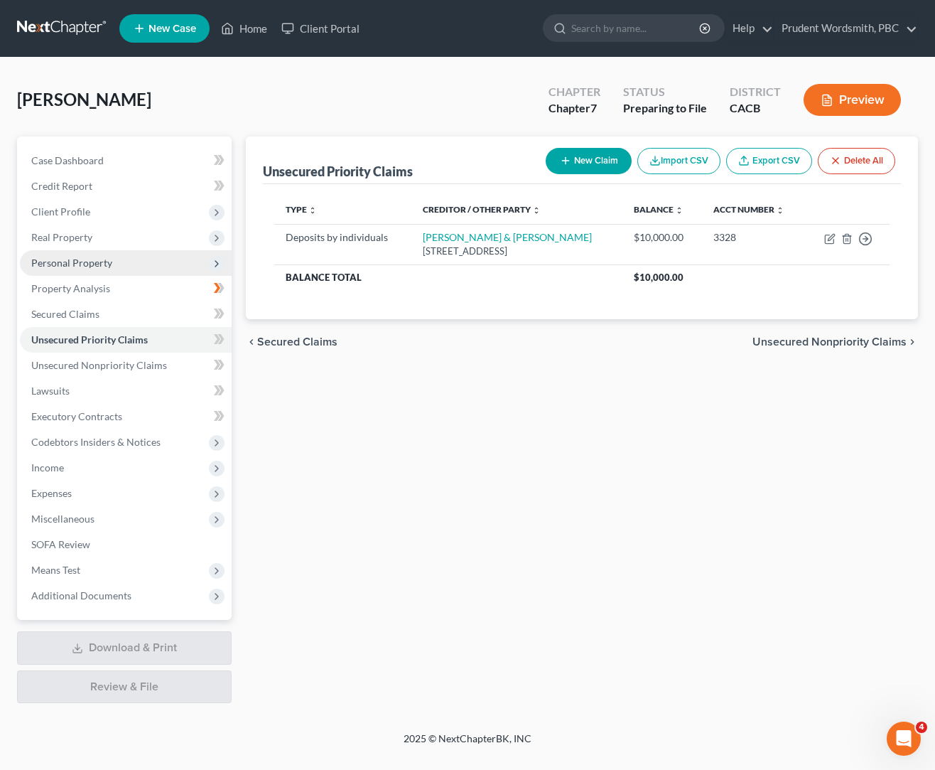
click at [92, 262] on span "Personal Property" at bounding box center [71, 263] width 81 height 12
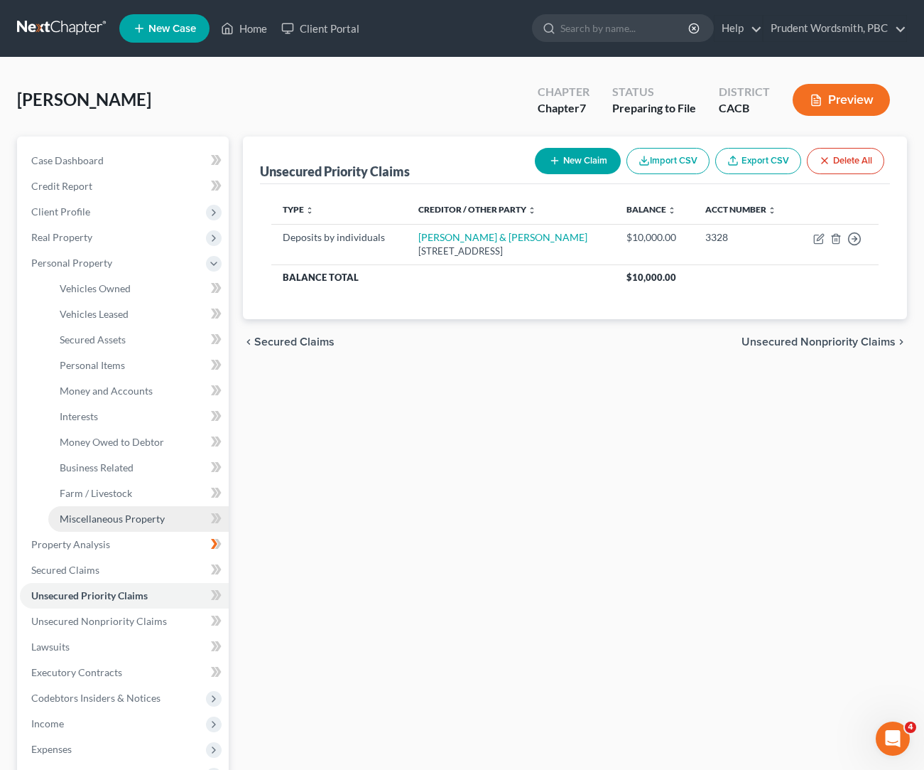
click at [85, 514] on span "Miscellaneous Property" at bounding box center [112, 518] width 105 height 12
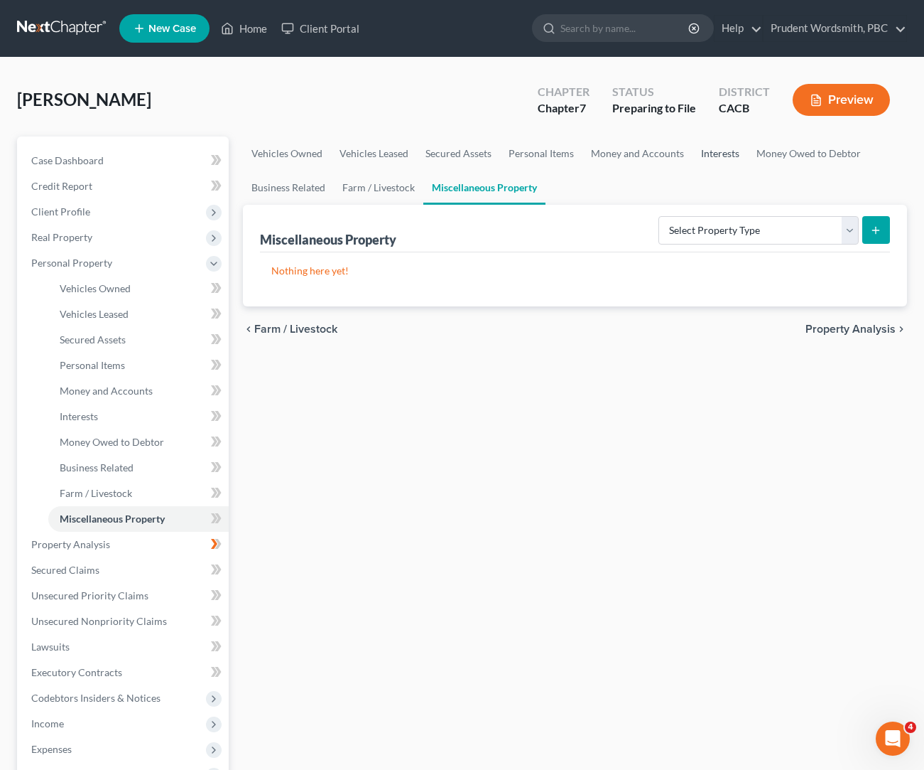
click at [698, 151] on link "Interests" at bounding box center [720, 153] width 55 height 34
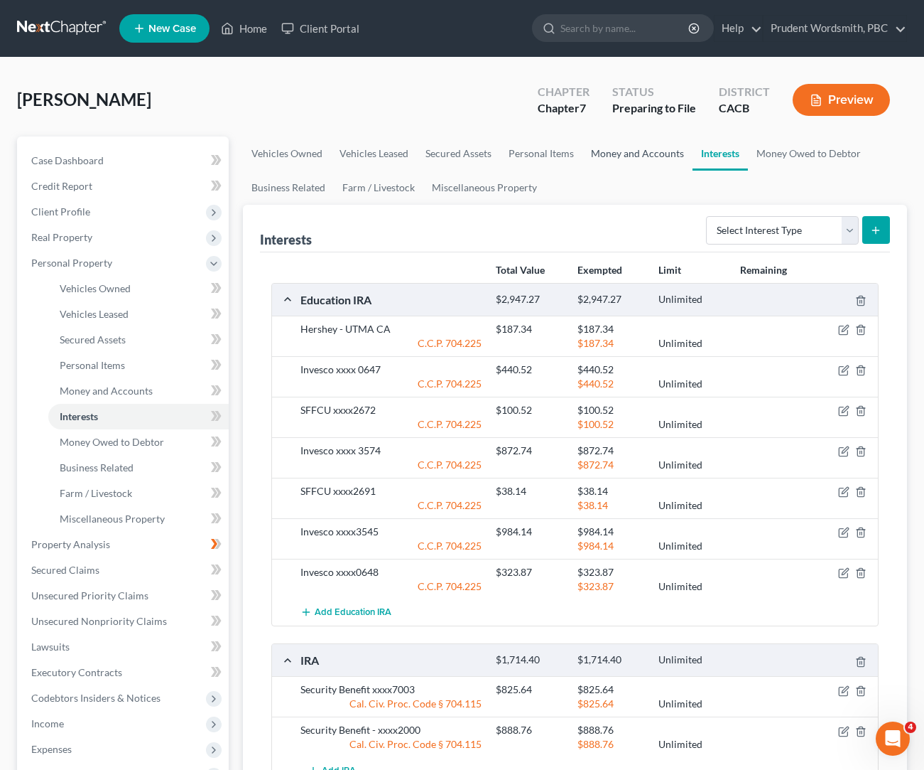
click at [623, 143] on link "Money and Accounts" at bounding box center [638, 153] width 110 height 34
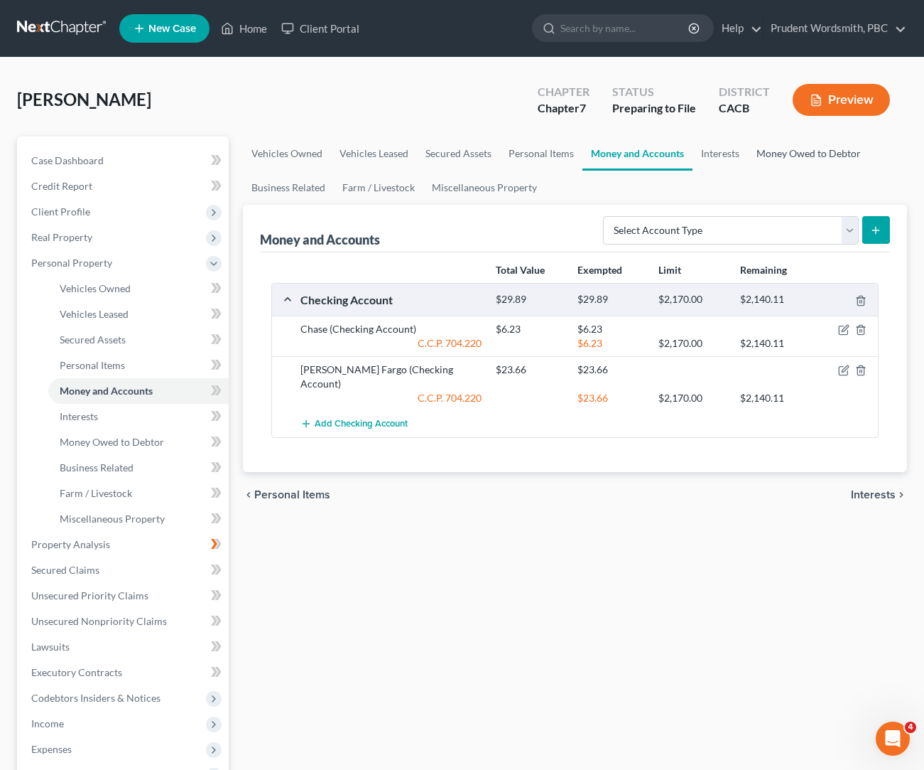
click at [816, 156] on link "Money Owed to Debtor" at bounding box center [809, 153] width 122 height 34
